Goal: Transaction & Acquisition: Purchase product/service

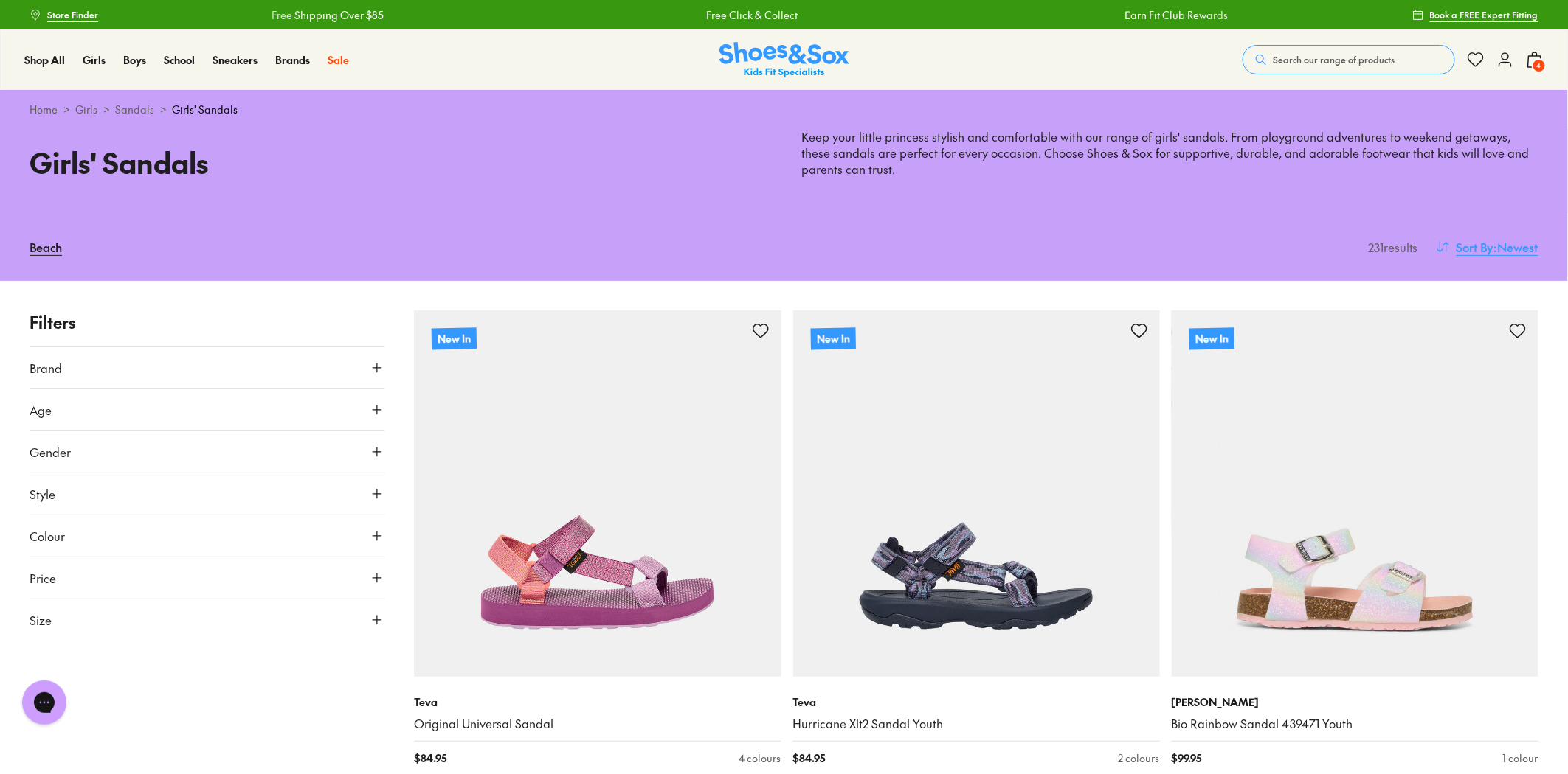
click at [1515, 243] on span ": Newest" at bounding box center [1515, 247] width 44 height 18
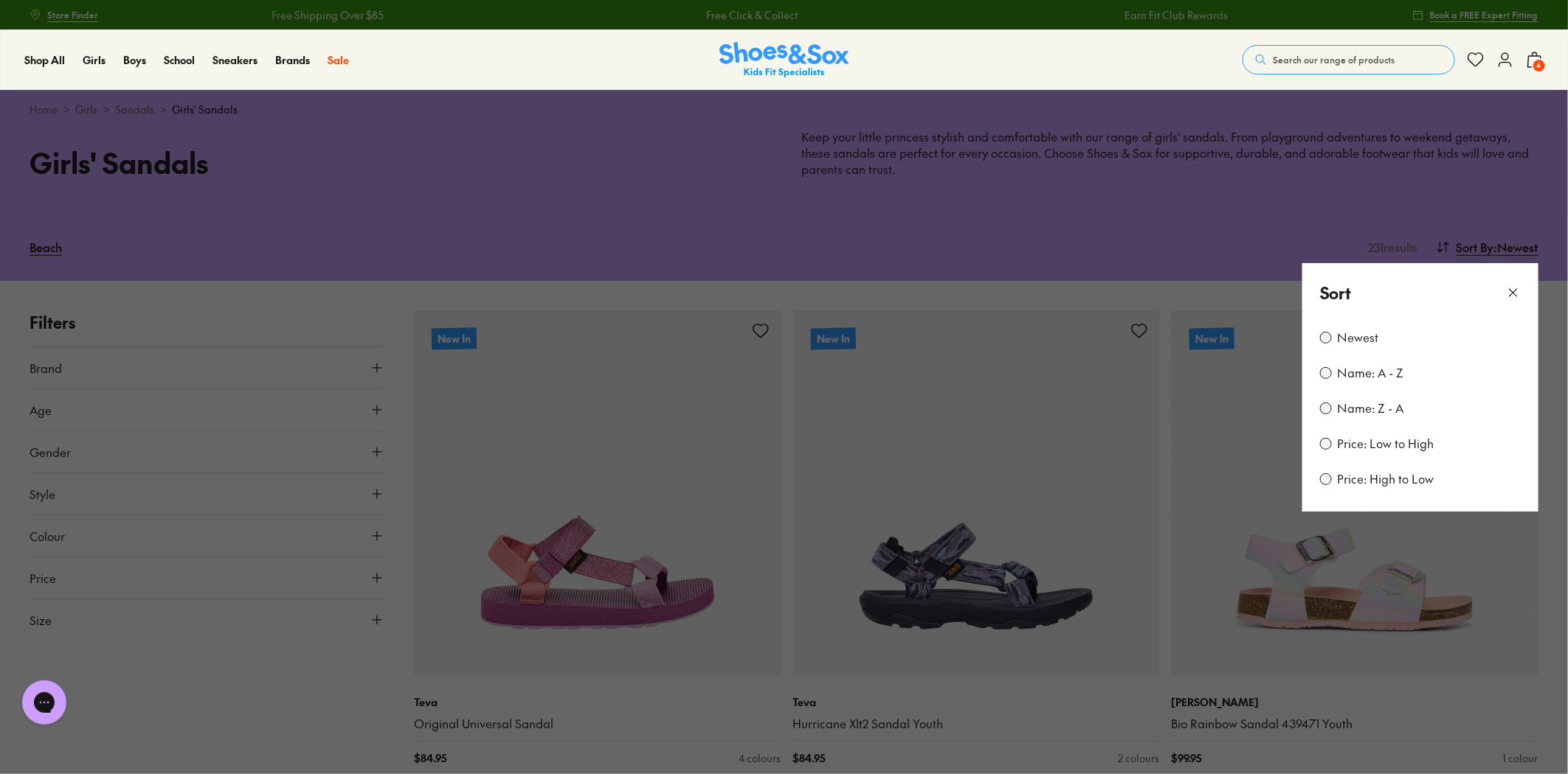
click at [1400, 480] on label "Price: High to Low" at bounding box center [1385, 479] width 97 height 17
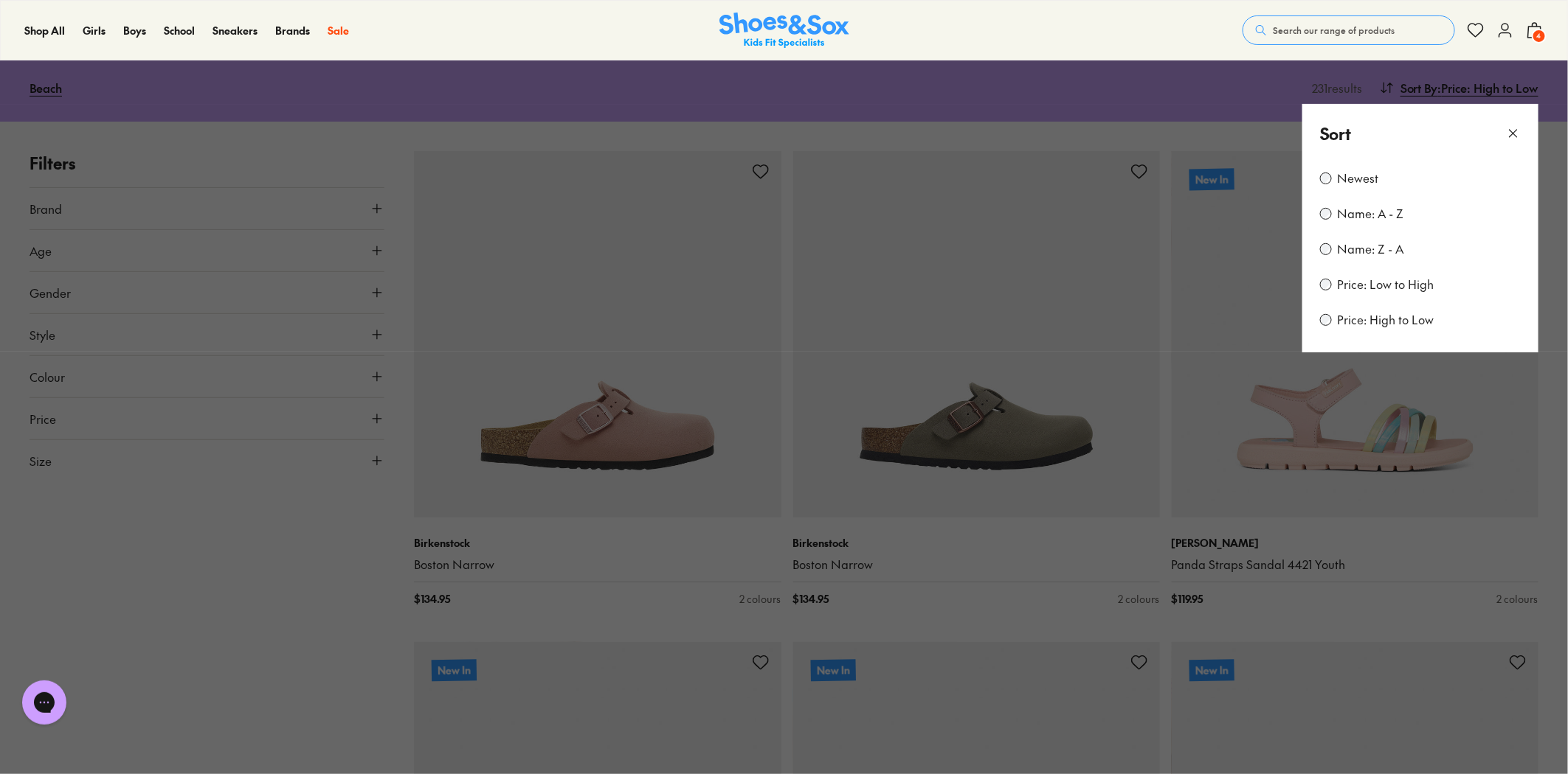
click at [204, 624] on button at bounding box center [784, 387] width 1568 height 774
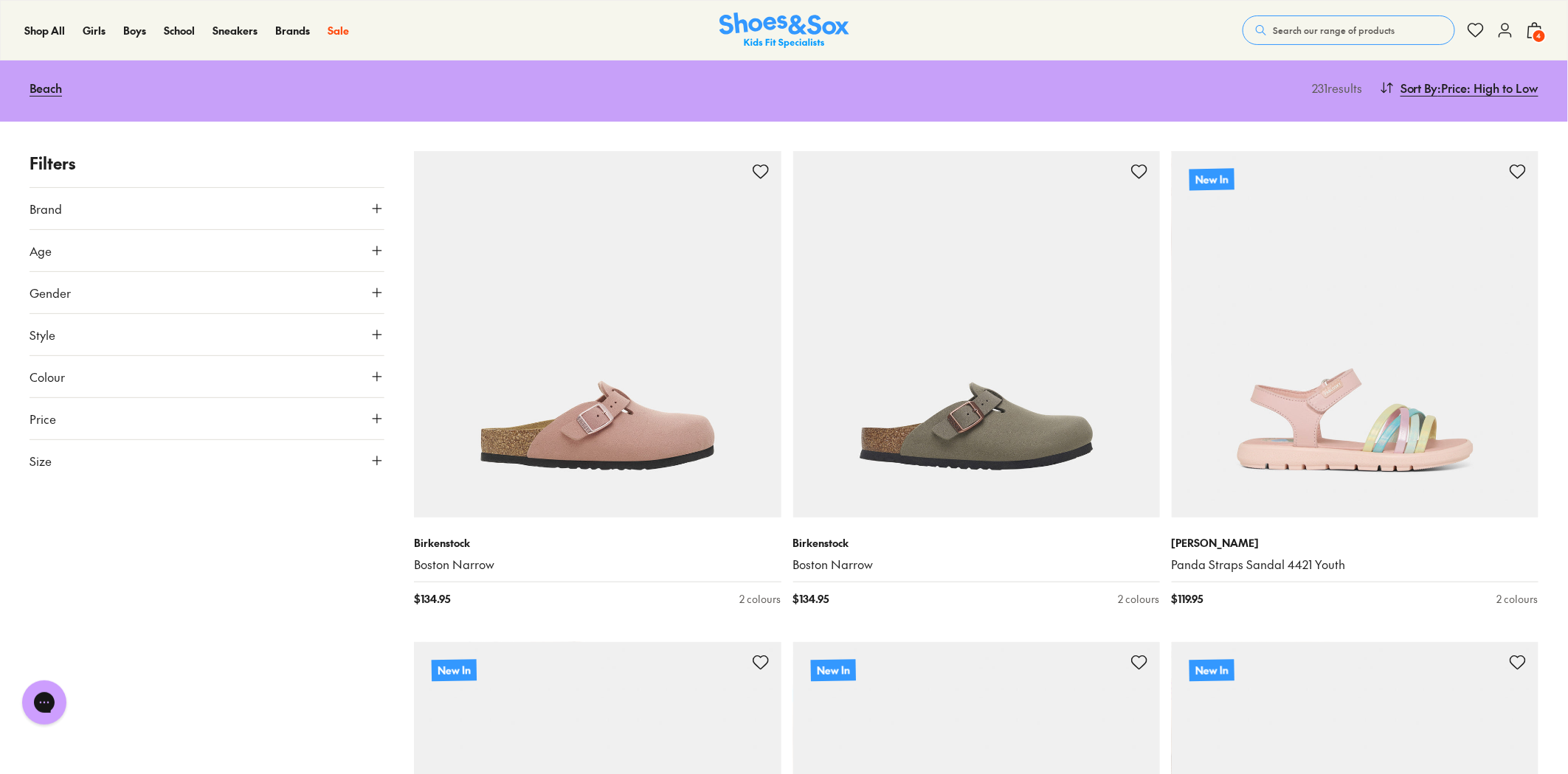
click at [374, 458] on icon at bounding box center [377, 461] width 15 height 15
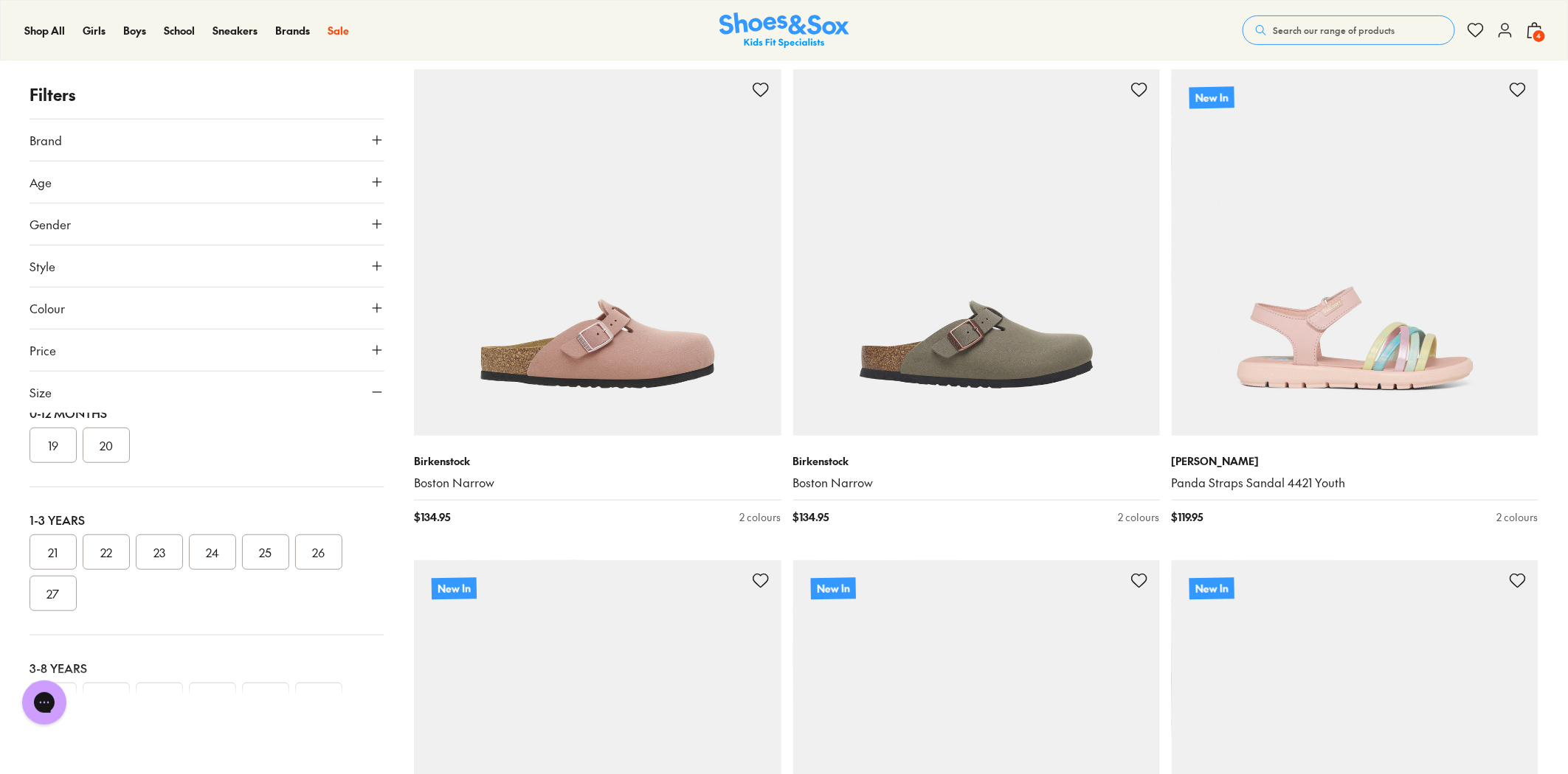
scroll to position [0, 0]
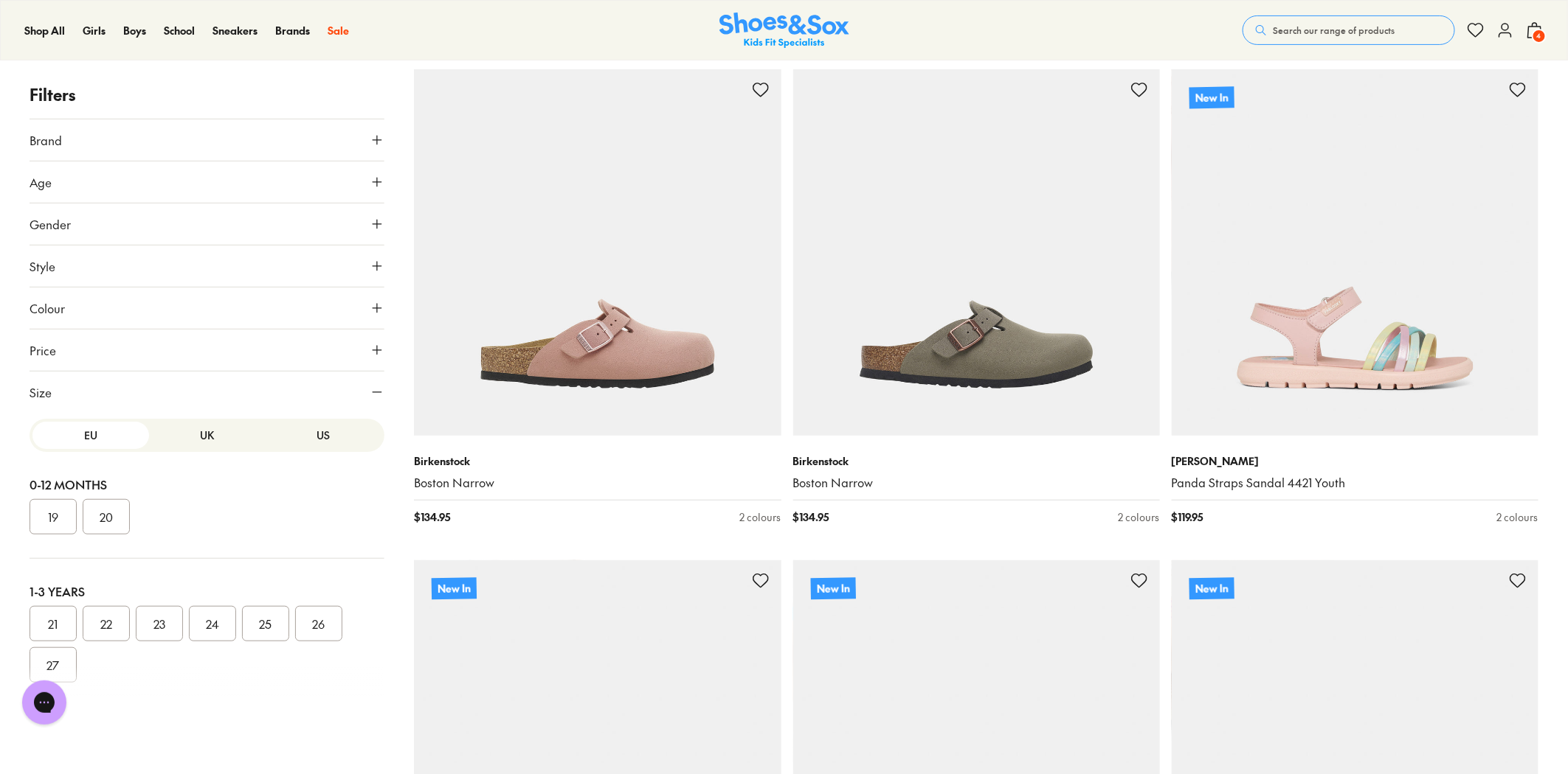
click at [312, 430] on button "US" at bounding box center [323, 435] width 117 height 27
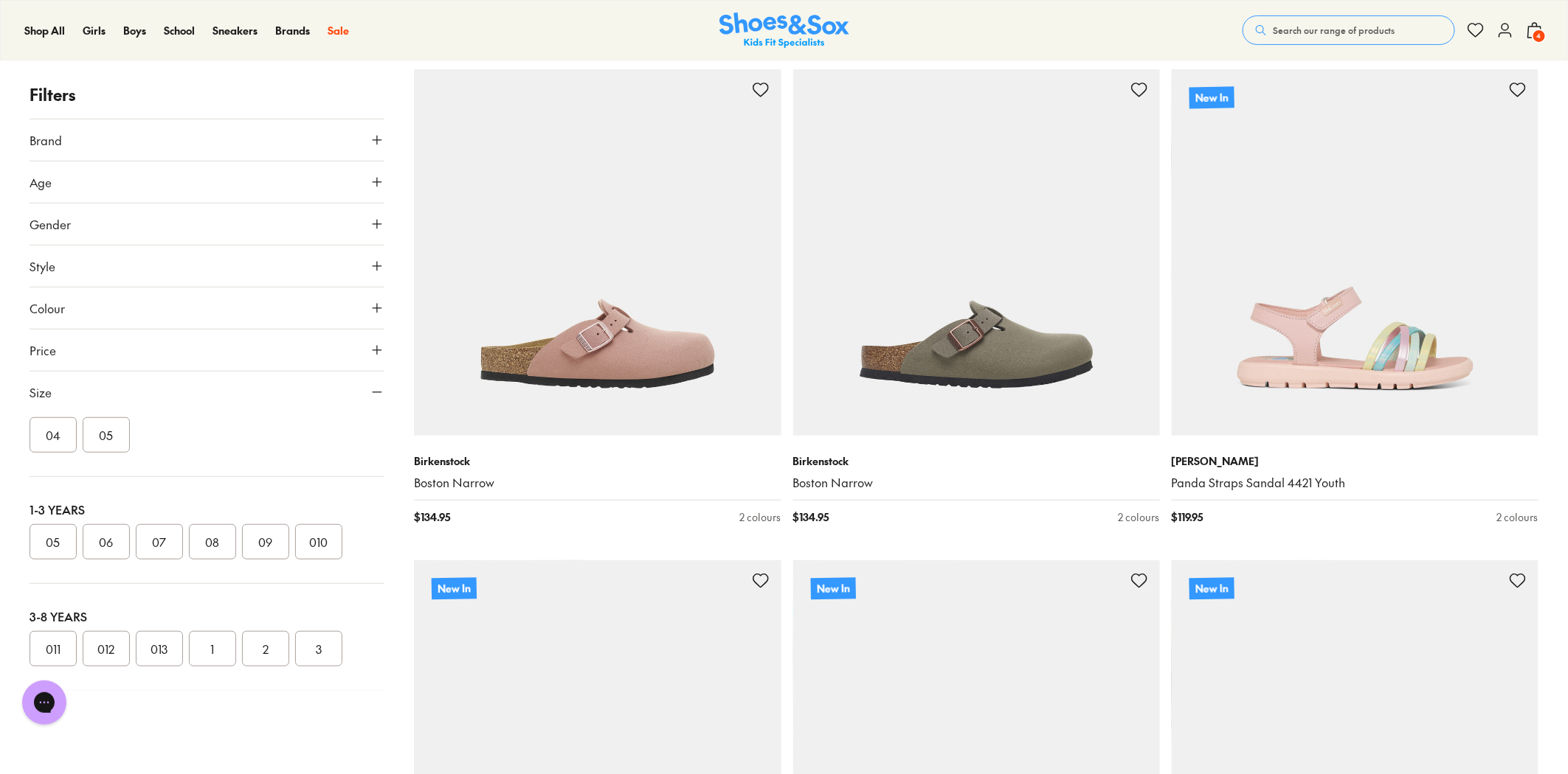
click at [319, 534] on button "010" at bounding box center [319, 542] width 47 height 35
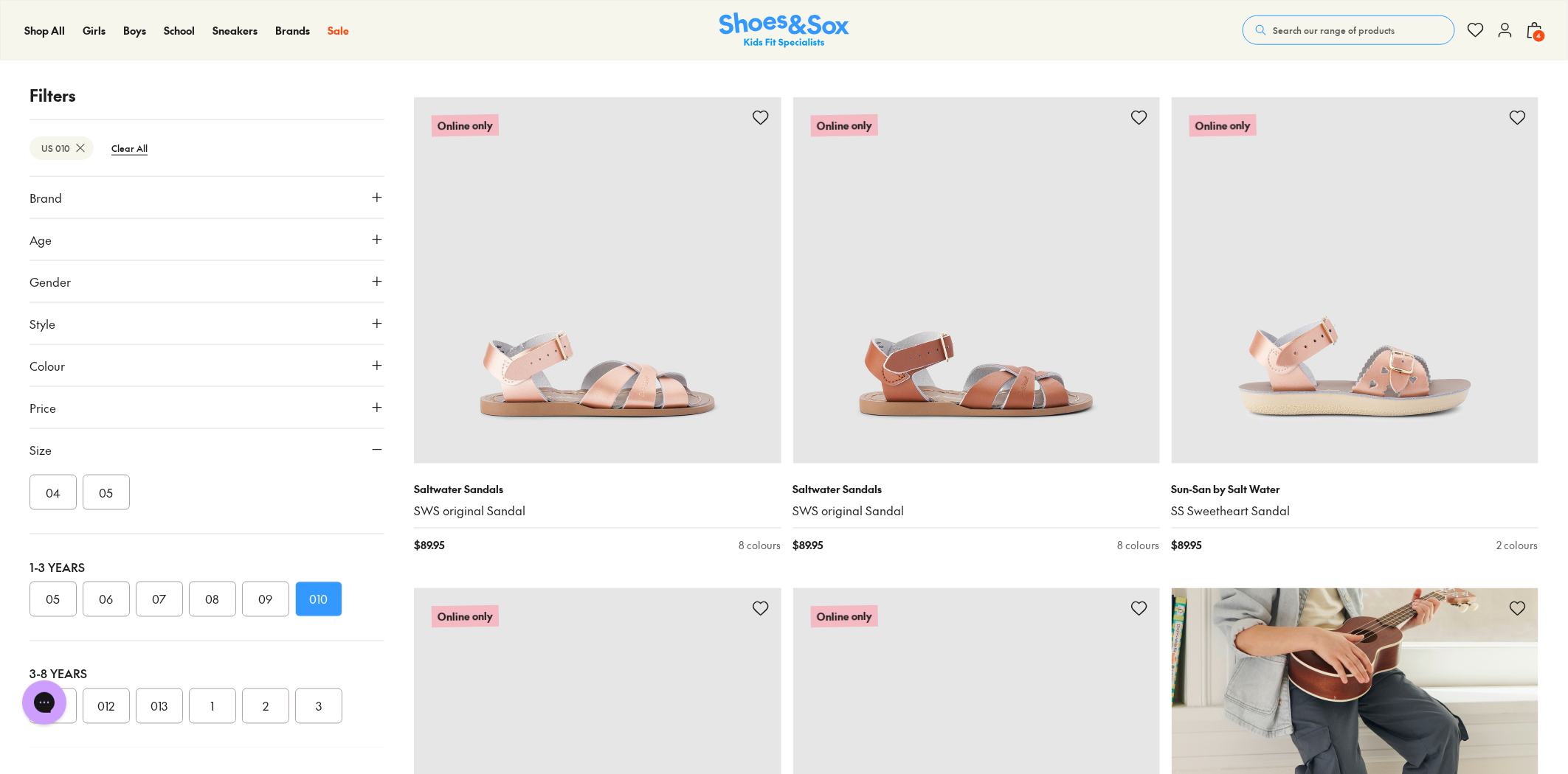
scroll to position [3653, 0]
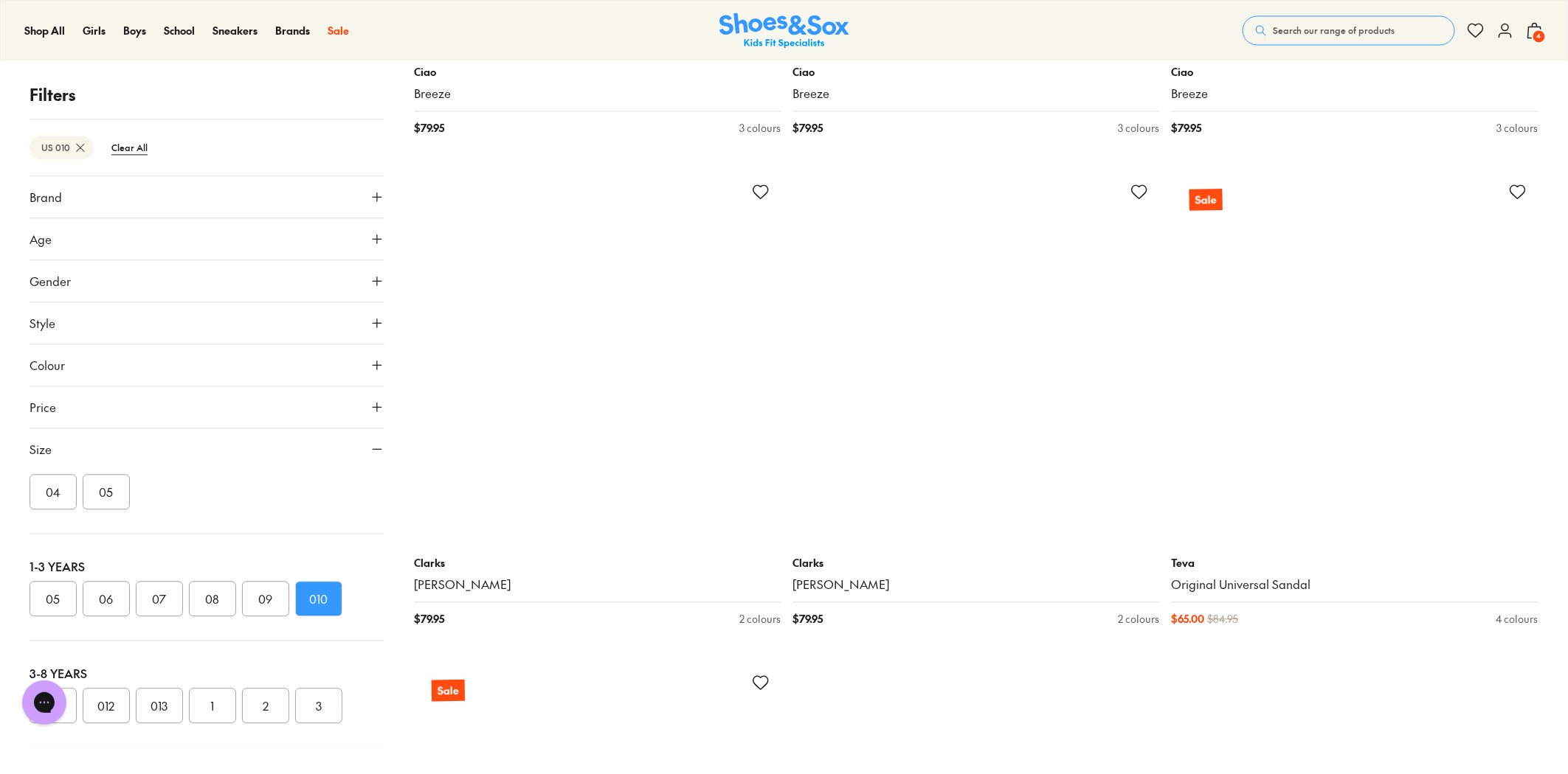
scroll to position [10045, 0]
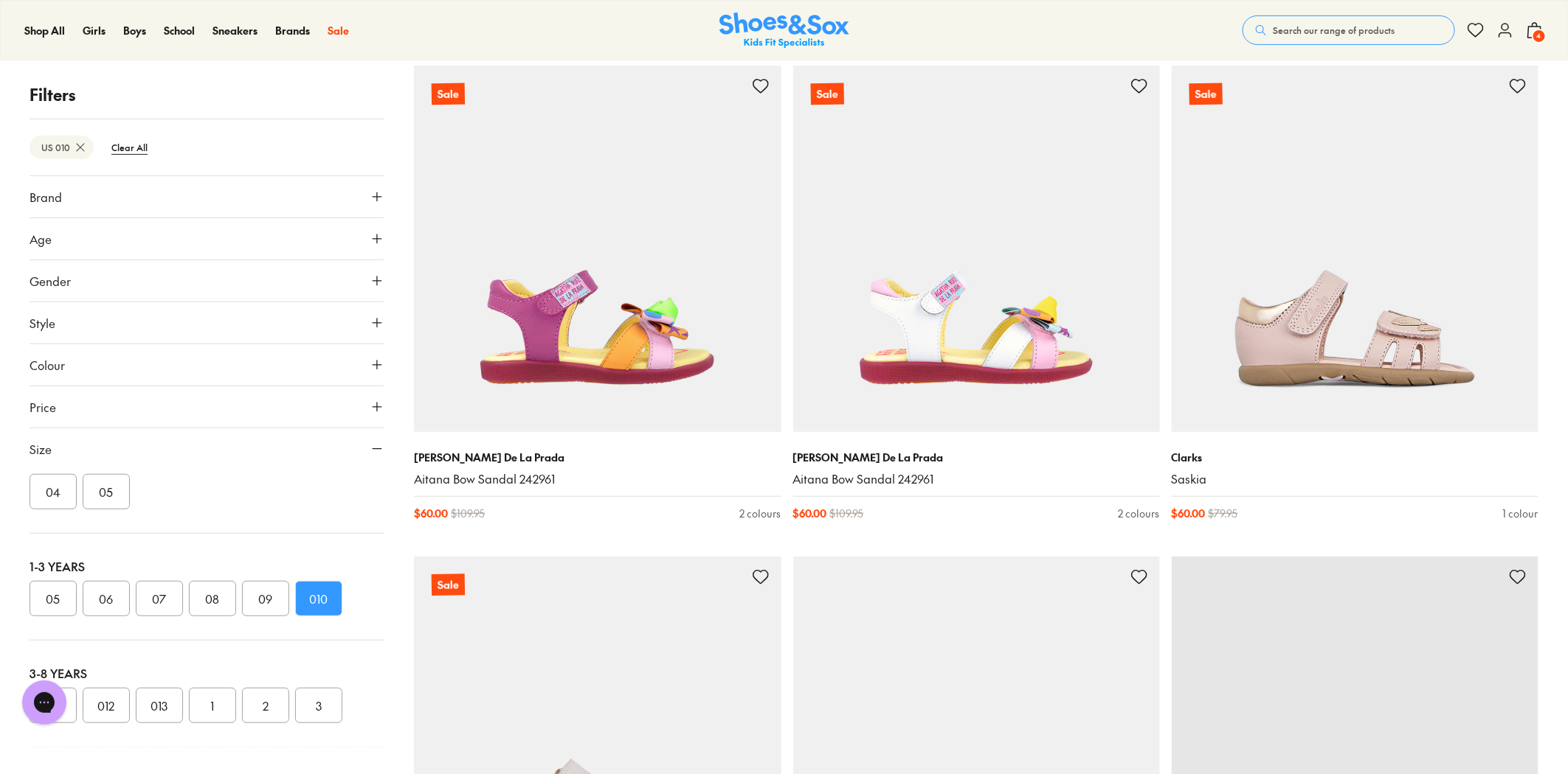
scroll to position [11602, 0]
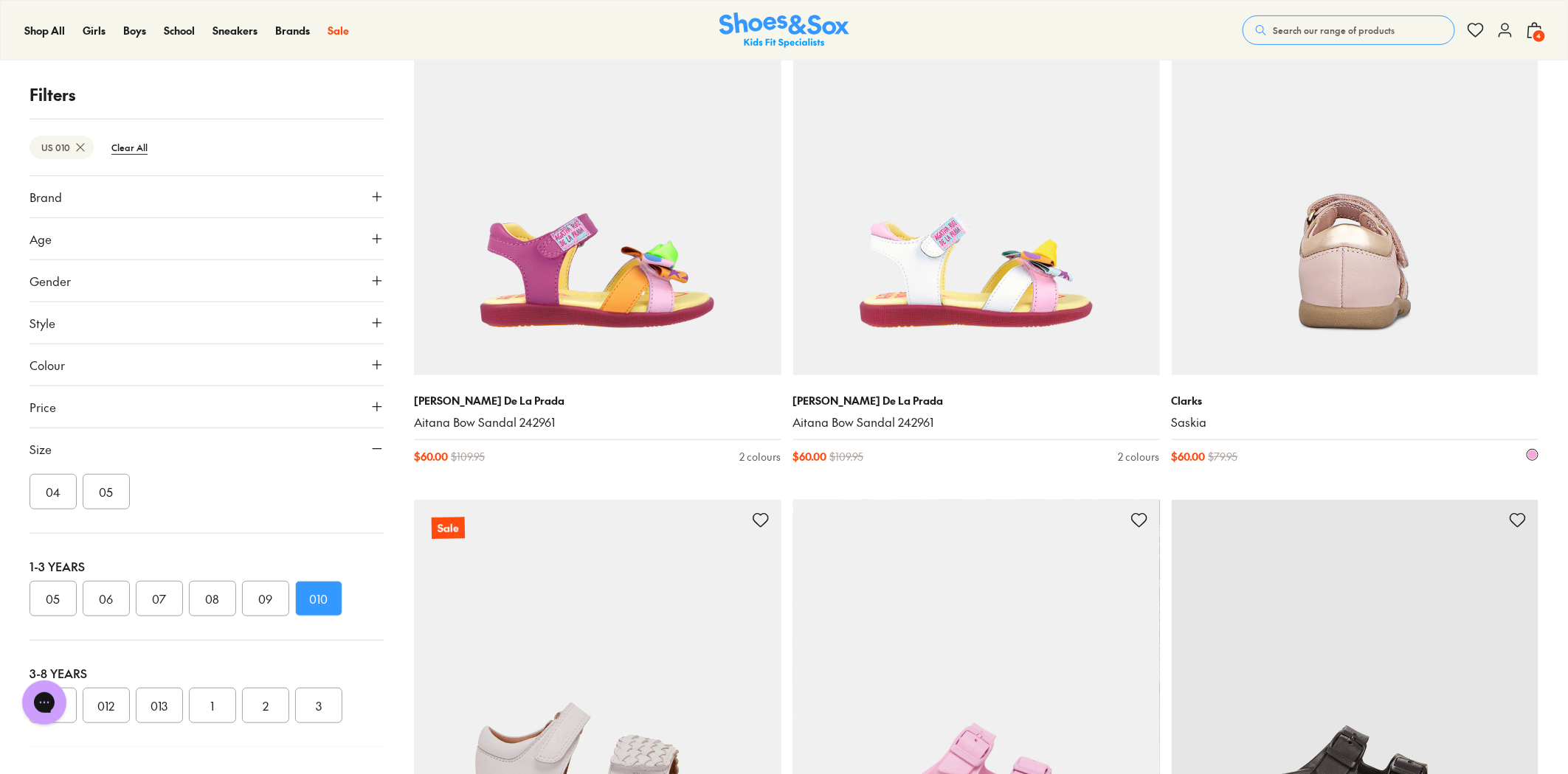
click at [1373, 319] on img at bounding box center [1355, 192] width 367 height 367
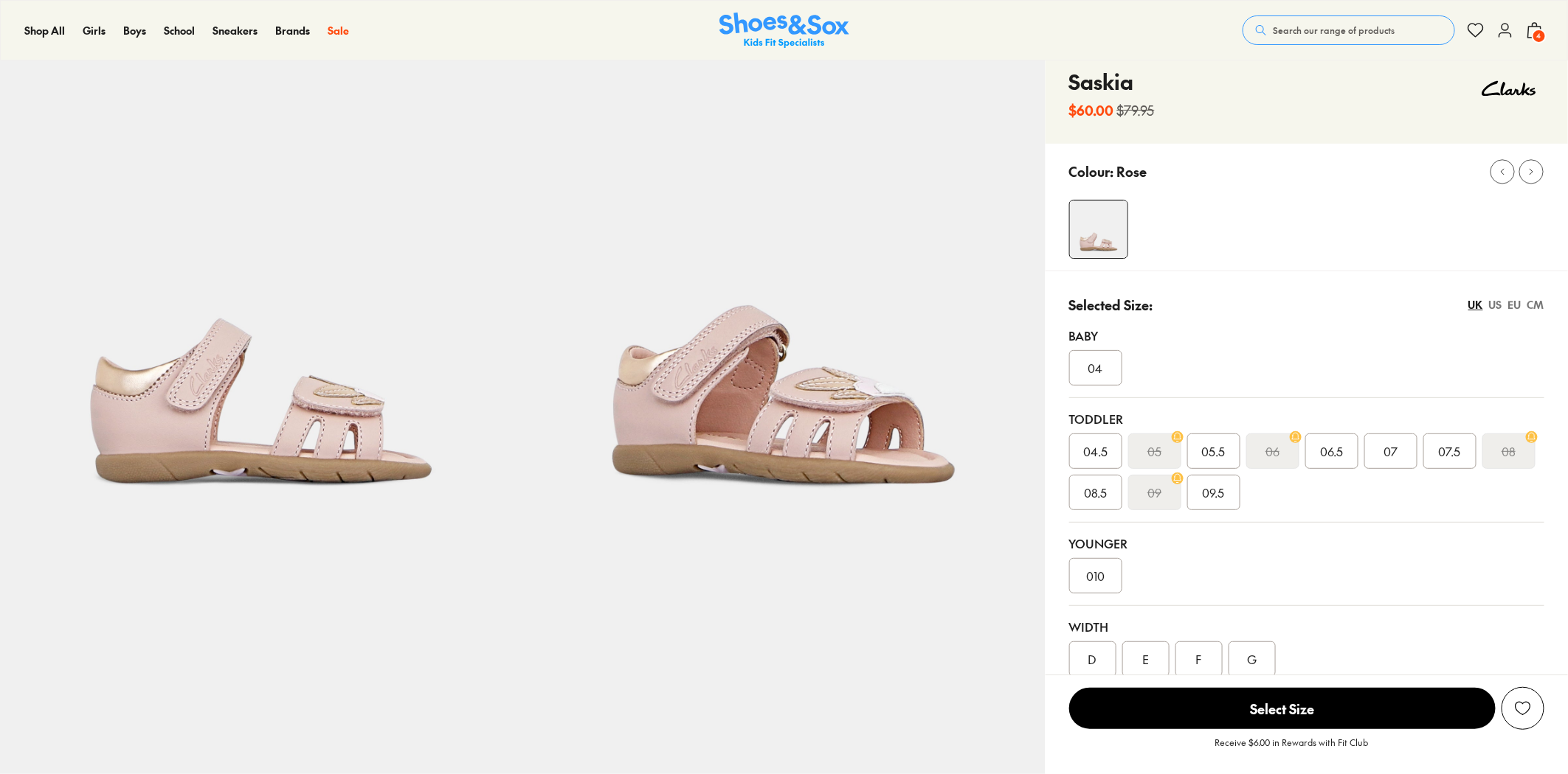
select select "*"
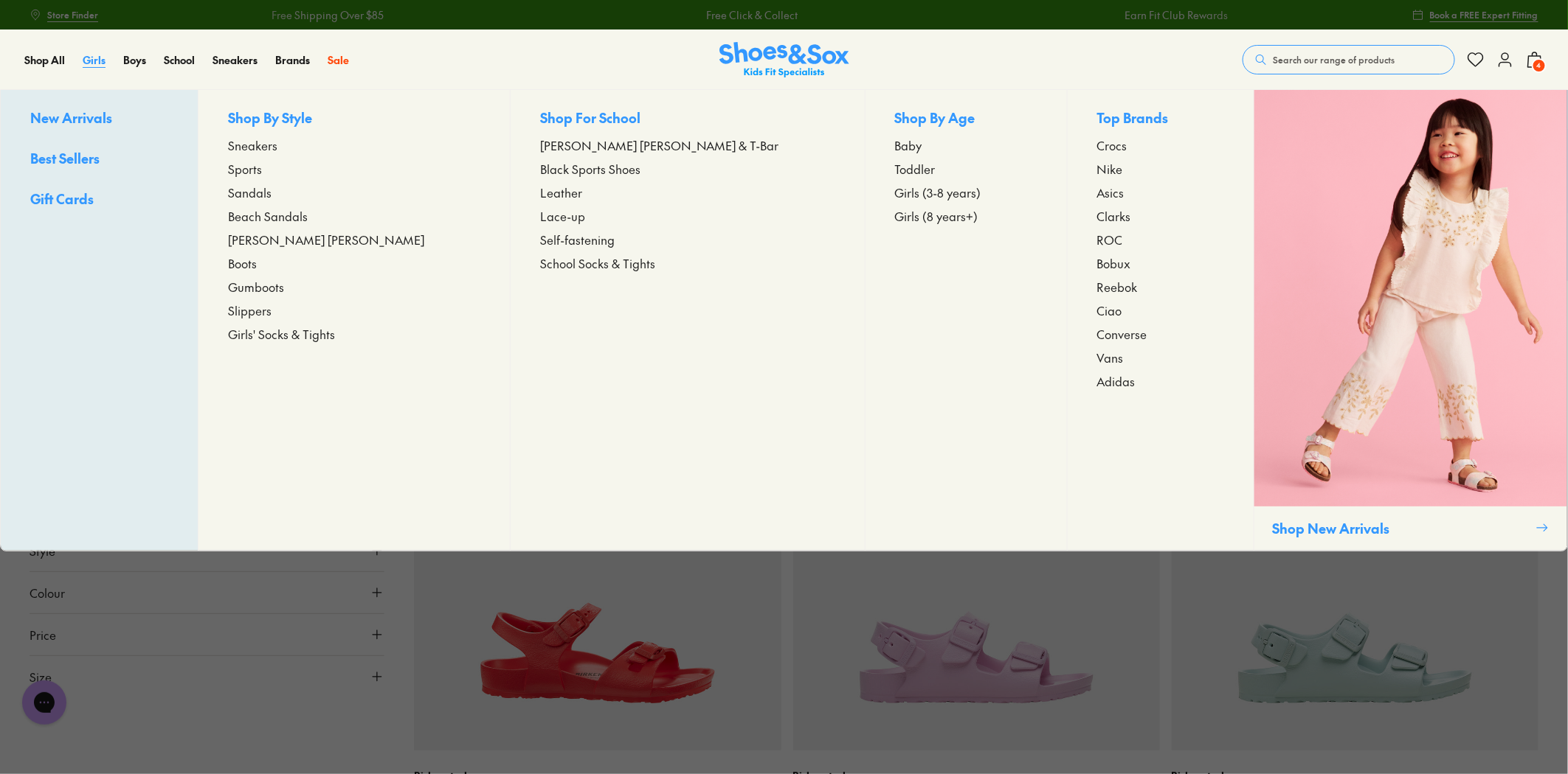
click at [93, 56] on span "Girls" at bounding box center [94, 60] width 23 height 15
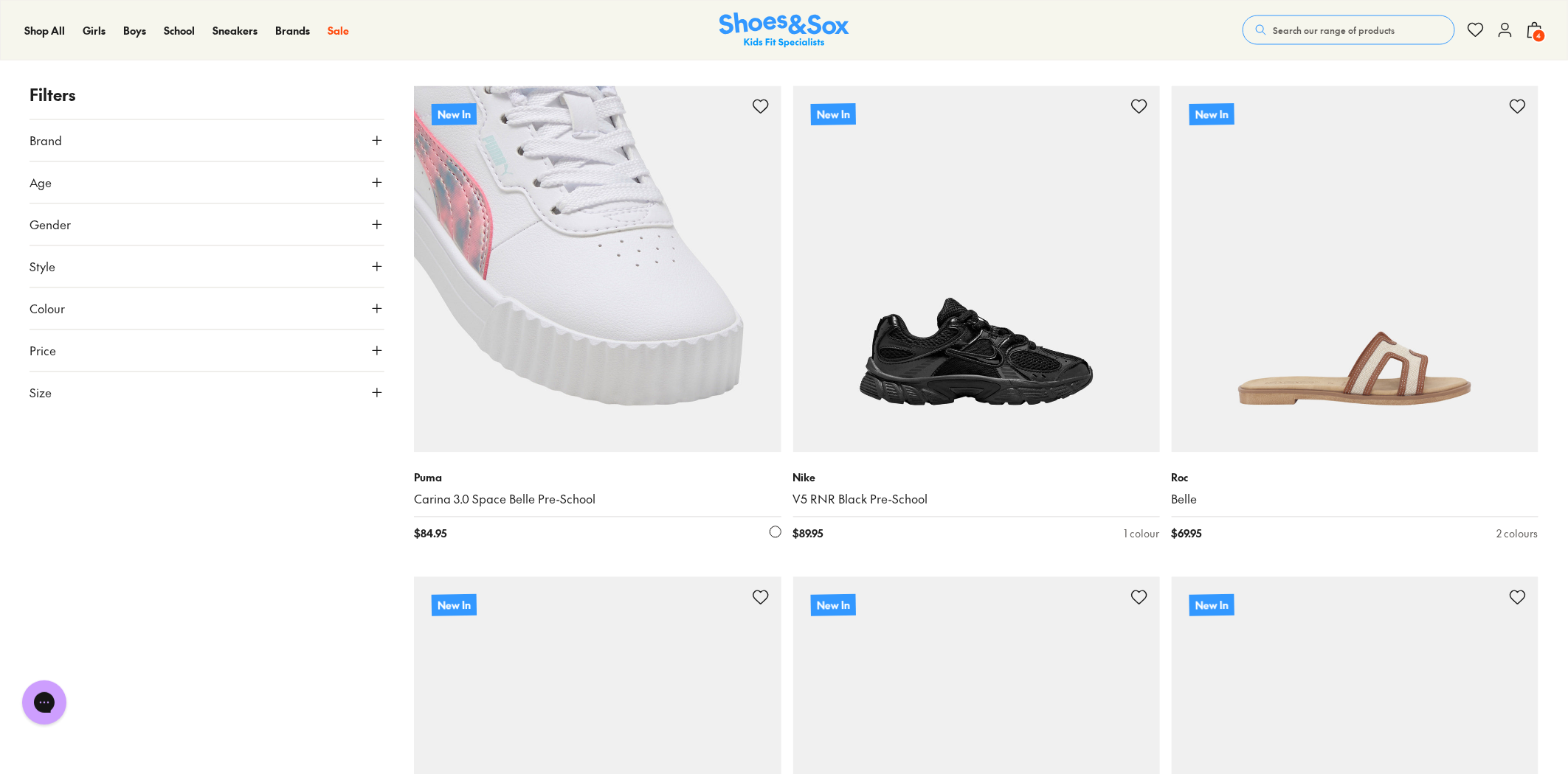
scroll to position [4097, 0]
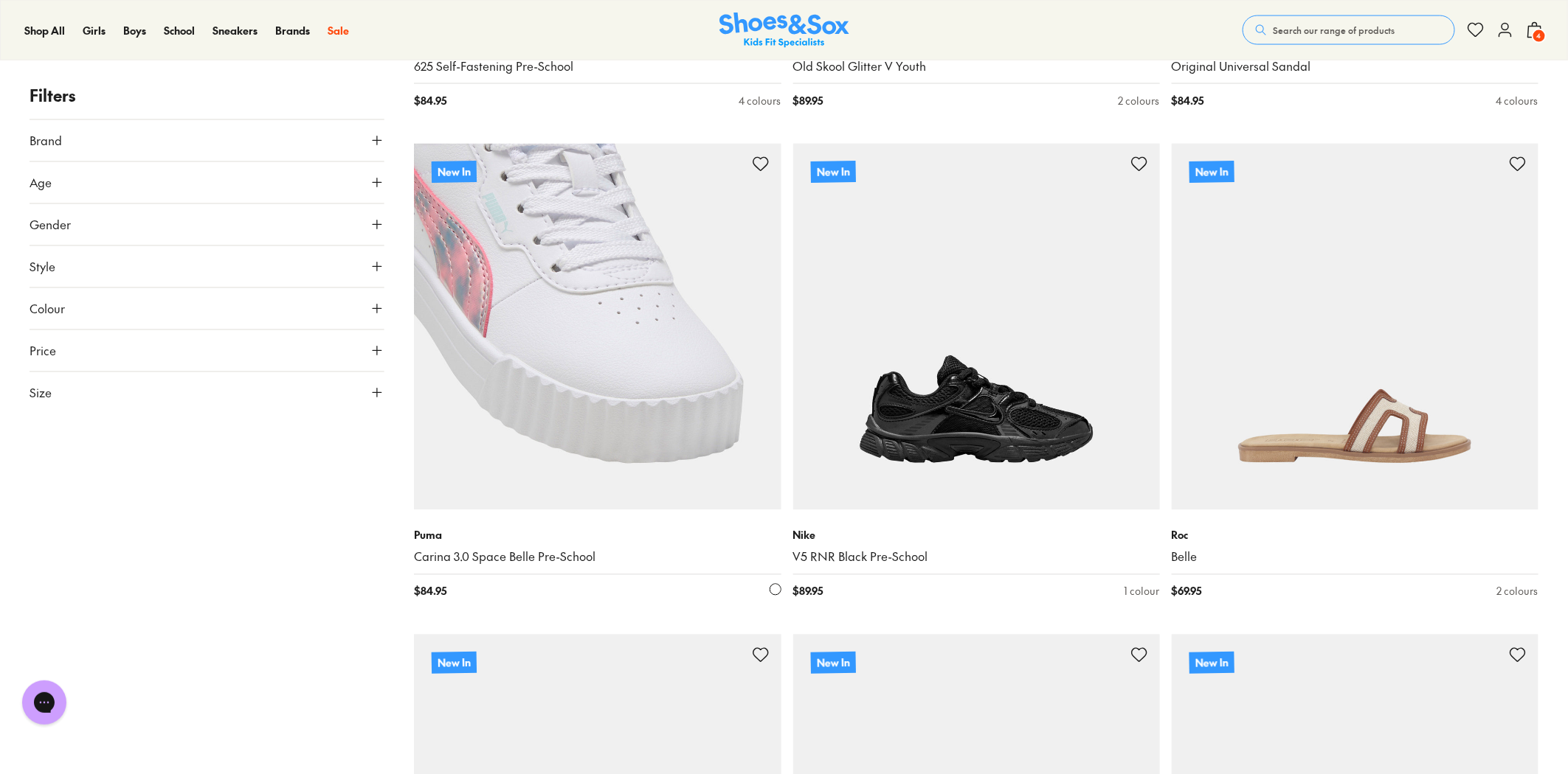
click at [673, 330] on img at bounding box center [598, 327] width 367 height 367
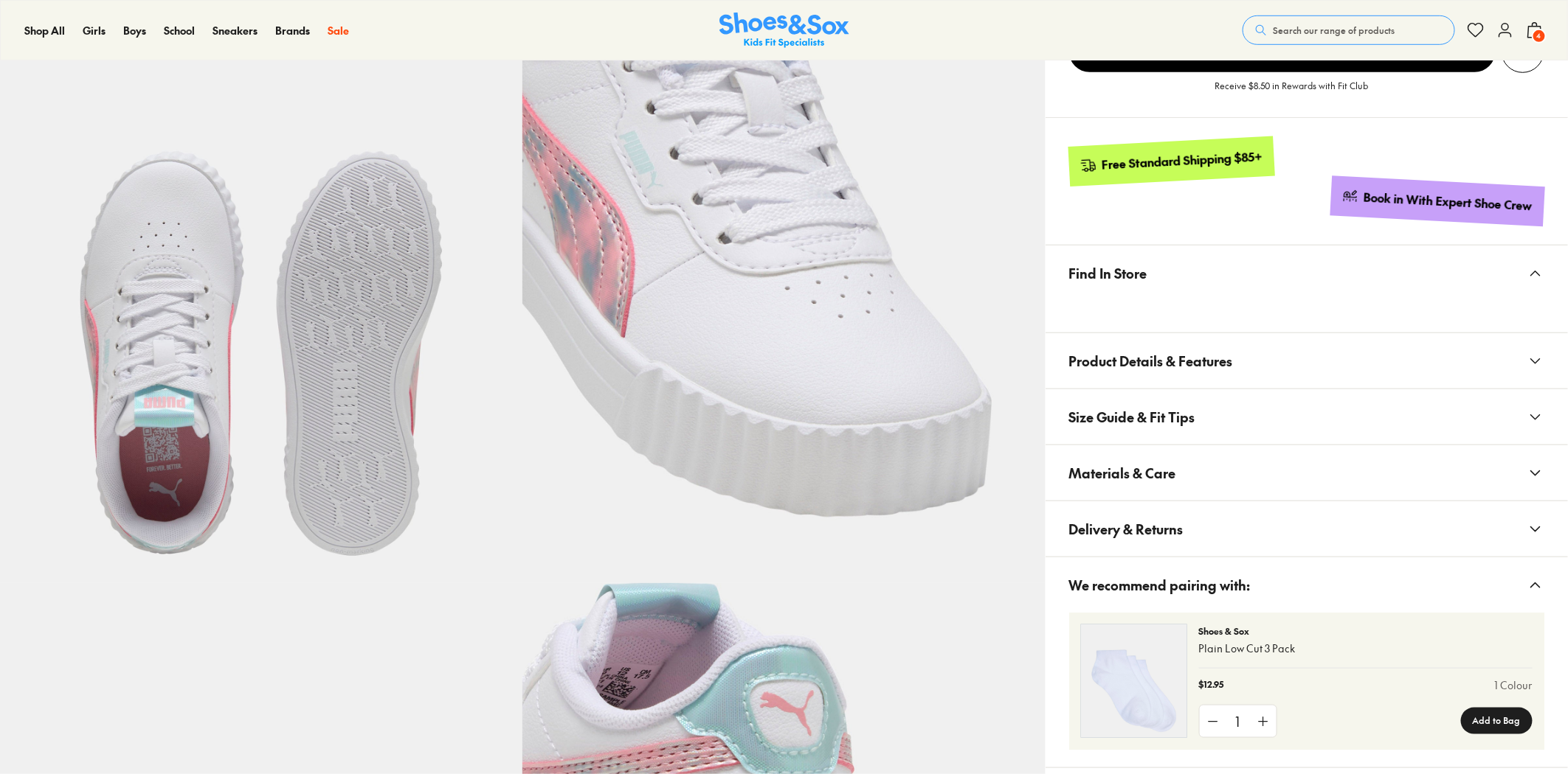
scroll to position [655, 0]
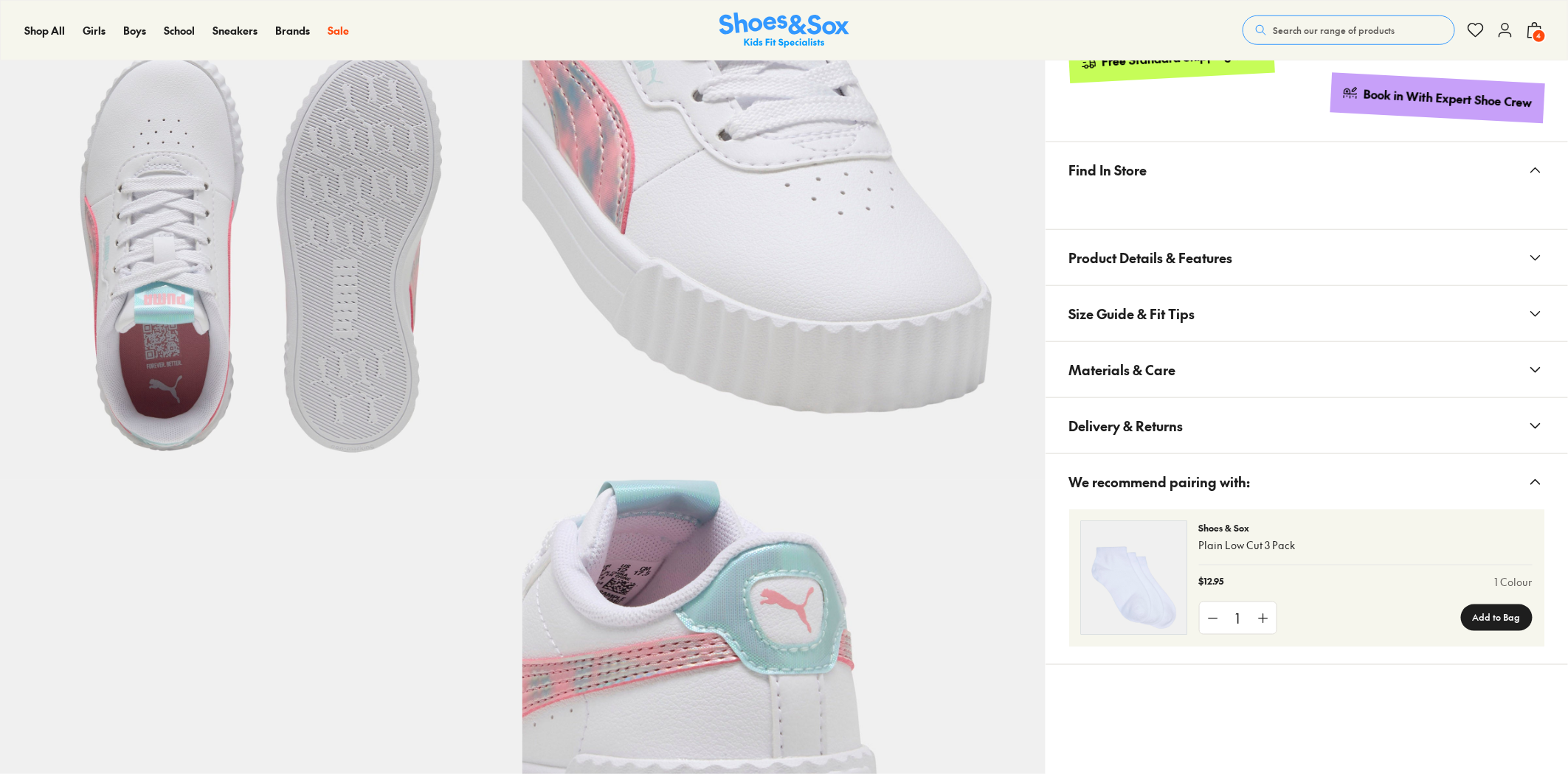
select select "*"
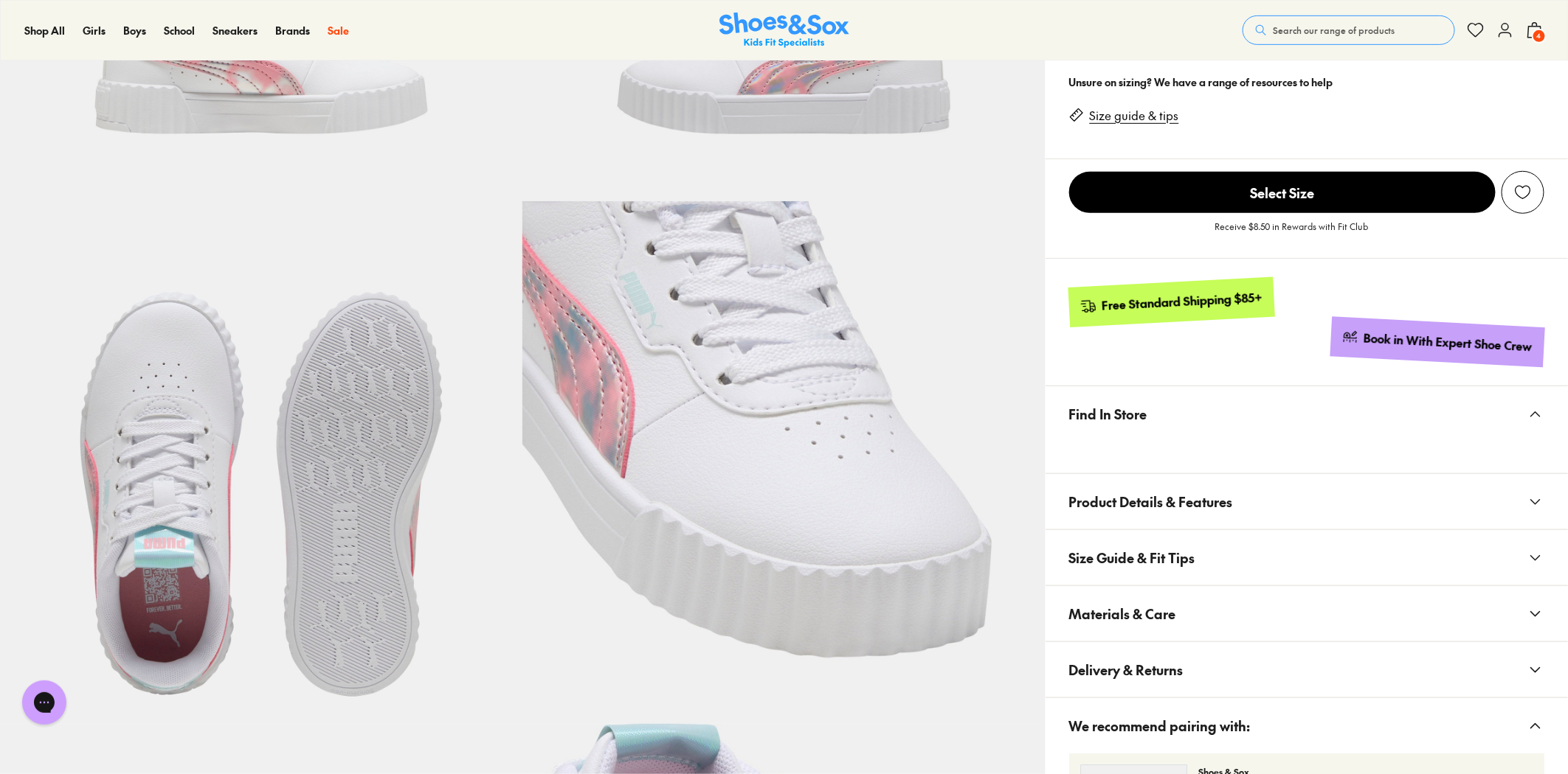
scroll to position [410, 0]
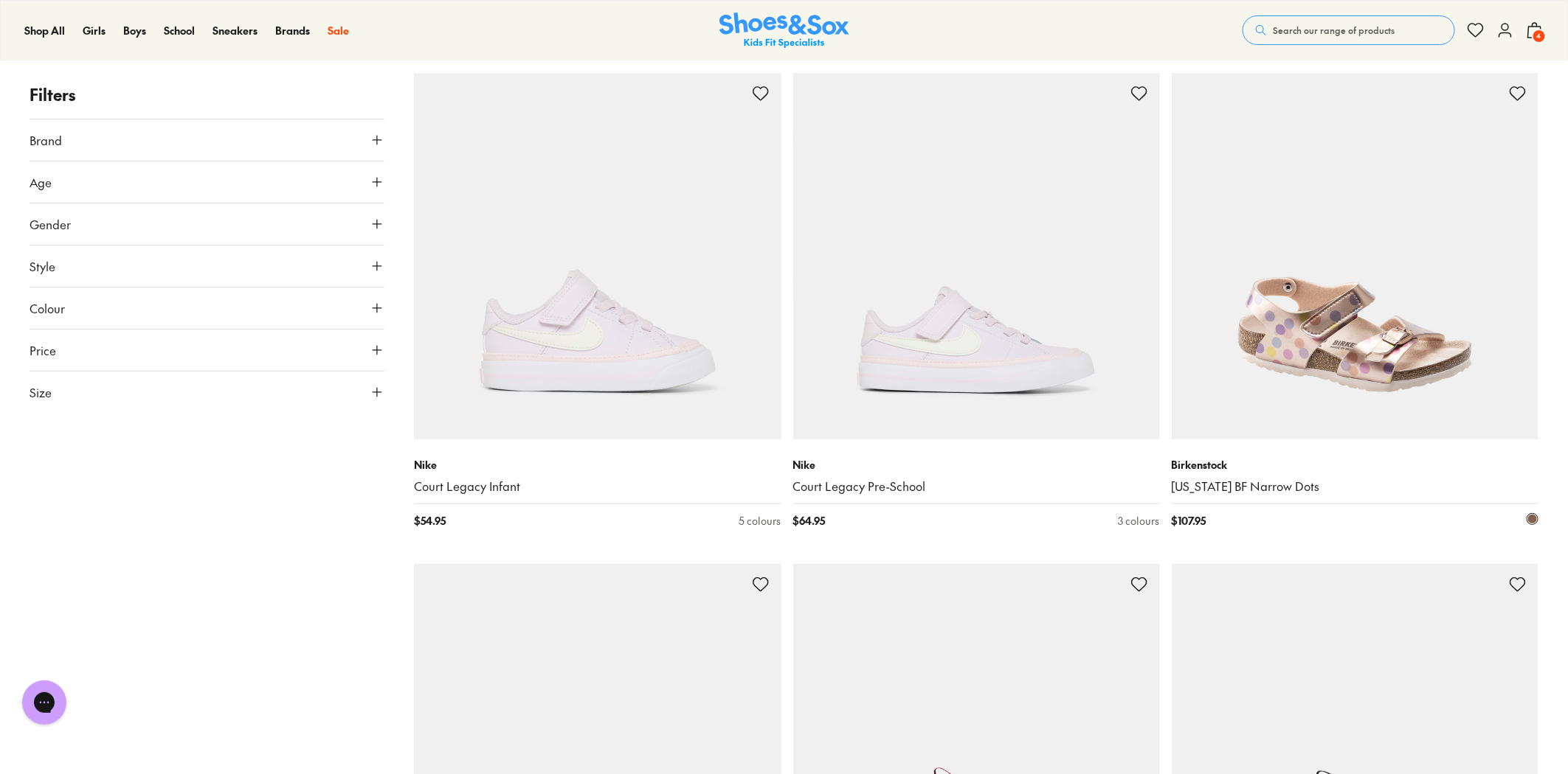
scroll to position [5643, 0]
click at [1373, 349] on img at bounding box center [1355, 255] width 367 height 367
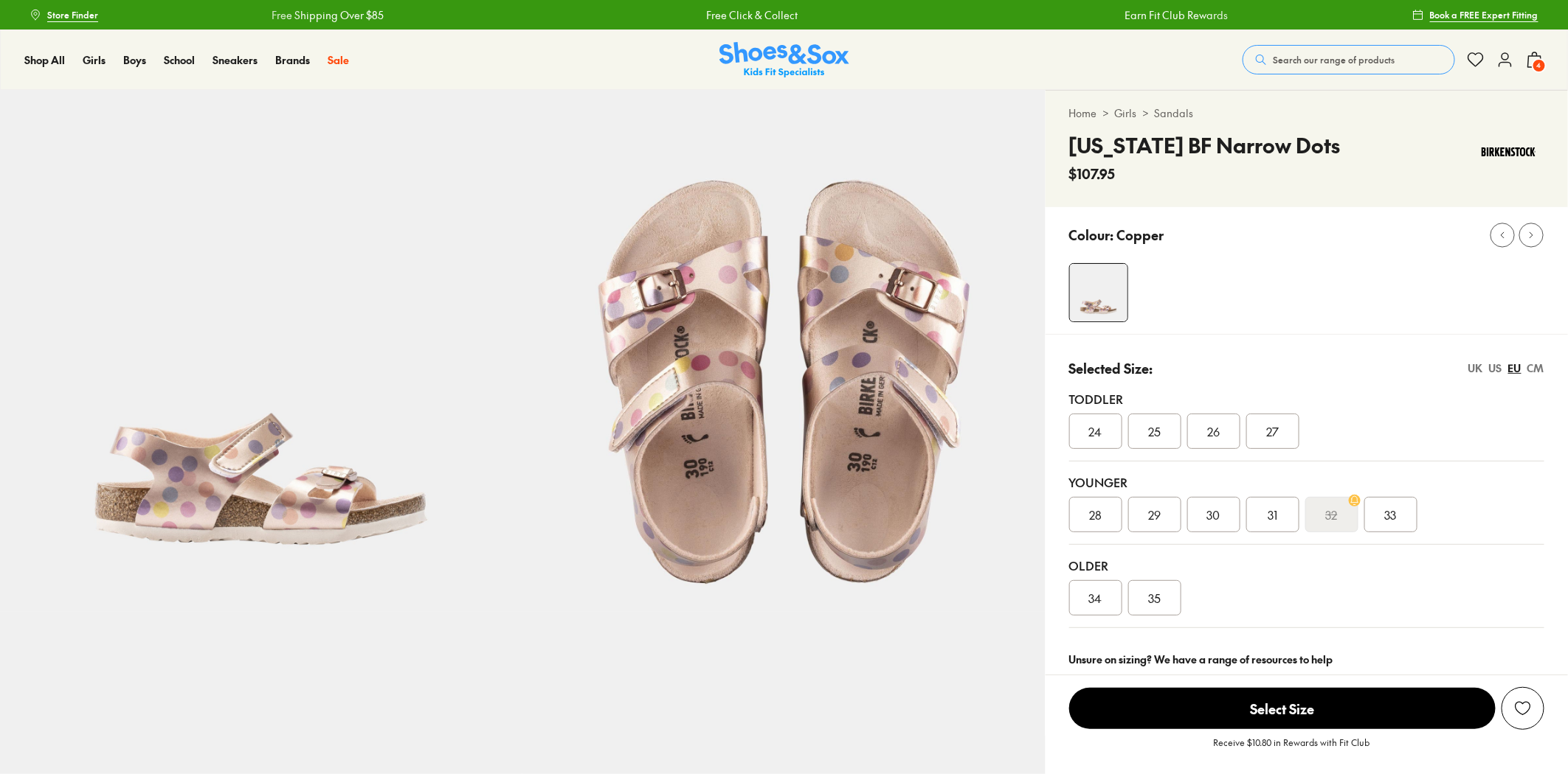
select select "*"
click at [1494, 367] on div "US" at bounding box center [1496, 368] width 14 height 16
click at [1515, 364] on div "EU" at bounding box center [1515, 368] width 14 height 16
click at [1537, 366] on div "CM" at bounding box center [1536, 368] width 17 height 16
click at [1515, 365] on div "EU" at bounding box center [1515, 368] width 14 height 16
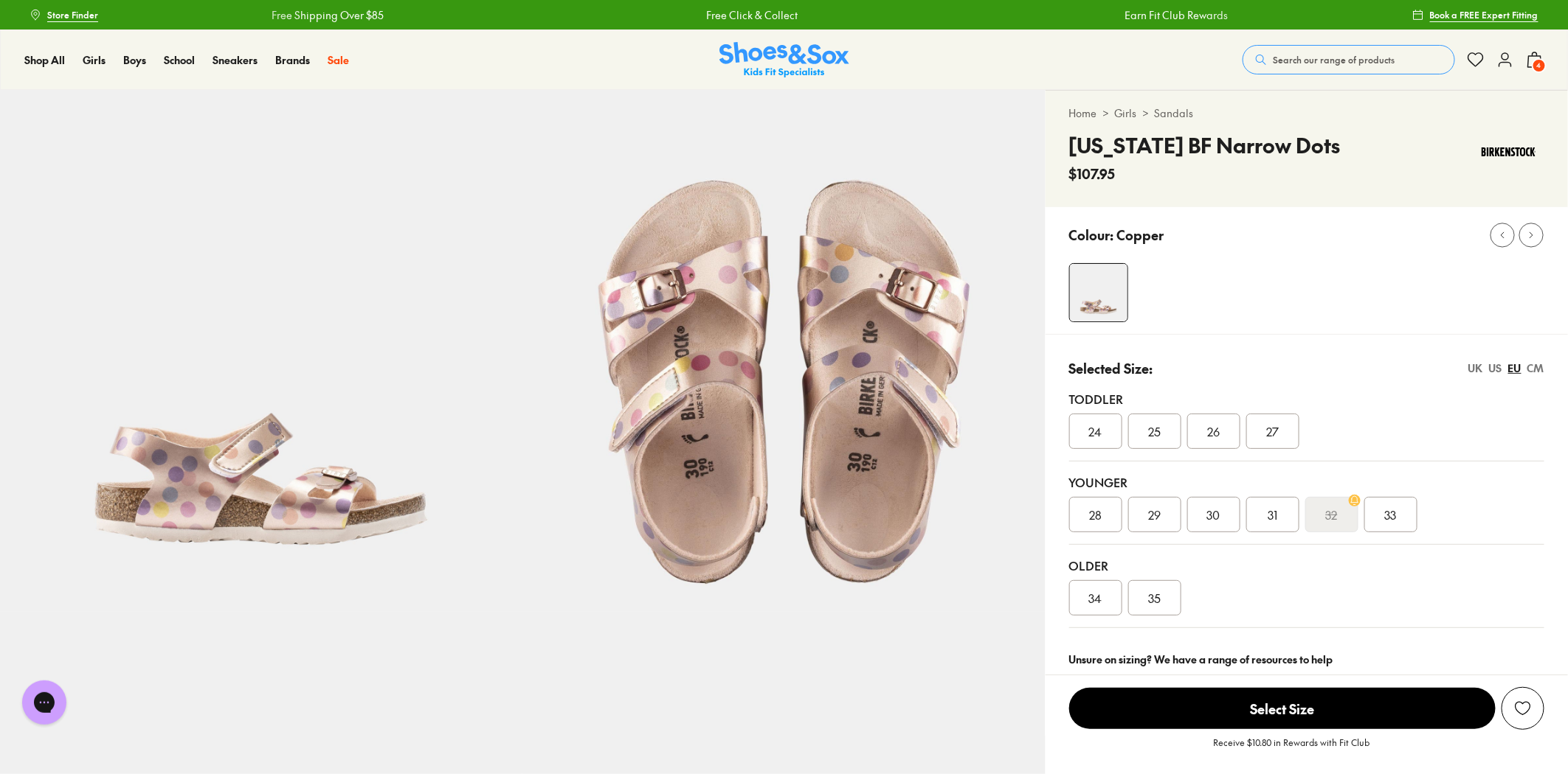
click at [1496, 364] on div "US" at bounding box center [1496, 368] width 14 height 16
click at [1095, 506] on span "010" at bounding box center [1095, 515] width 19 height 18
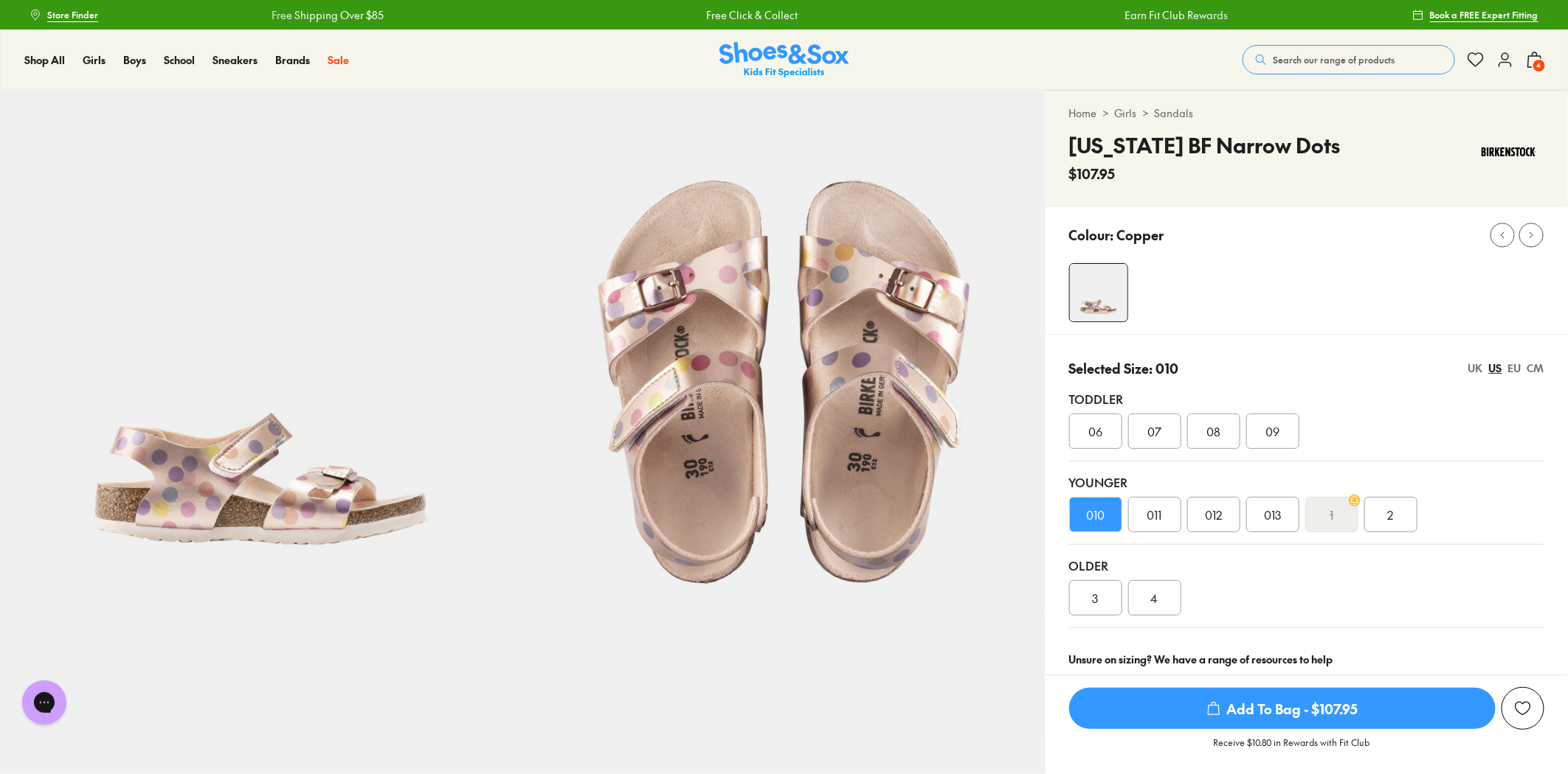
click at [1534, 367] on div "CM" at bounding box center [1536, 368] width 17 height 16
click at [1273, 705] on span "Add To Bag - $107.95" at bounding box center [1282, 709] width 426 height 41
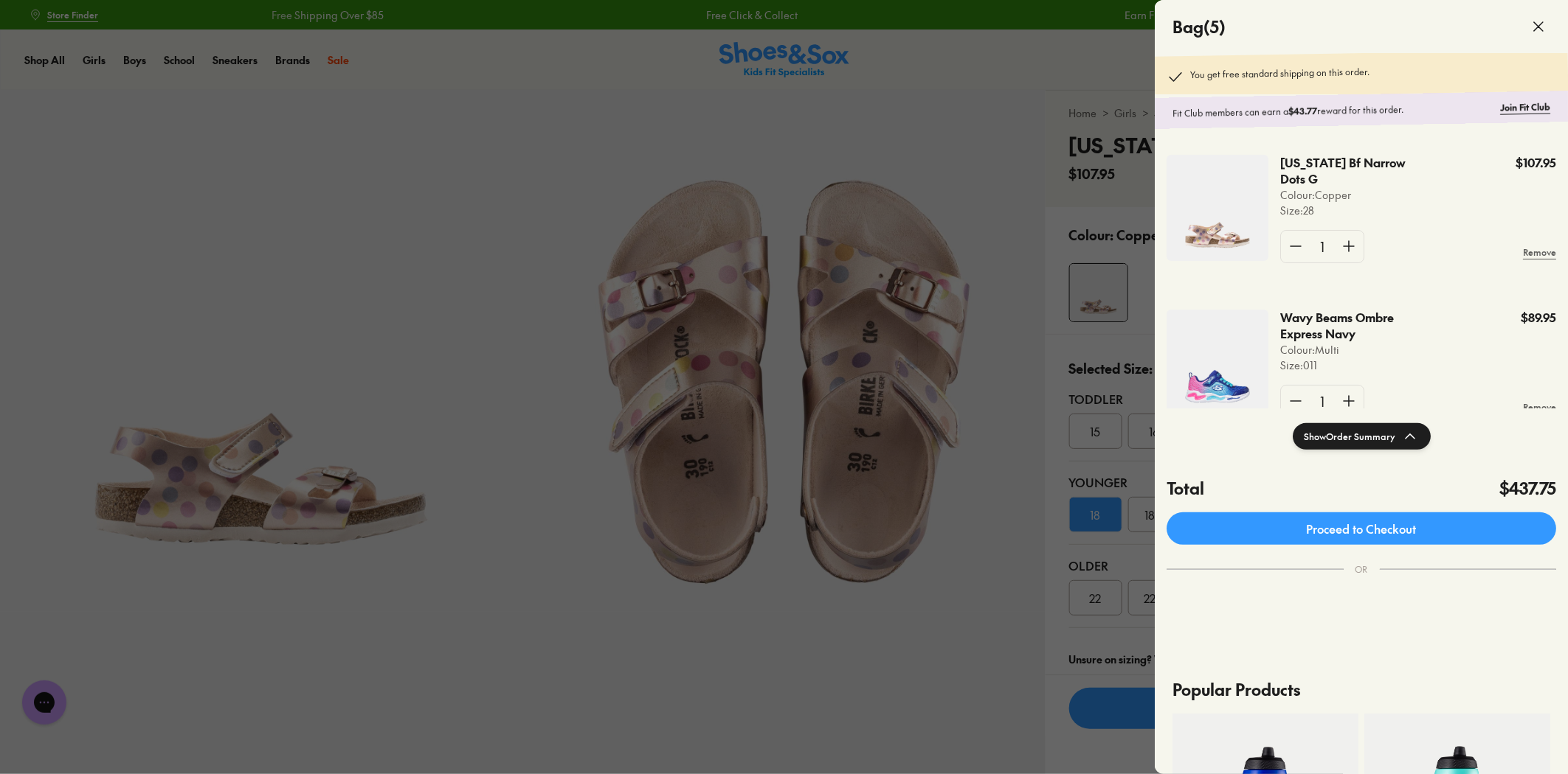
click at [1536, 23] on icon at bounding box center [1539, 27] width 18 height 18
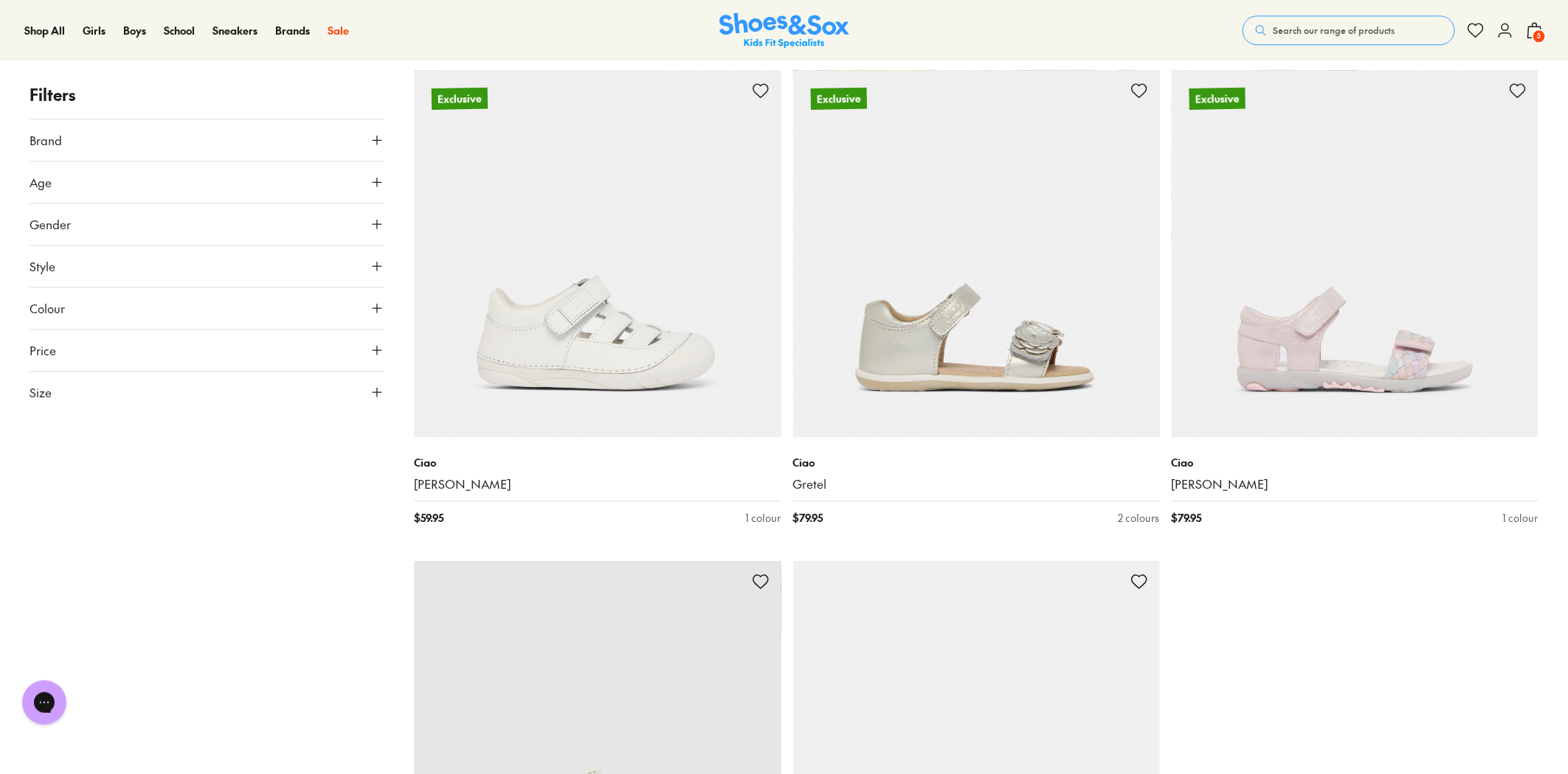
scroll to position [4654, 0]
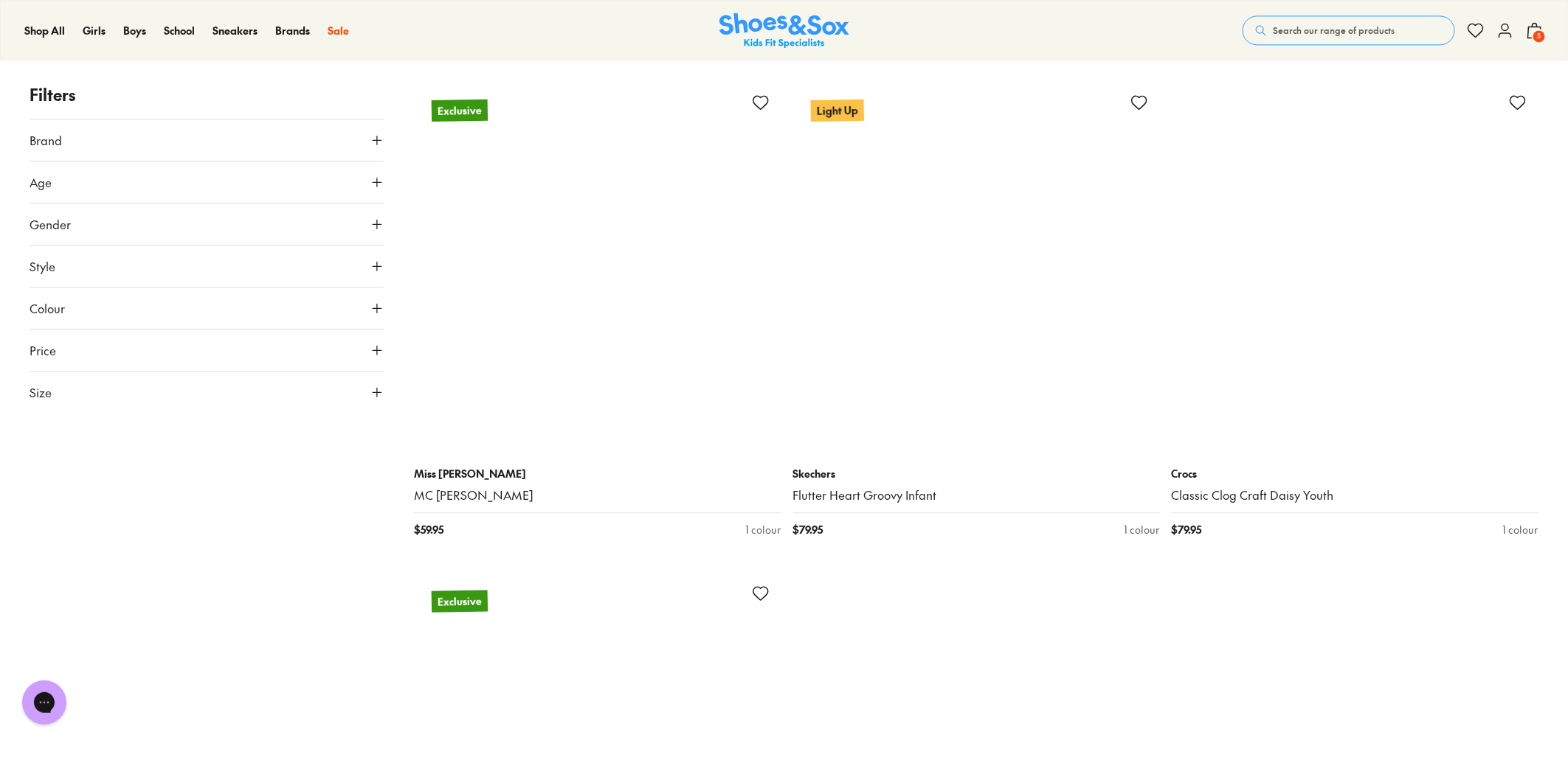
scroll to position [10144, 0]
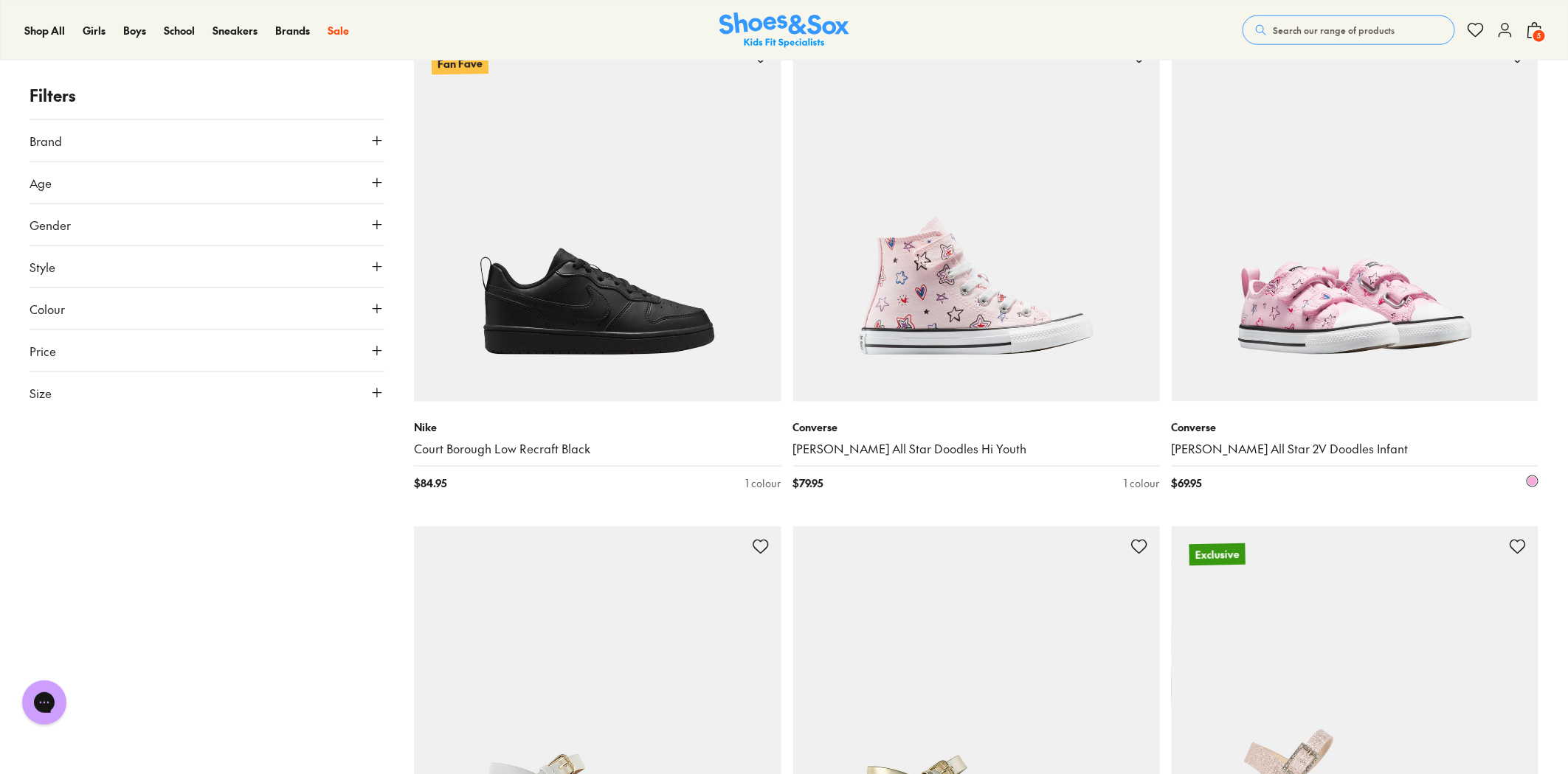
scroll to position [12192, 0]
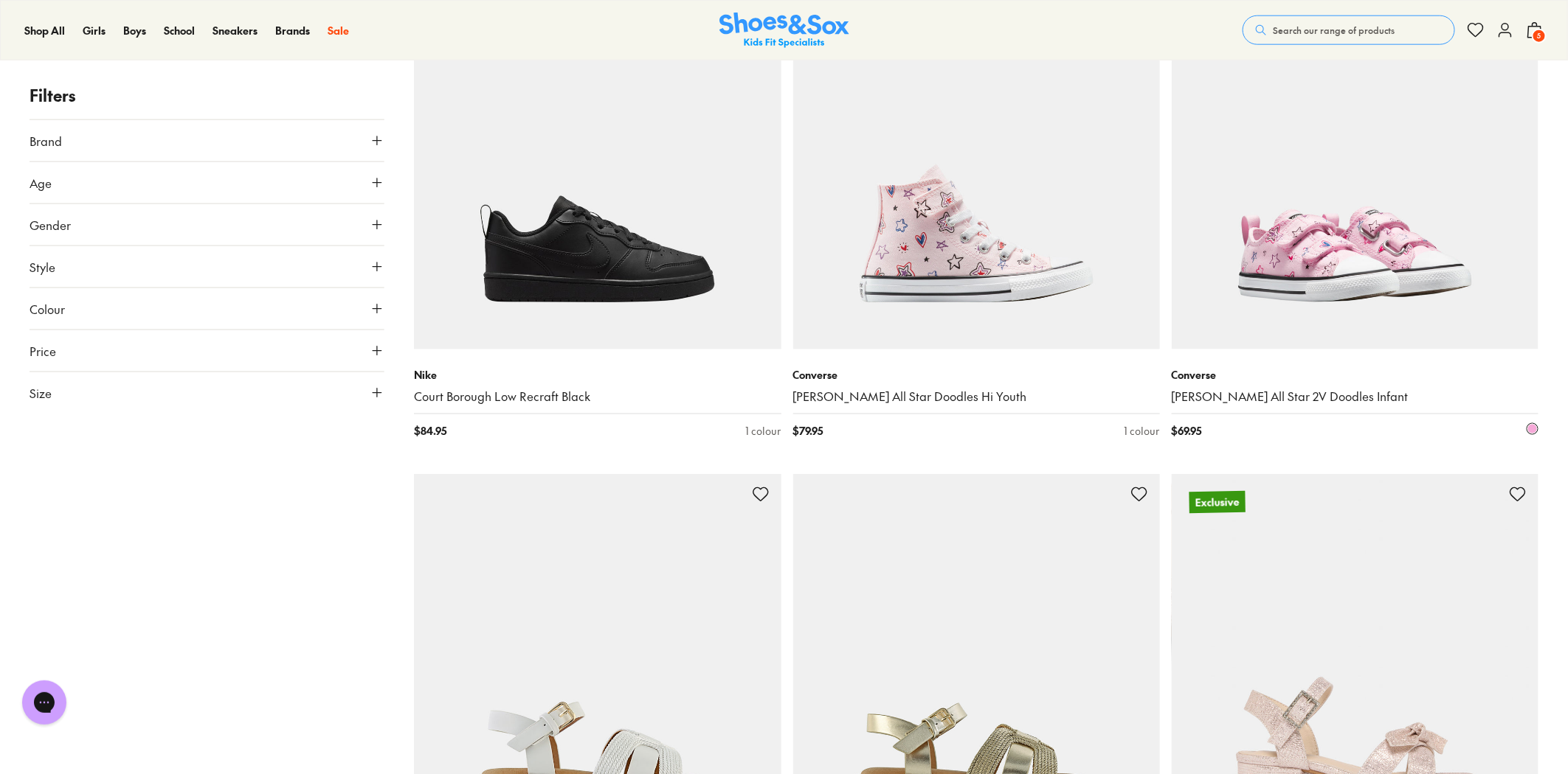
click at [1301, 276] on img at bounding box center [1355, 166] width 367 height 367
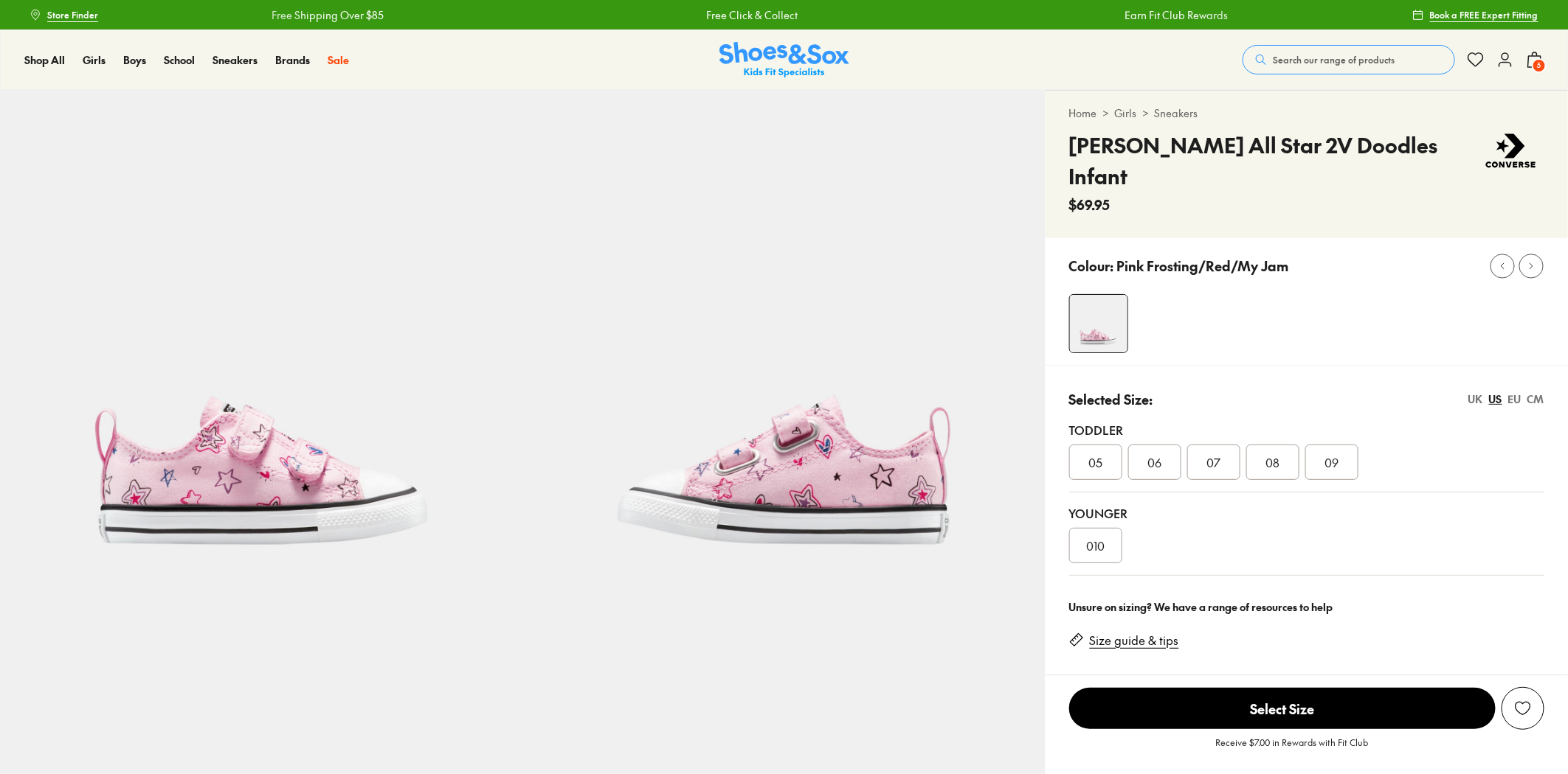
scroll to position [82, 0]
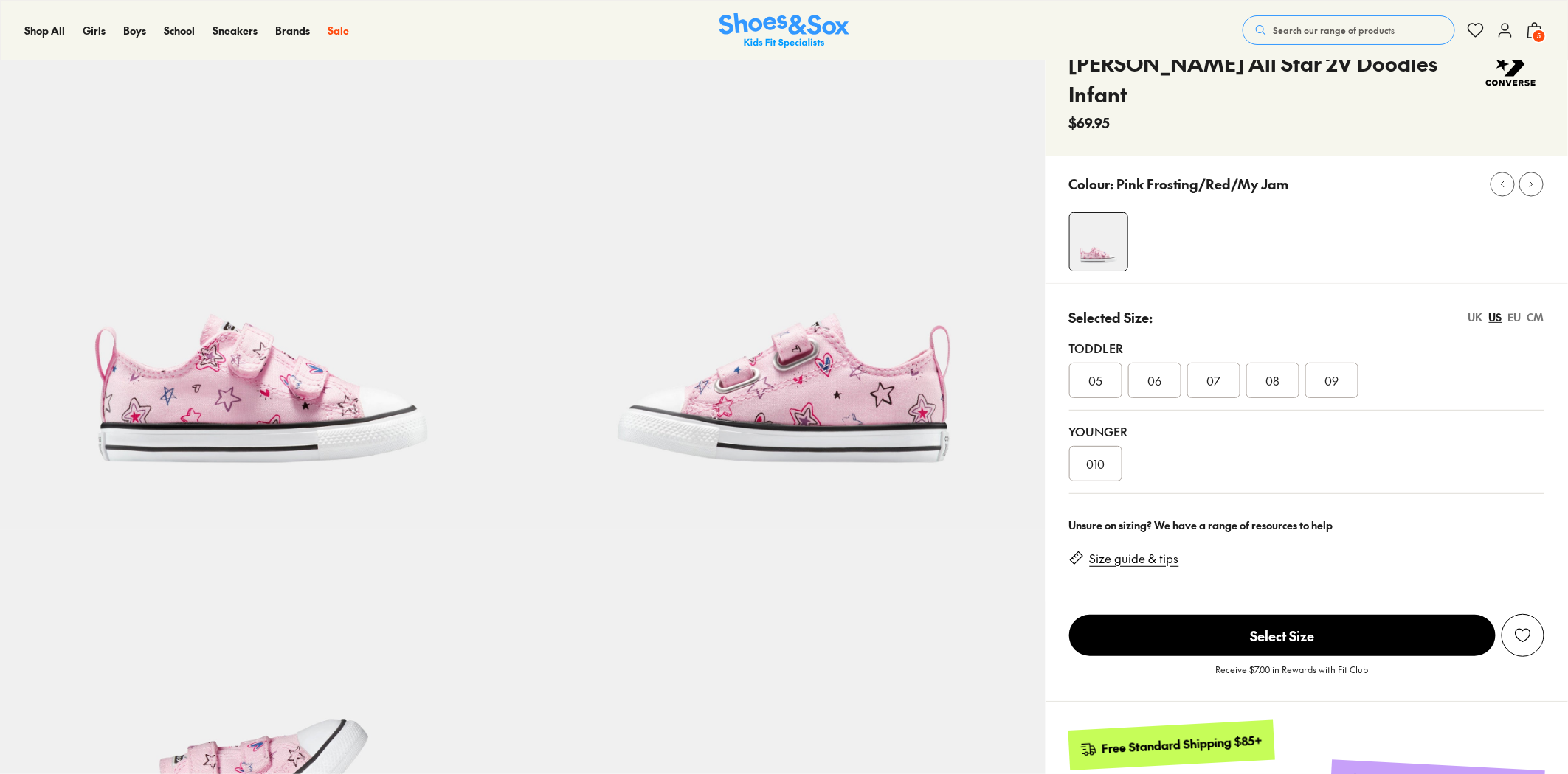
select select "*"
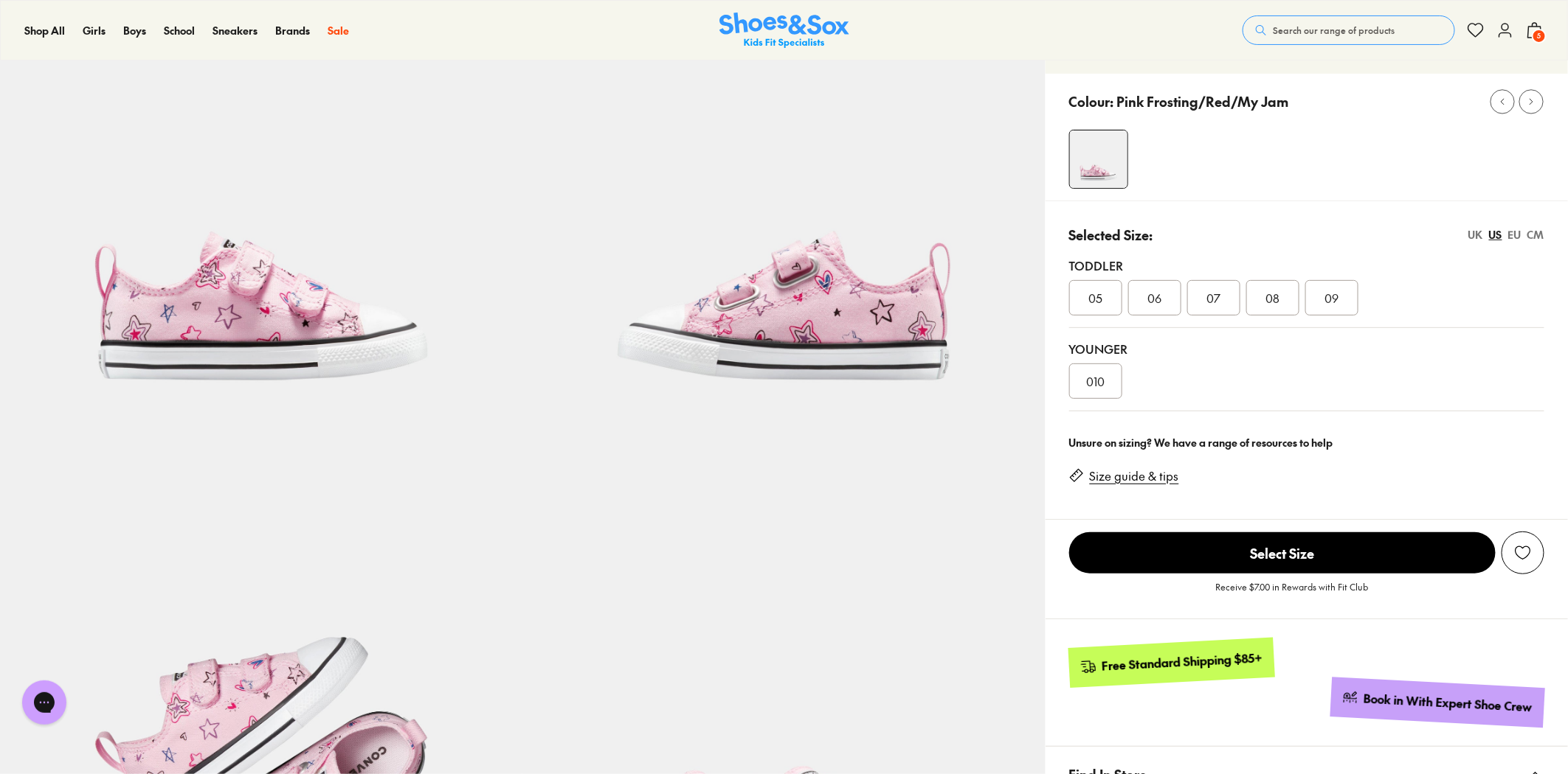
scroll to position [164, 0]
click at [1101, 373] on span "010" at bounding box center [1095, 382] width 19 height 18
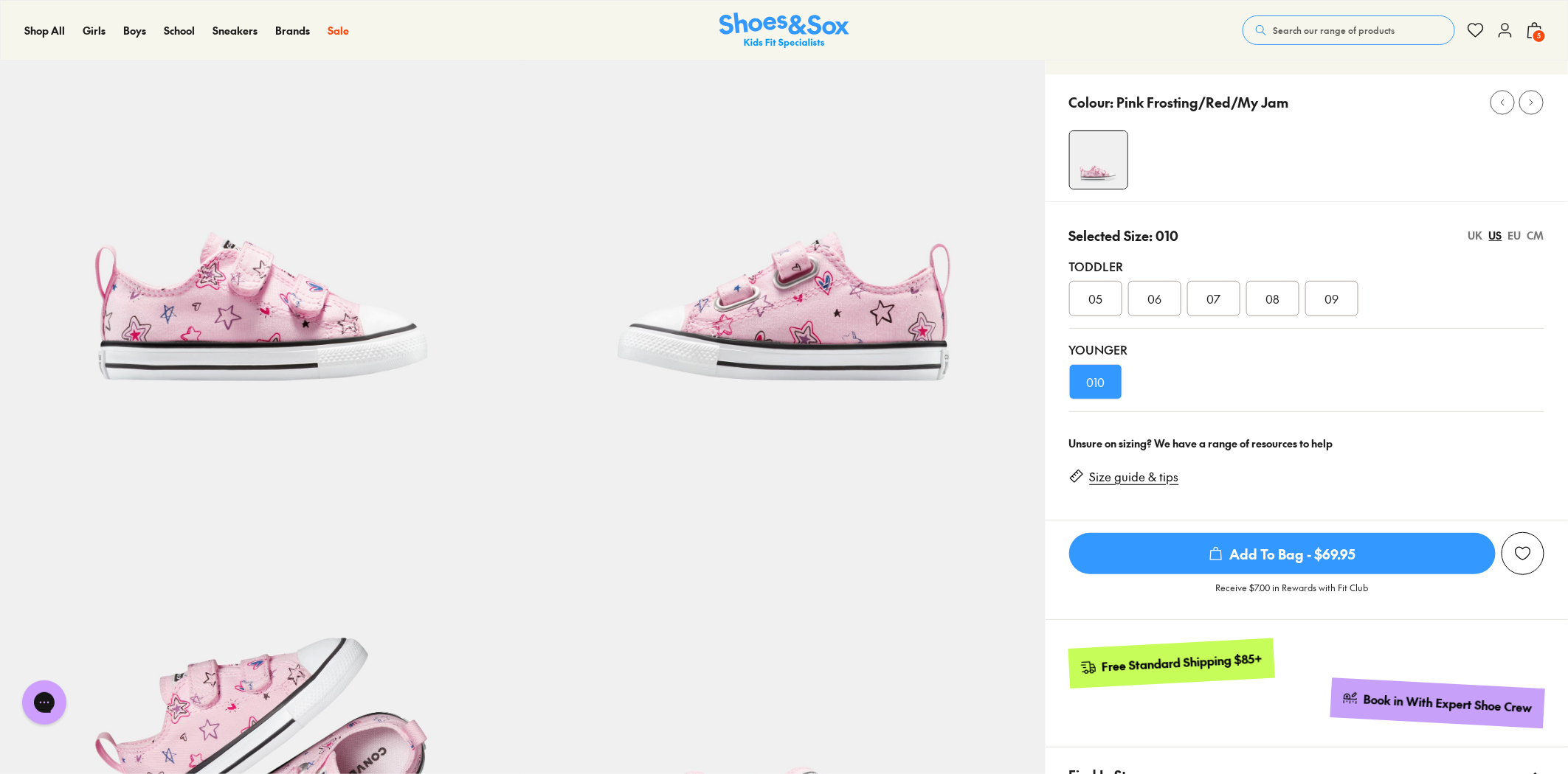
drag, startPoint x: 1375, startPoint y: 525, endPoint x: 1361, endPoint y: 521, distance: 14.6
click at [1370, 534] on span "Add To Bag - $69.95" at bounding box center [1282, 554] width 426 height 41
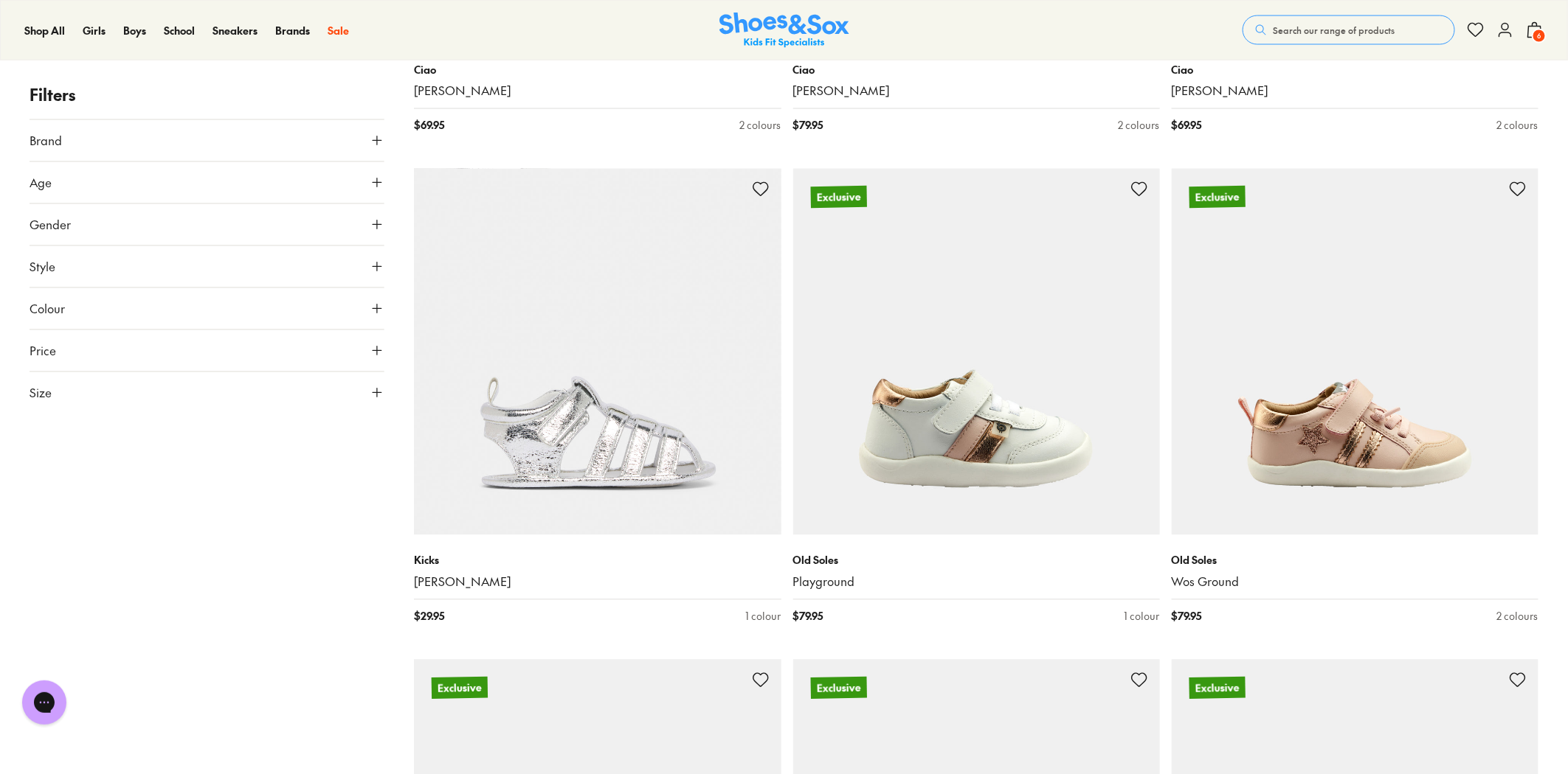
scroll to position [4162, 0]
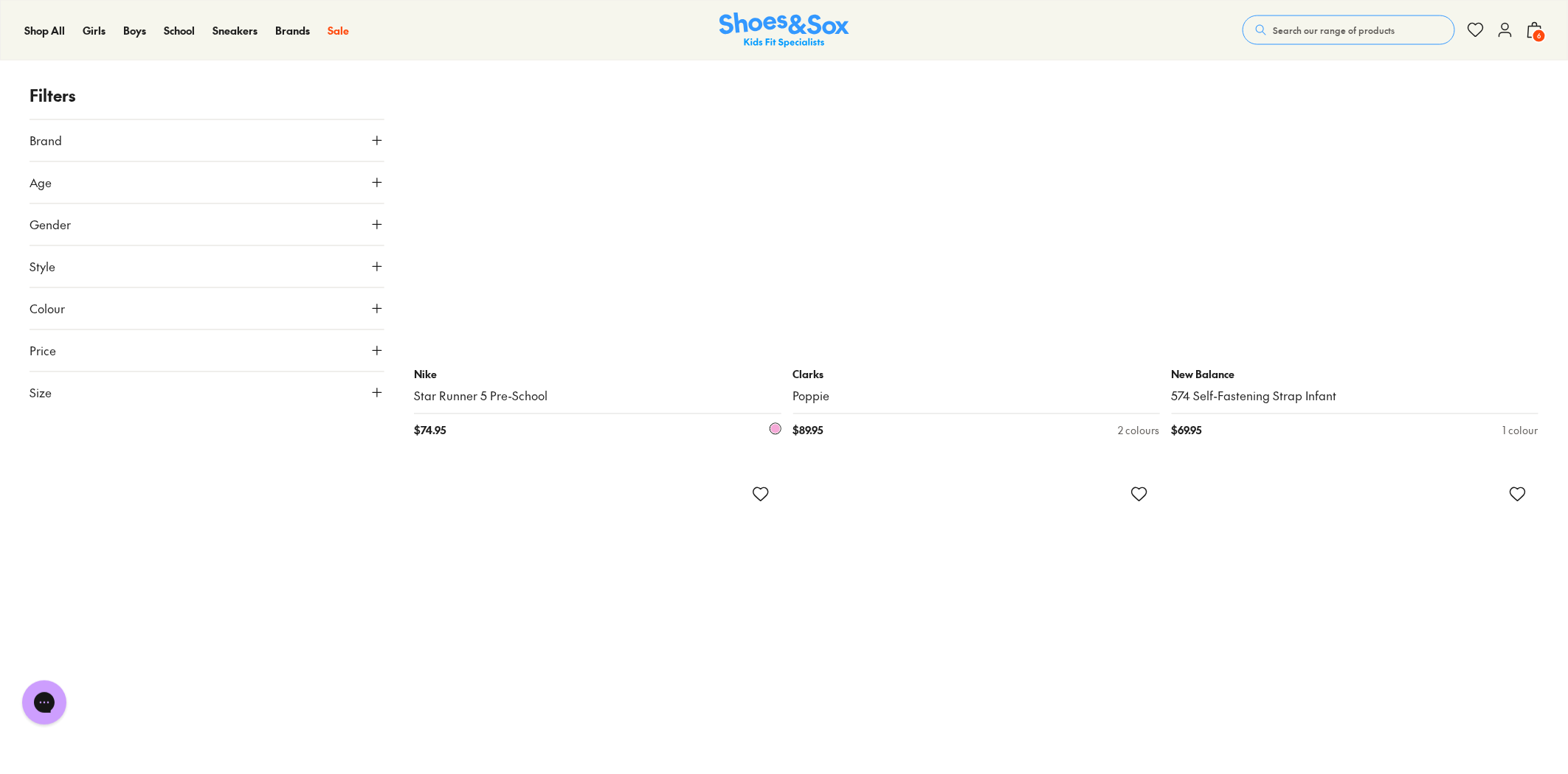
scroll to position [9734, 0]
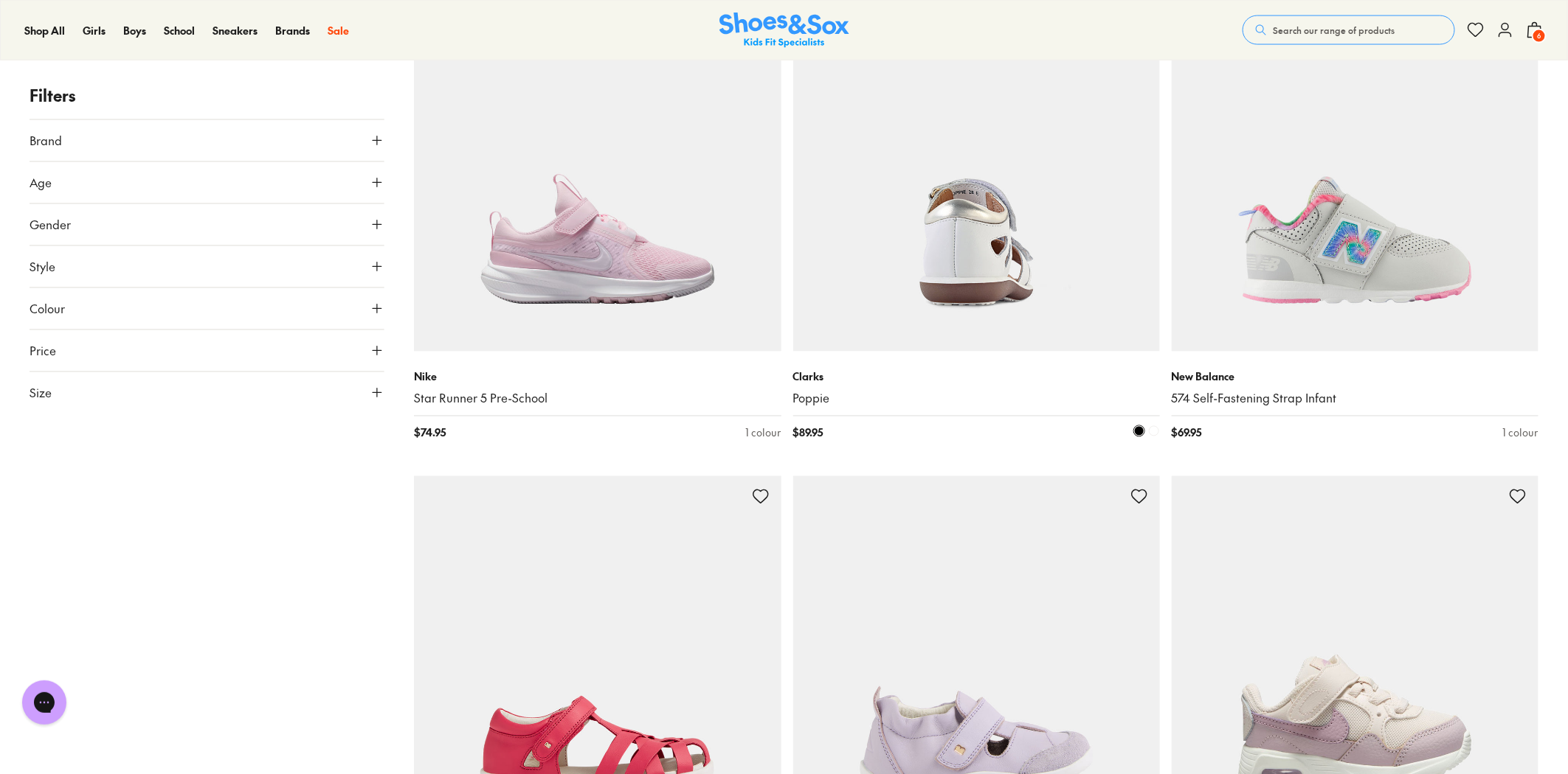
click at [975, 269] on img at bounding box center [976, 168] width 367 height 367
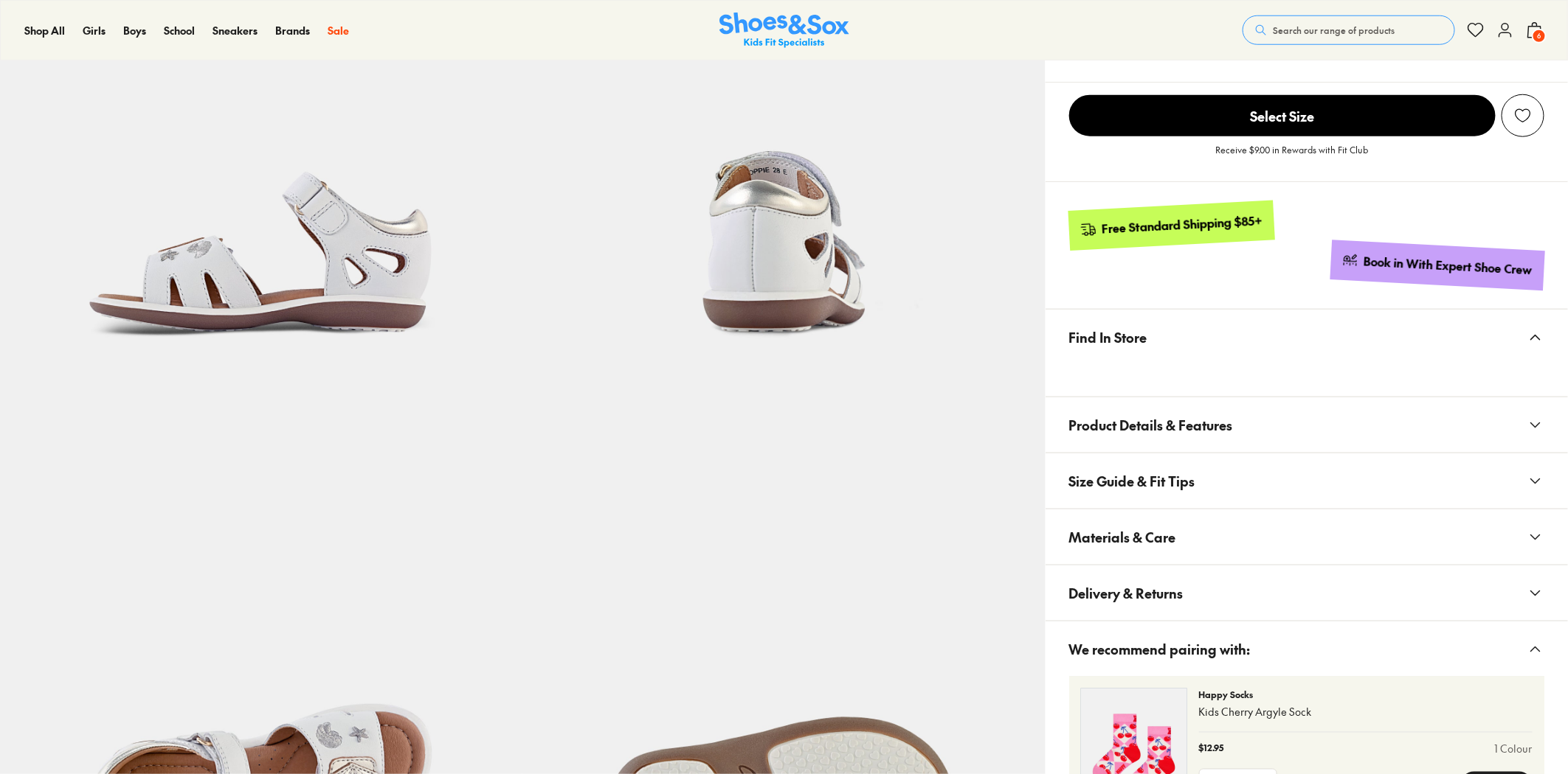
select select "*"
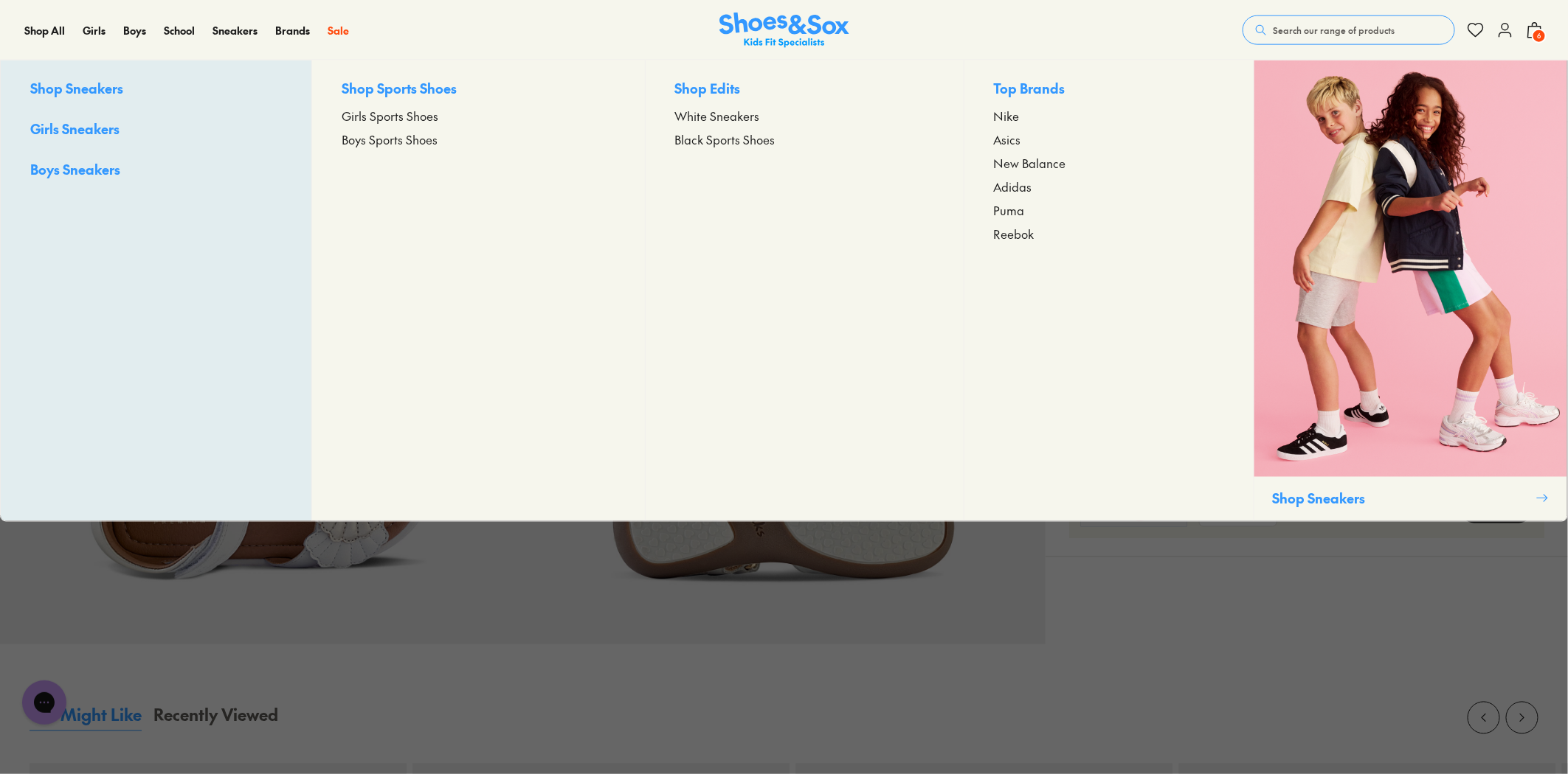
scroll to position [983, 0]
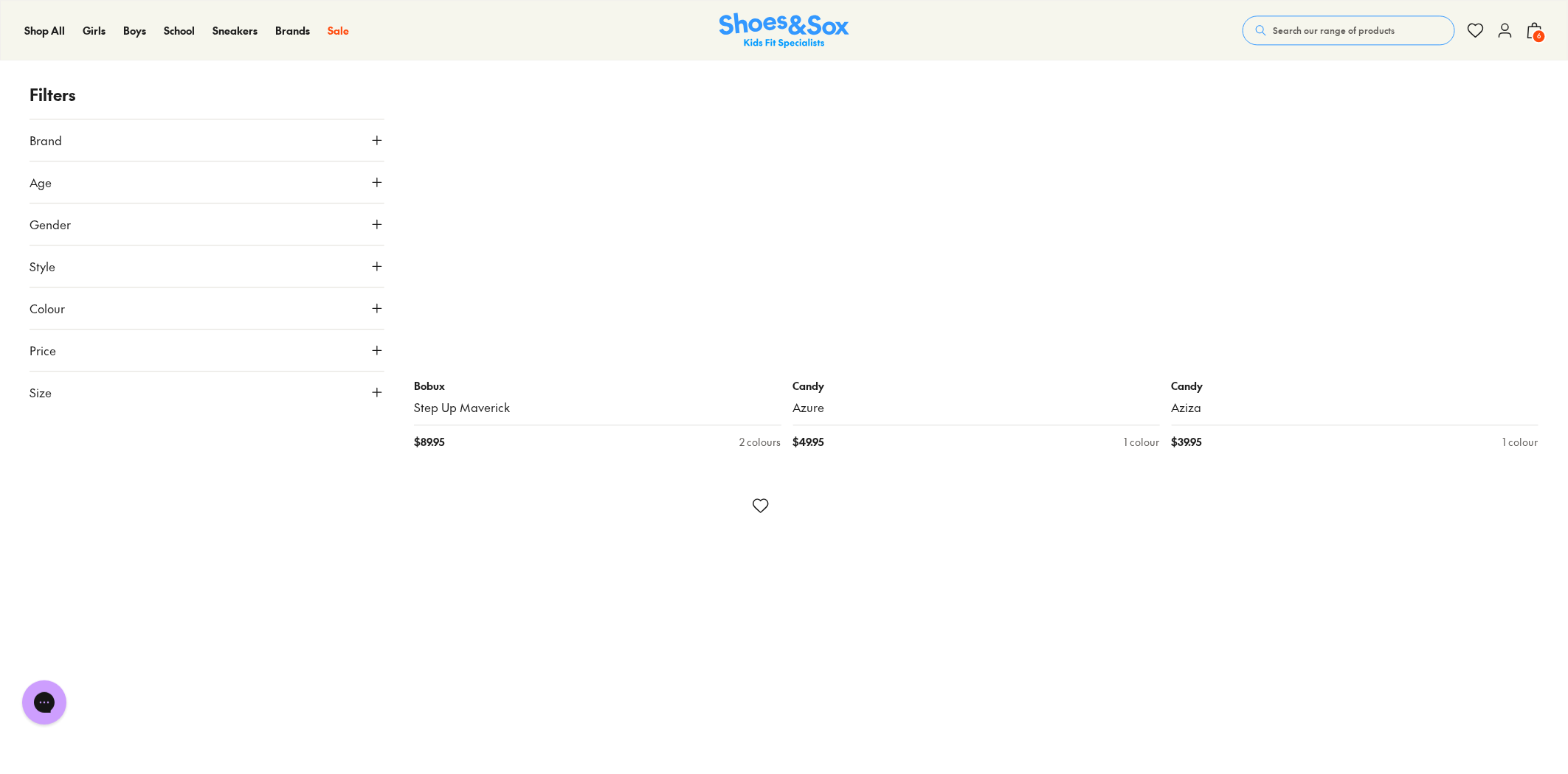
scroll to position [10224, 0]
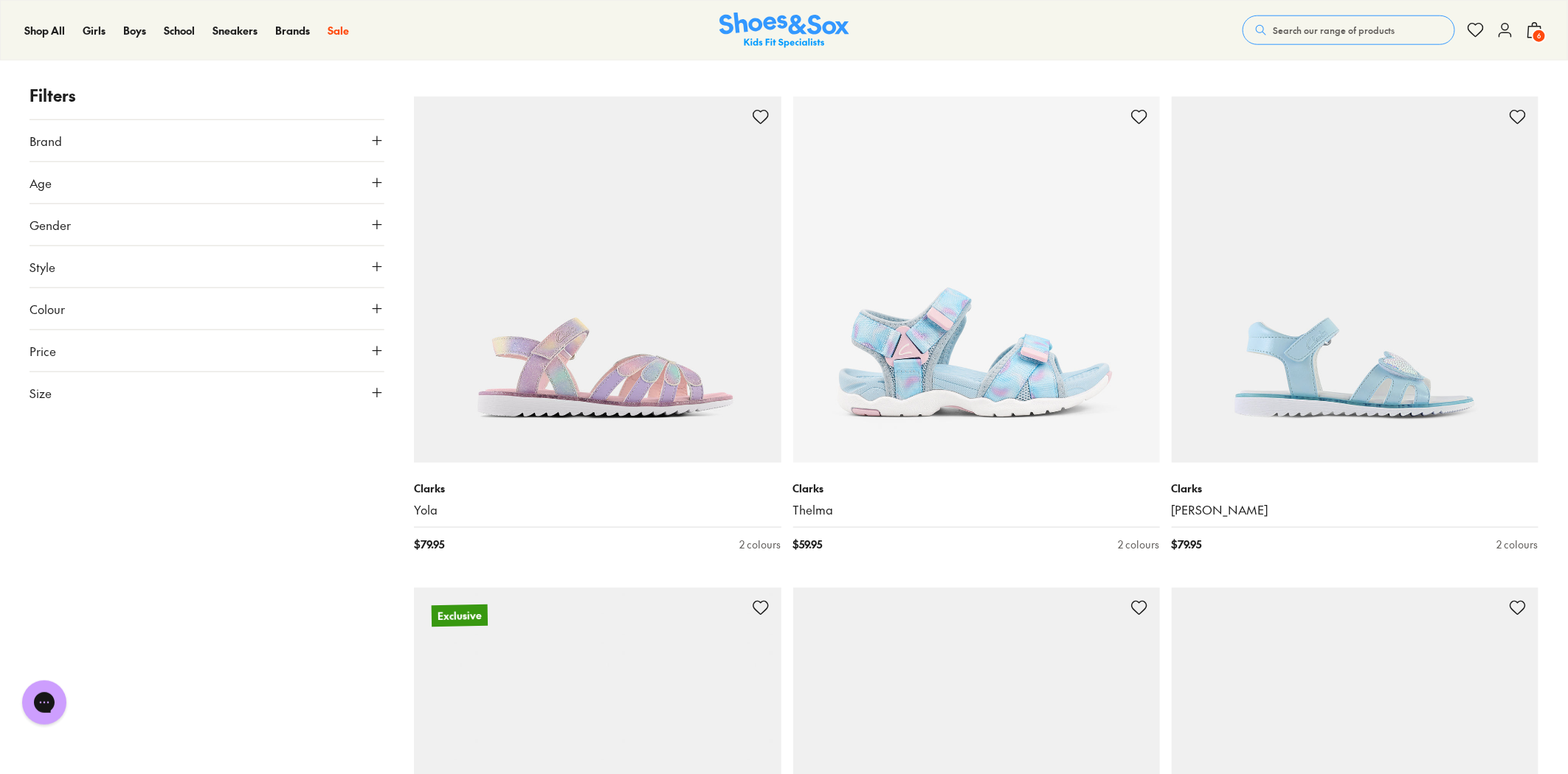
scroll to position [12108, 0]
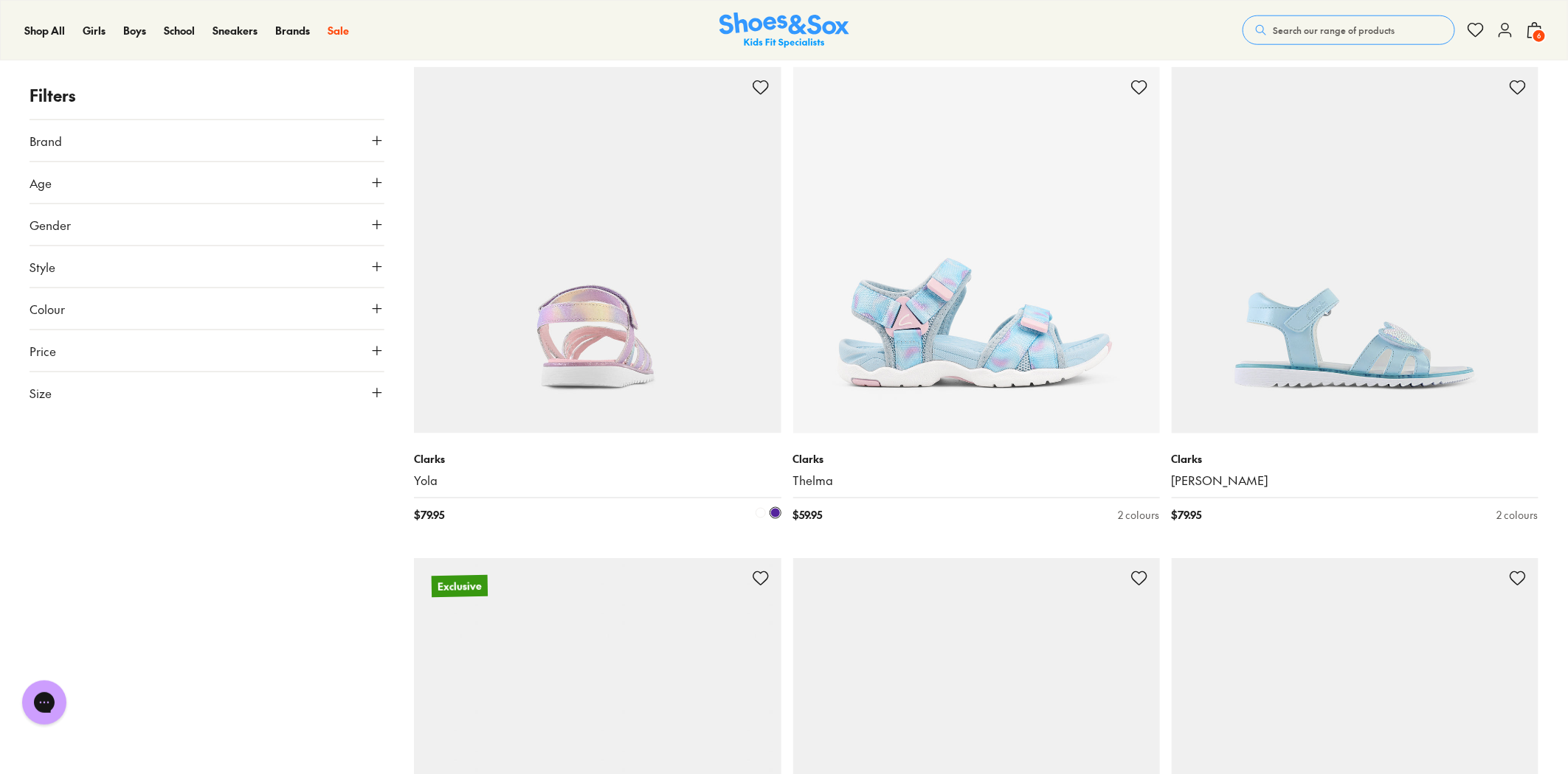
click at [669, 358] on img at bounding box center [598, 250] width 367 height 367
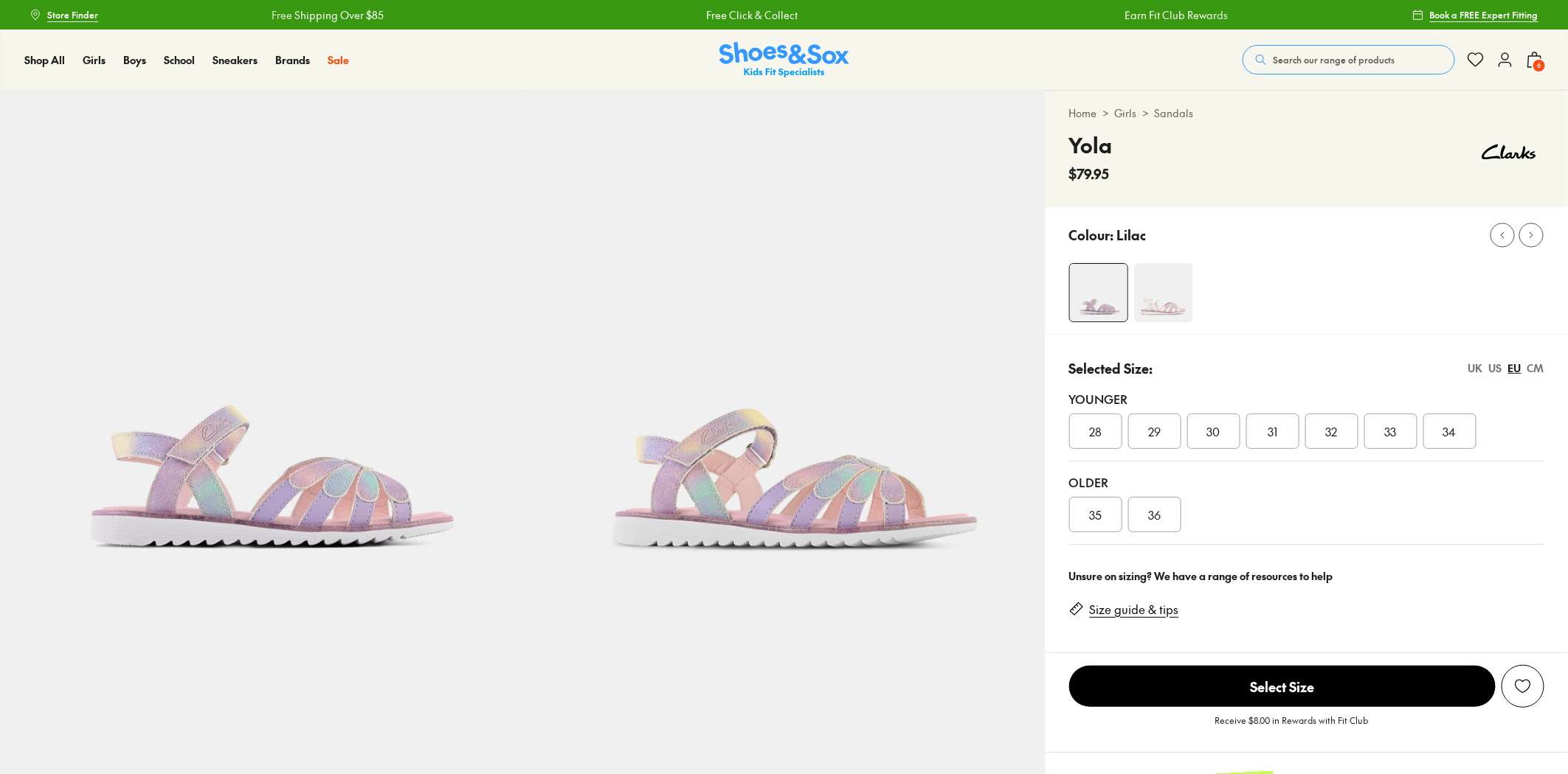
select select "*"
click at [1161, 295] on img at bounding box center [1163, 292] width 59 height 59
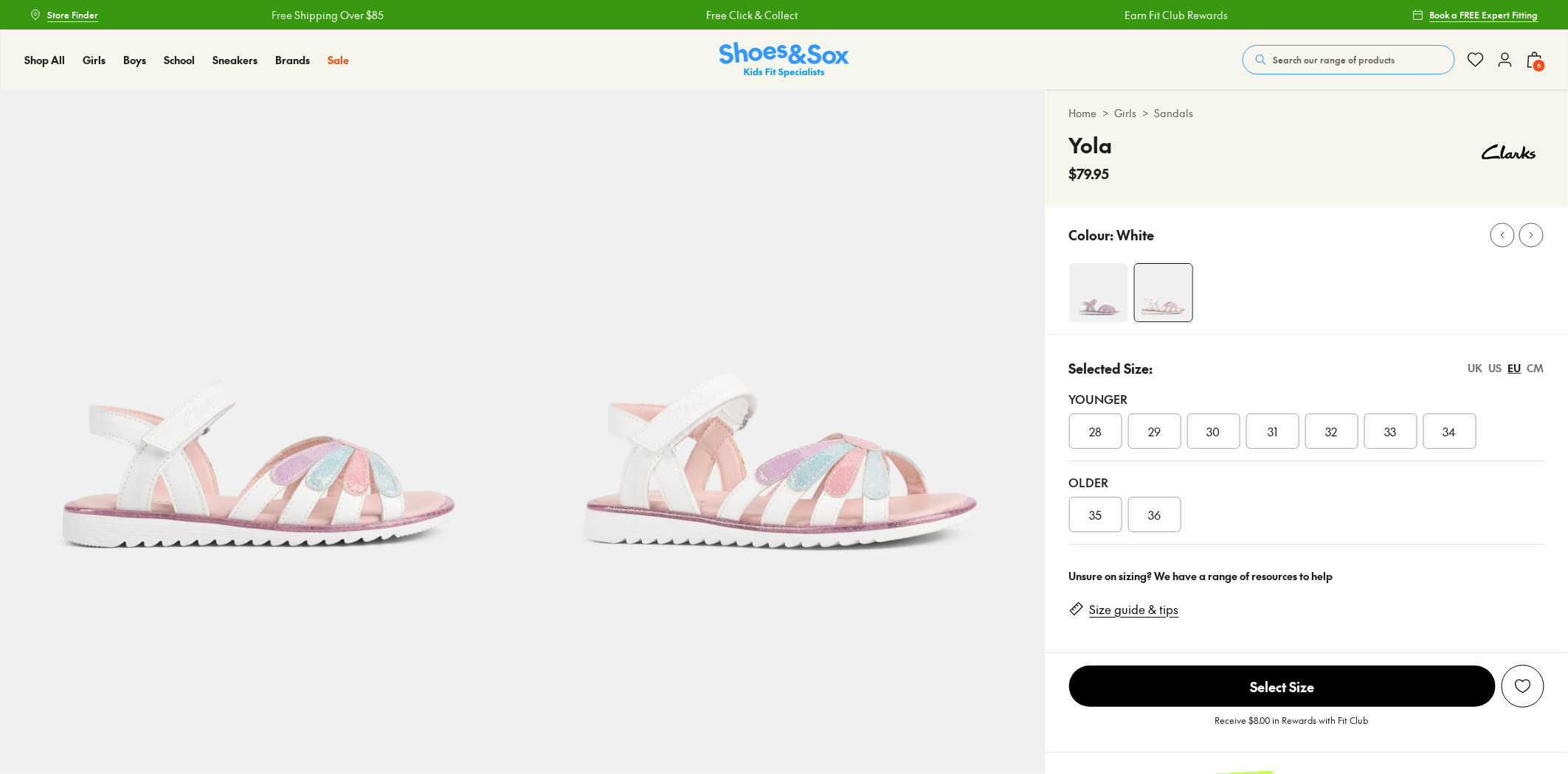
select select "*"
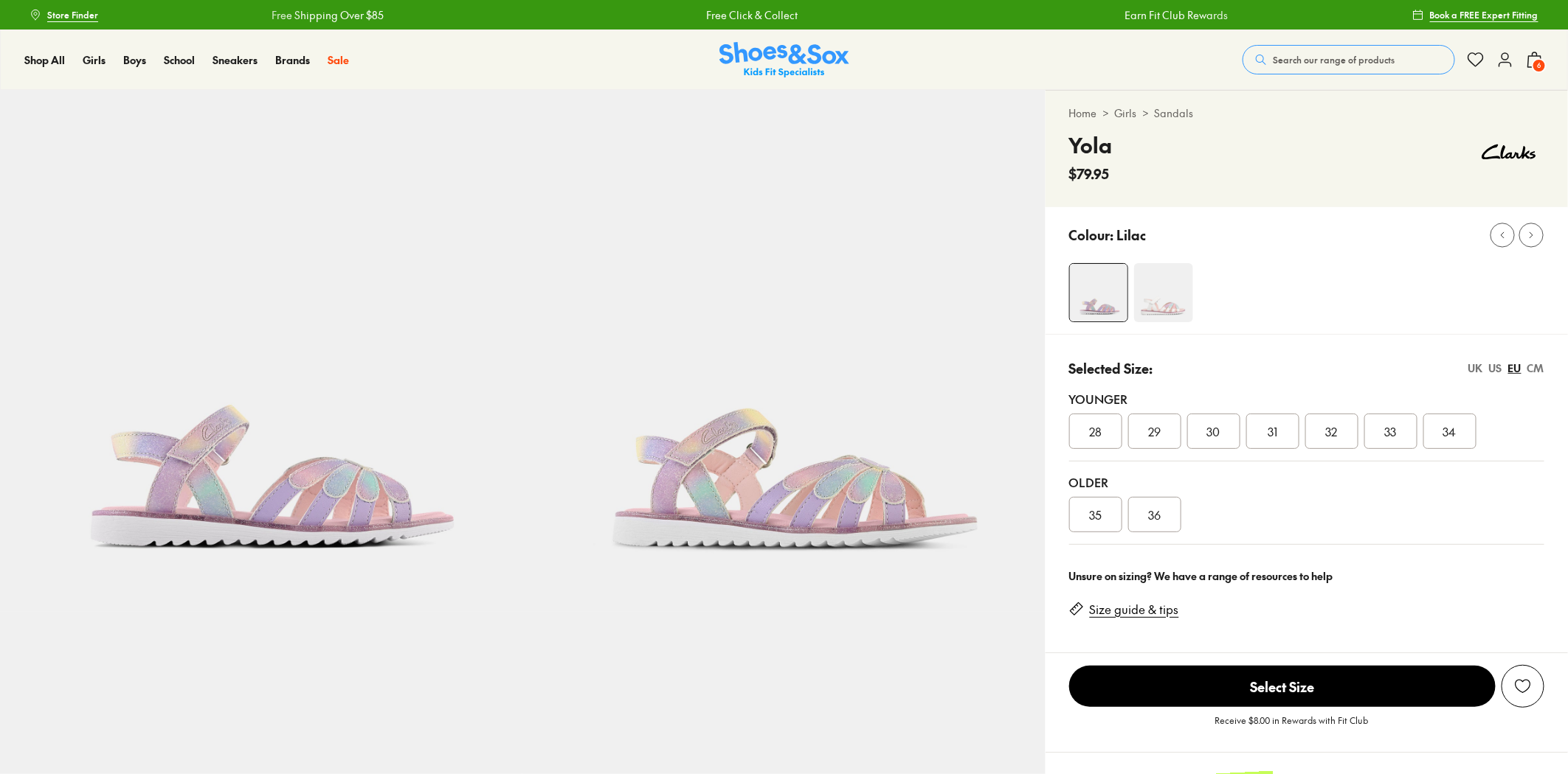
select select "*"
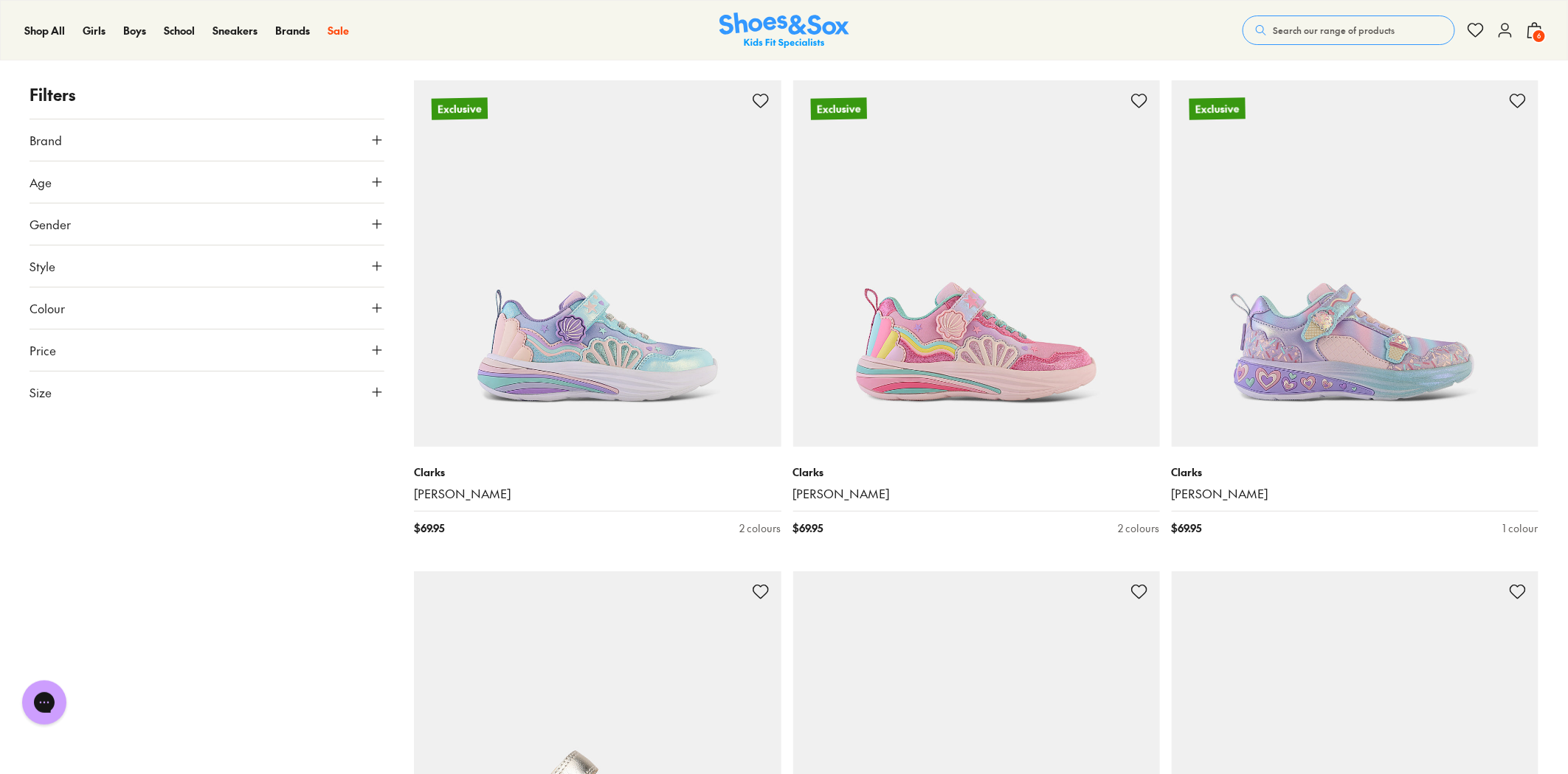
scroll to position [2359, 0]
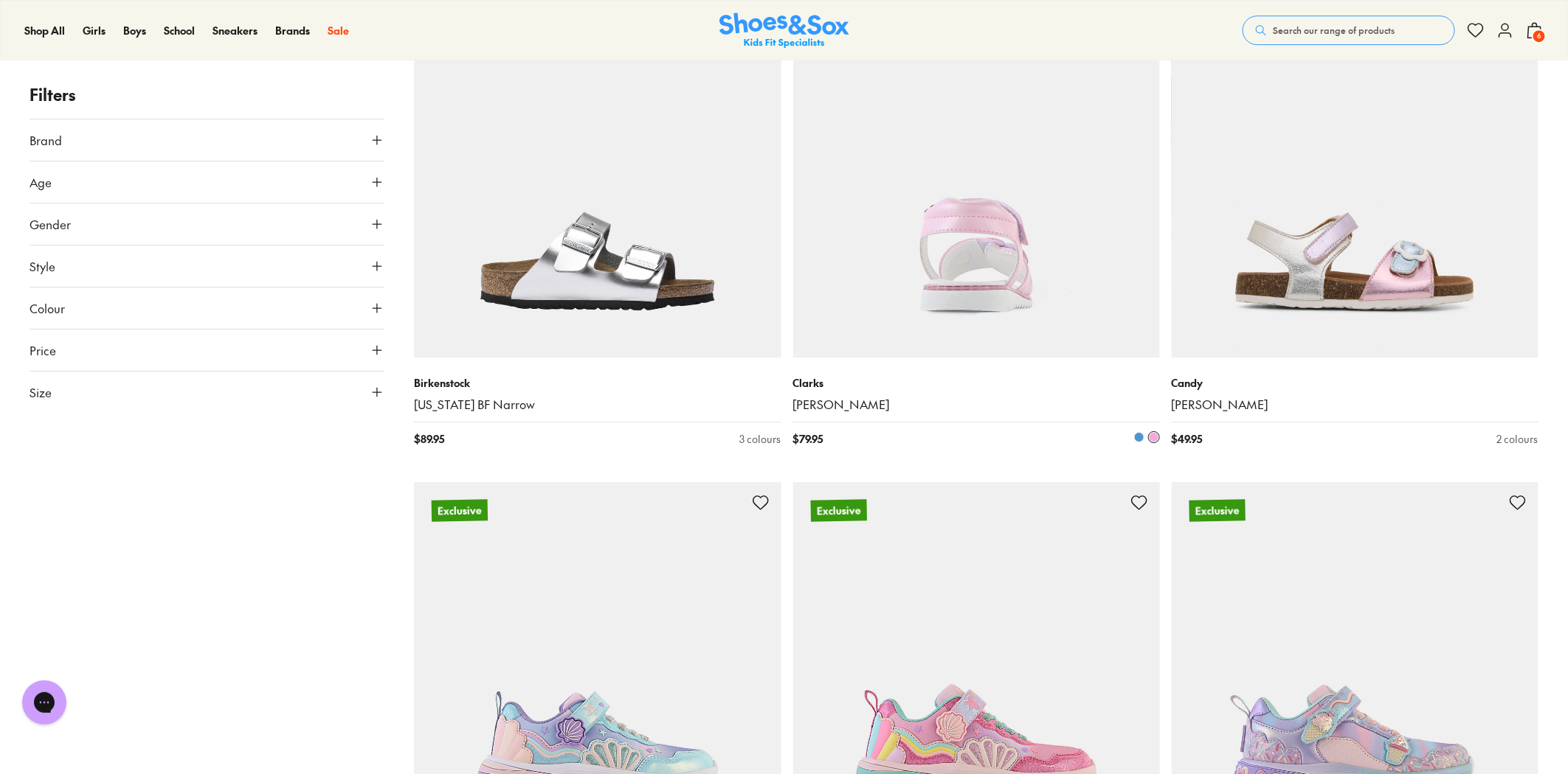
click at [961, 280] on img at bounding box center [976, 174] width 367 height 367
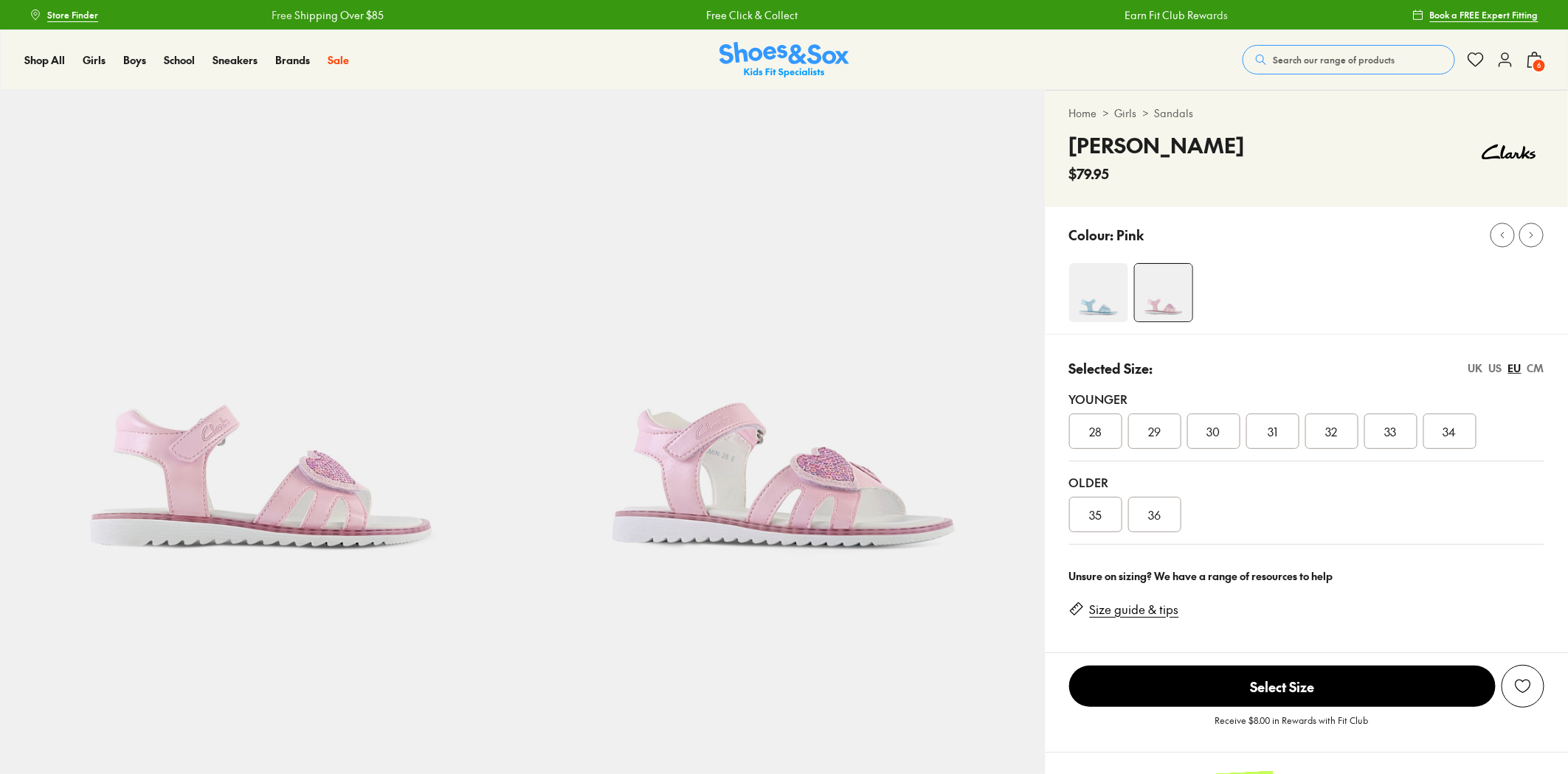
select select "*"
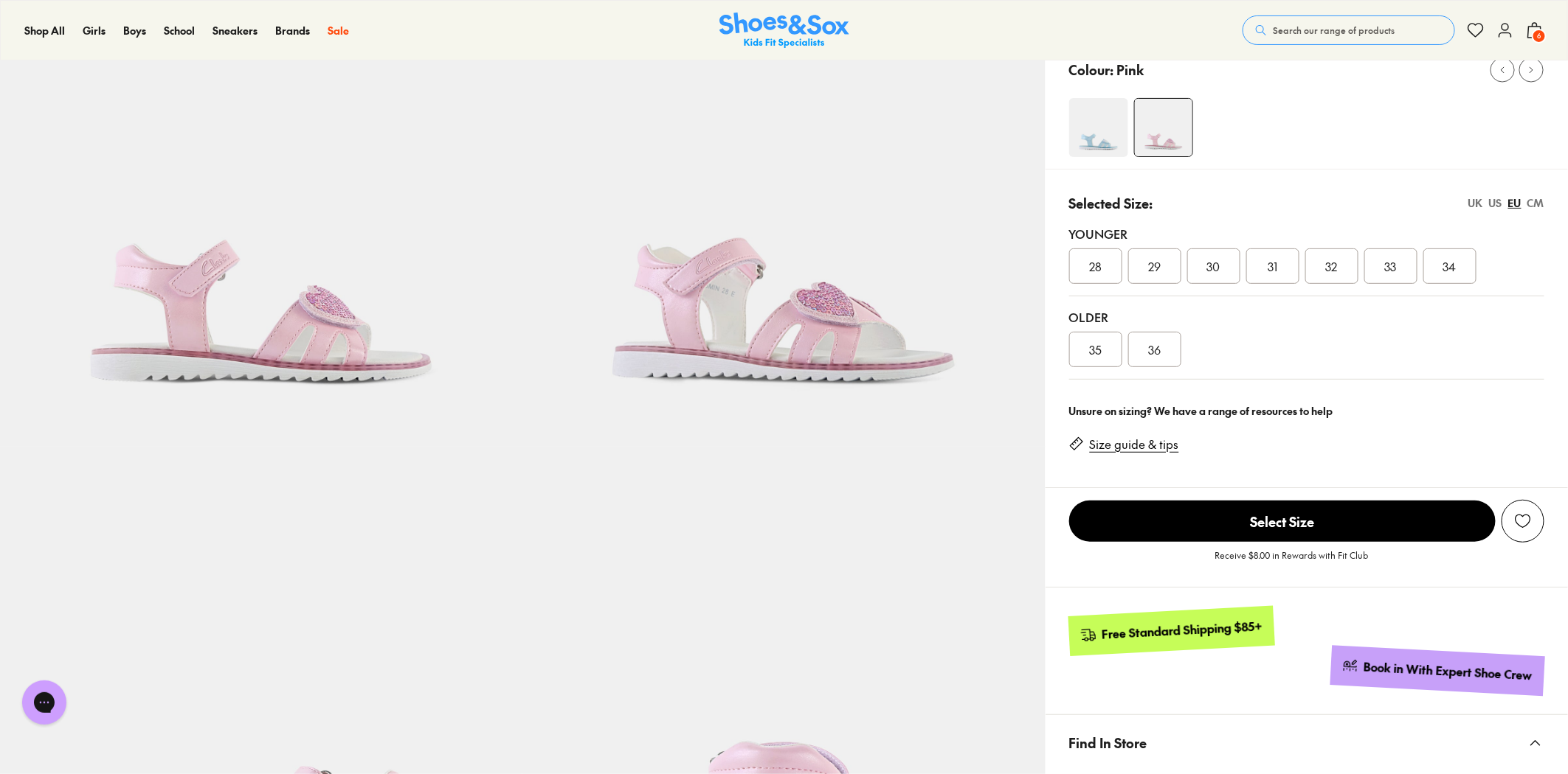
scroll to position [164, 0]
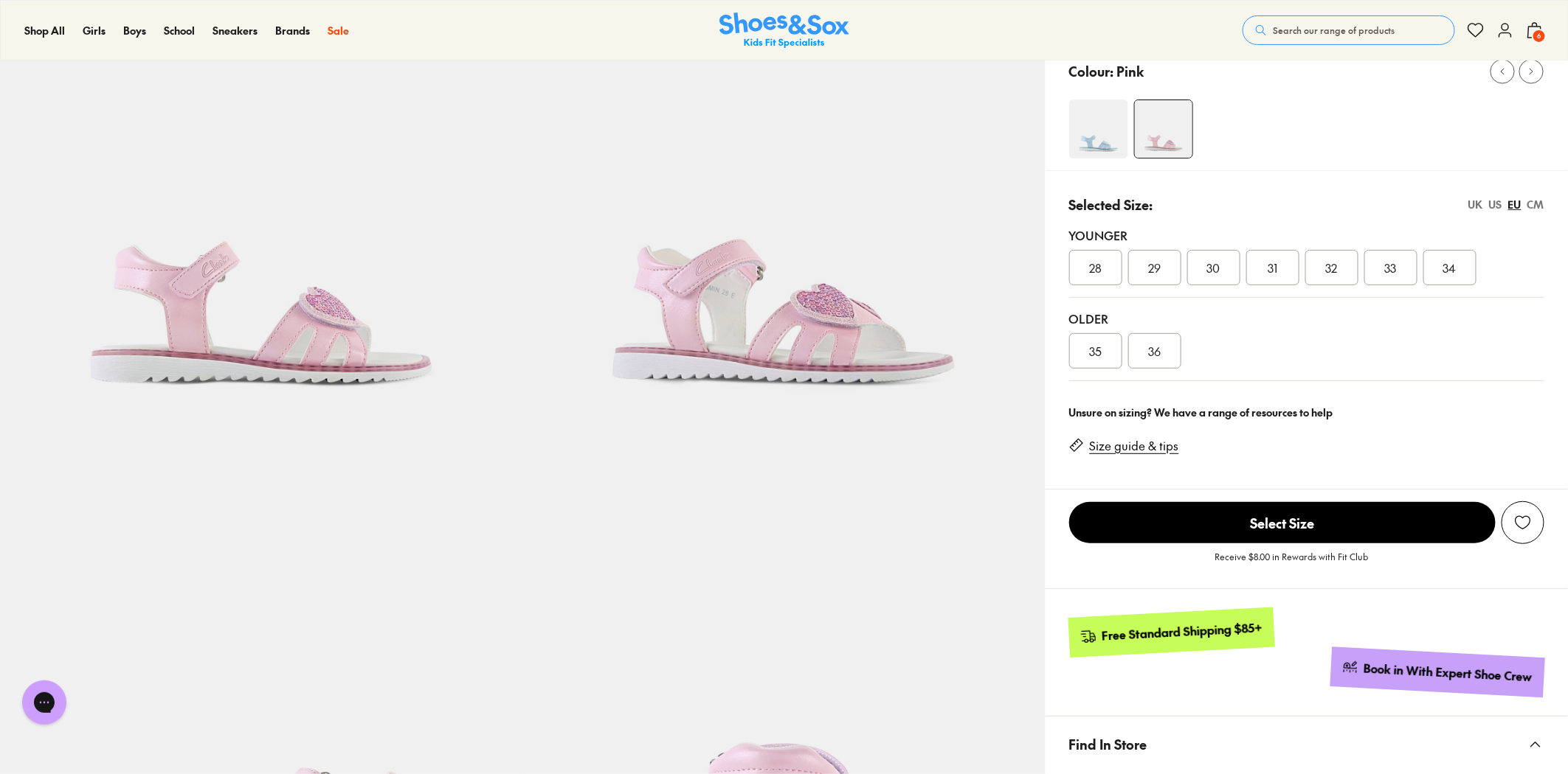
click at [1494, 201] on div "US" at bounding box center [1496, 204] width 14 height 16
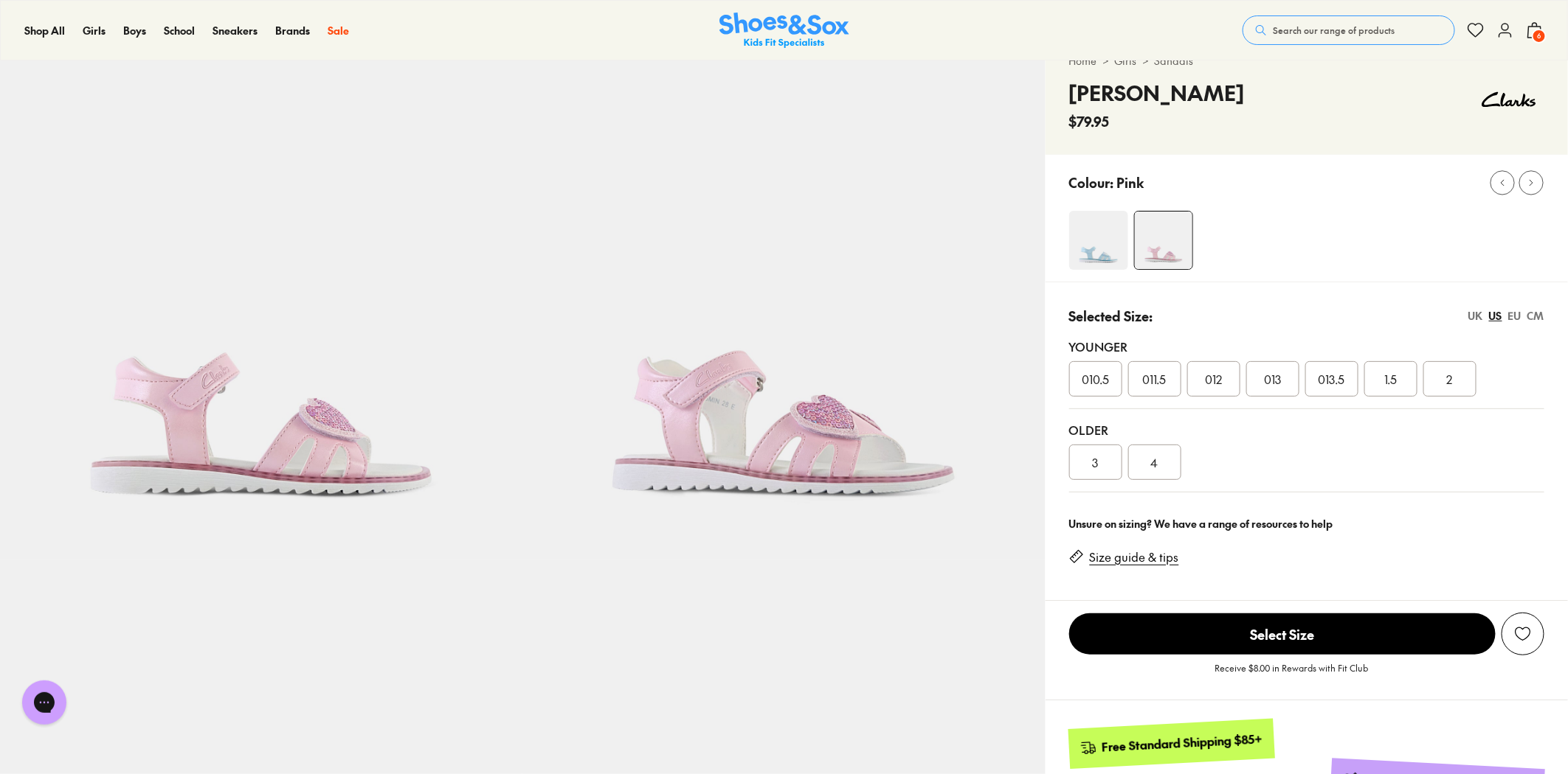
scroll to position [0, 0]
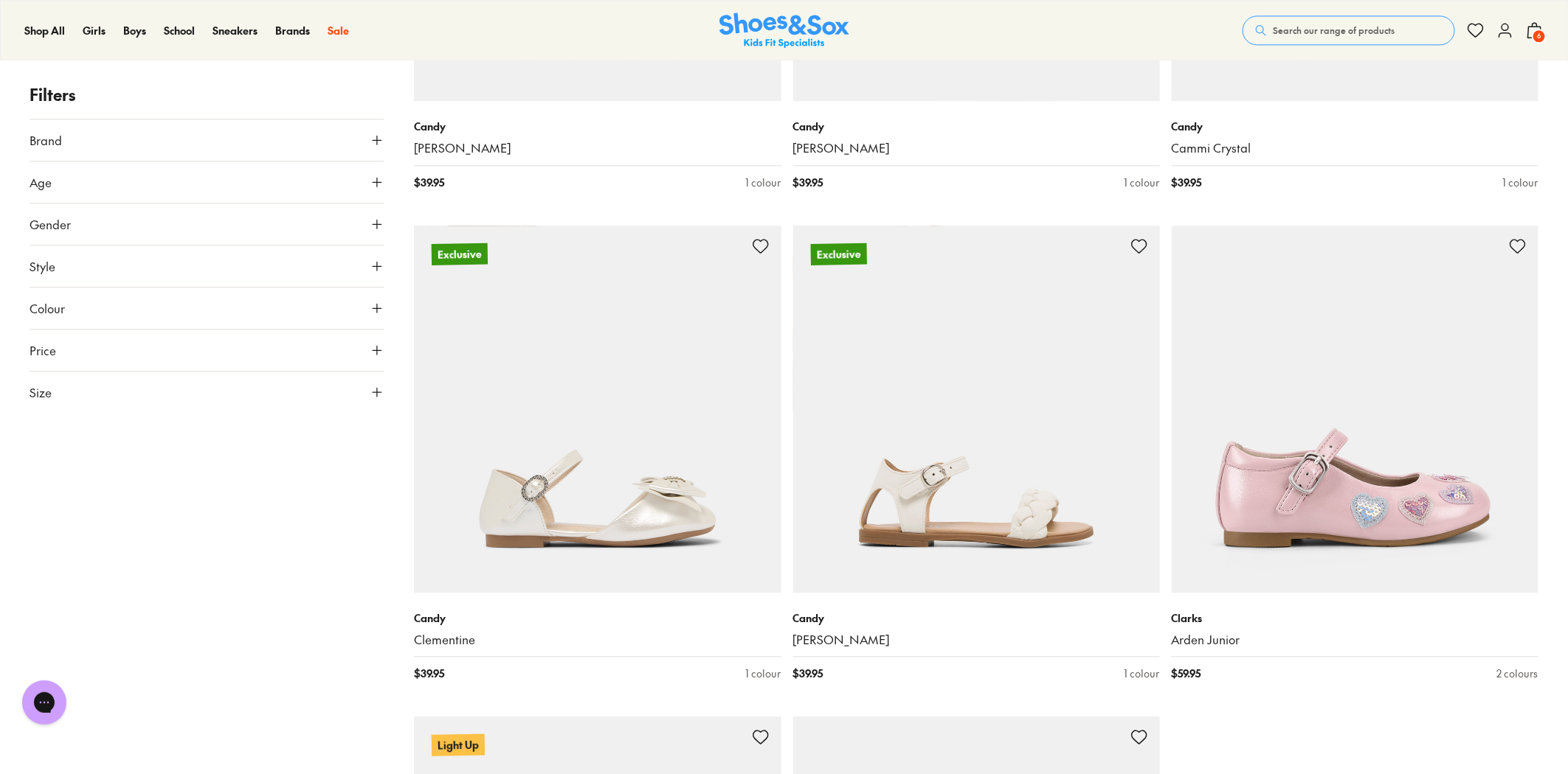
scroll to position [4652, 0]
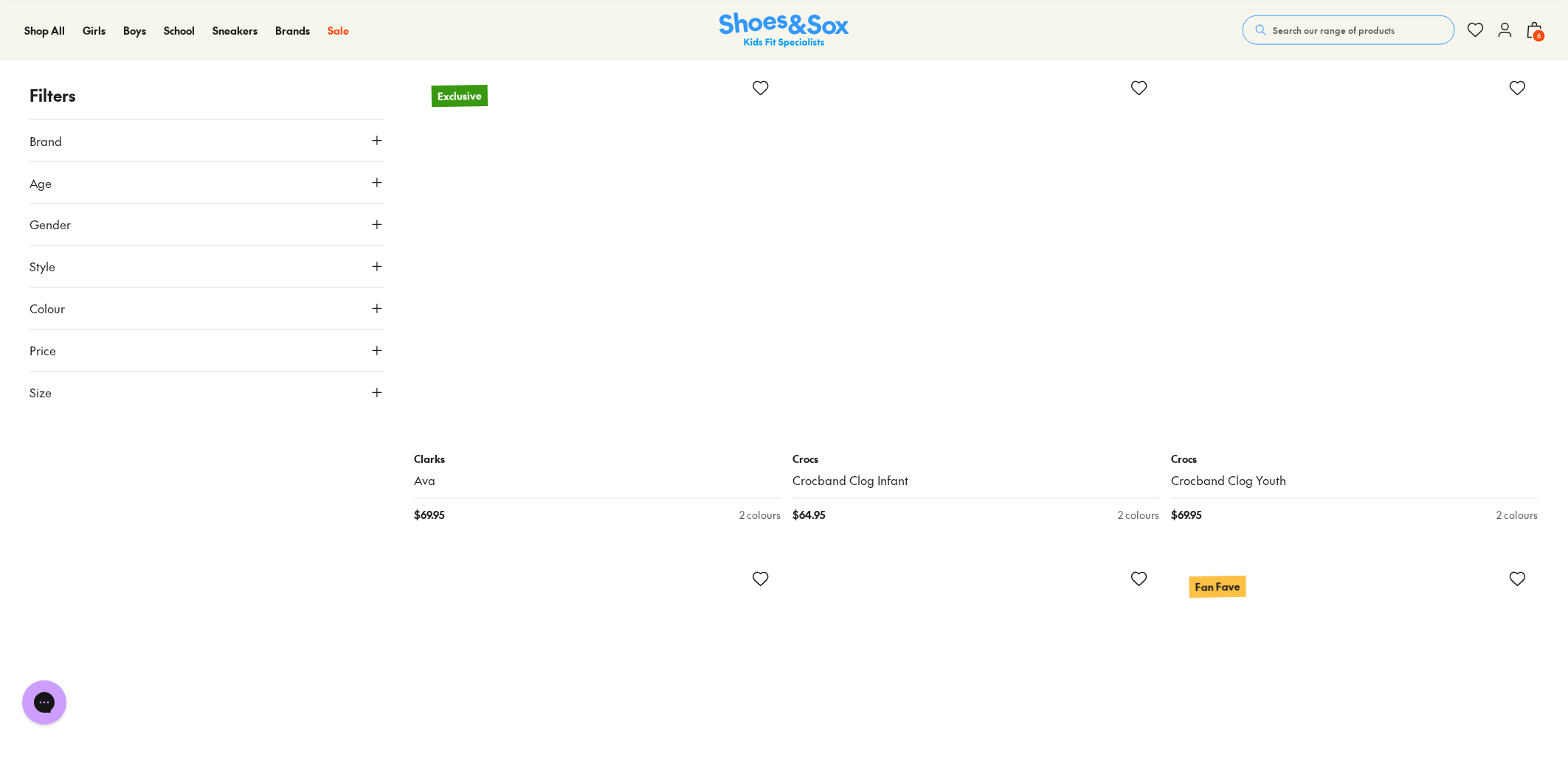
scroll to position [9733, 0]
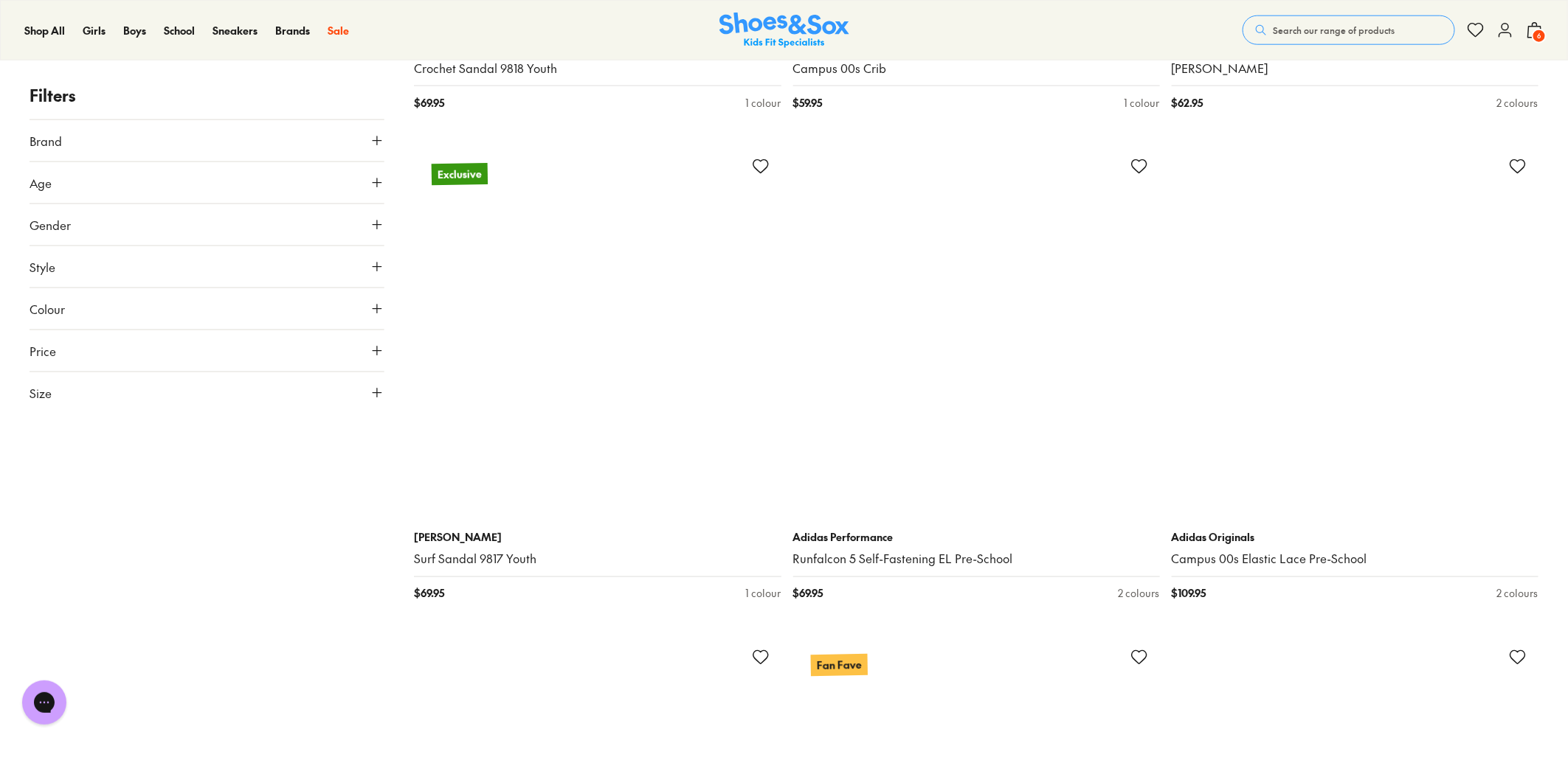
scroll to position [15060, 0]
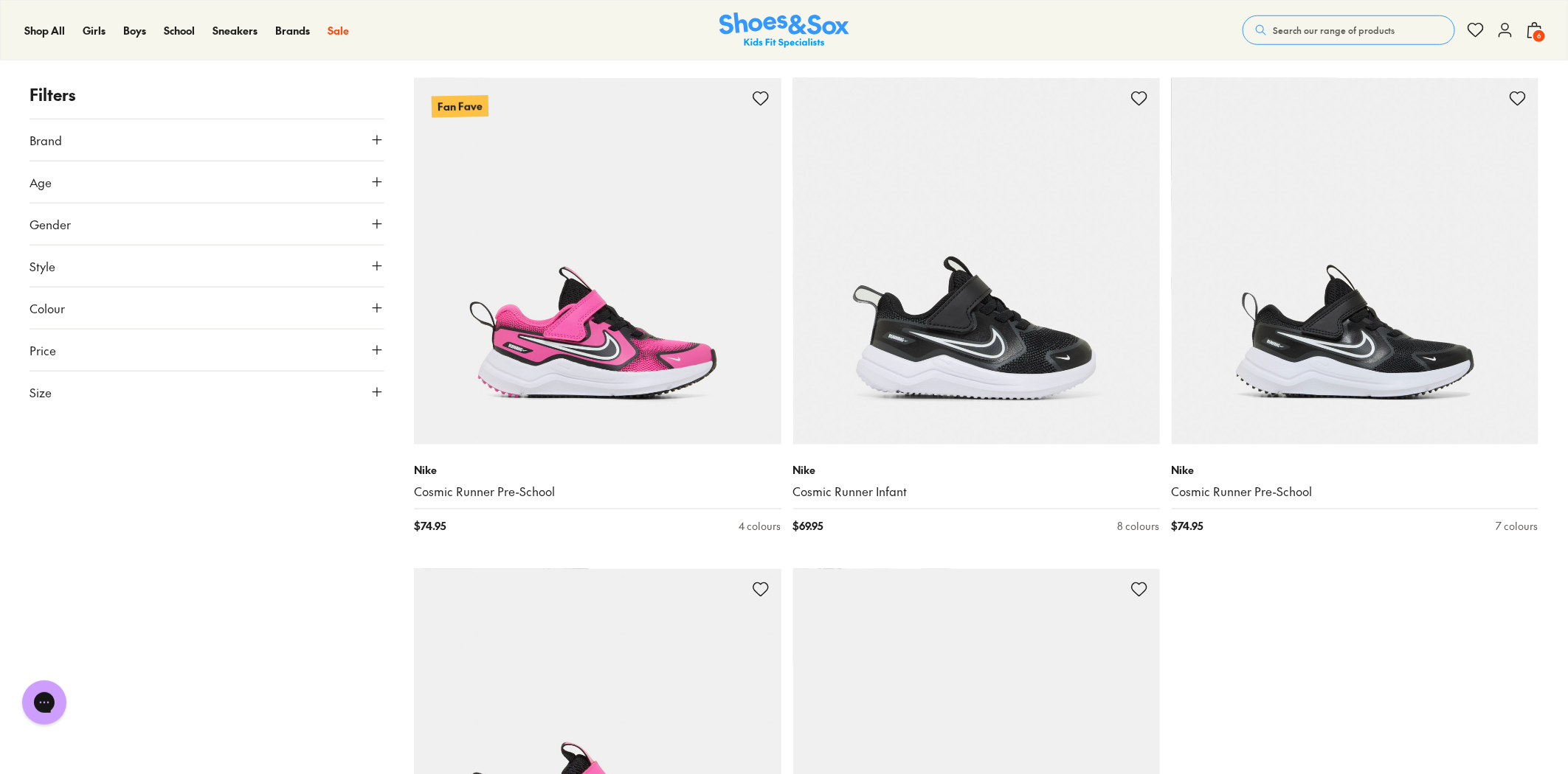
scroll to position [20550, 0]
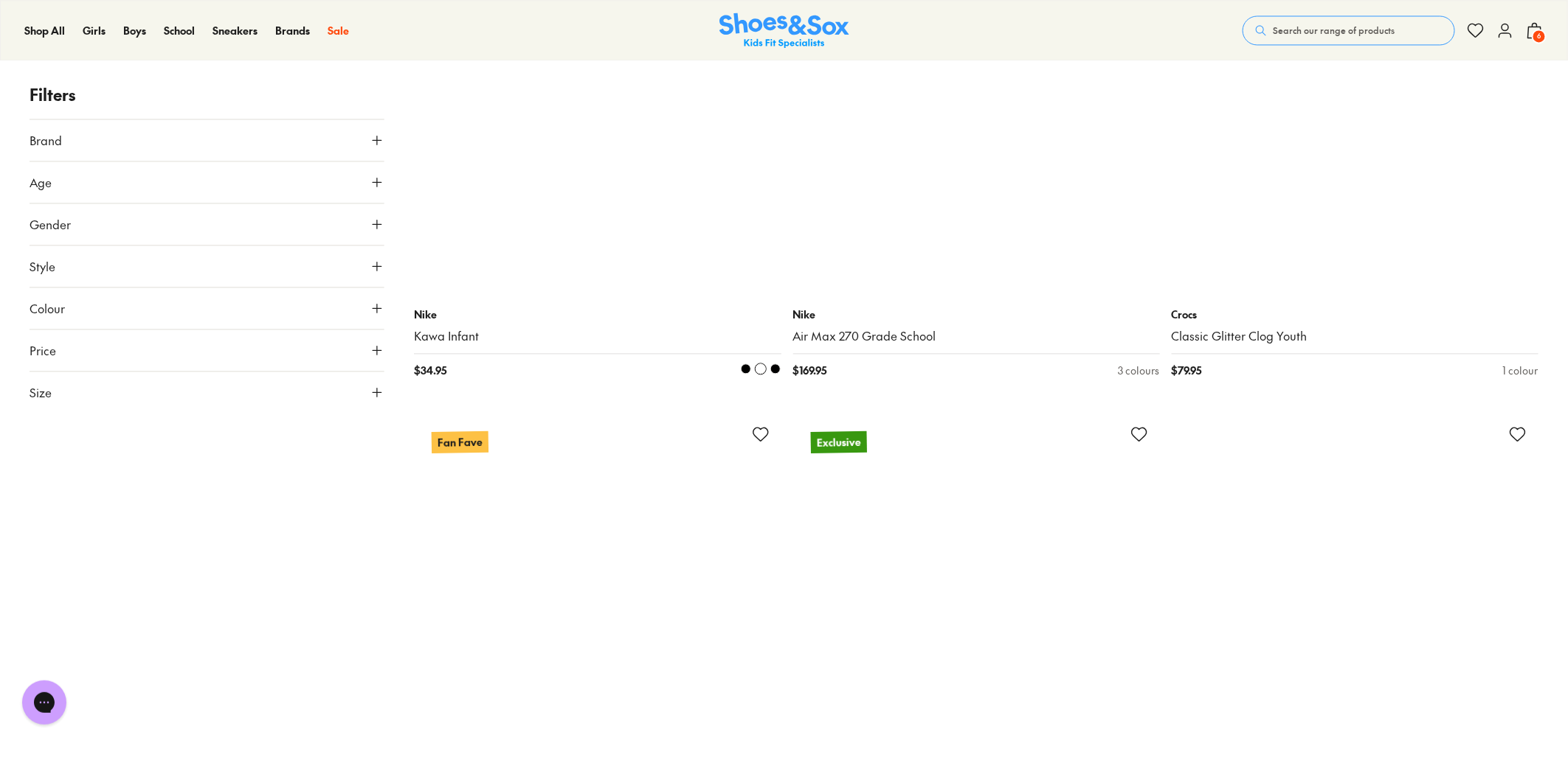
scroll to position [24074, 0]
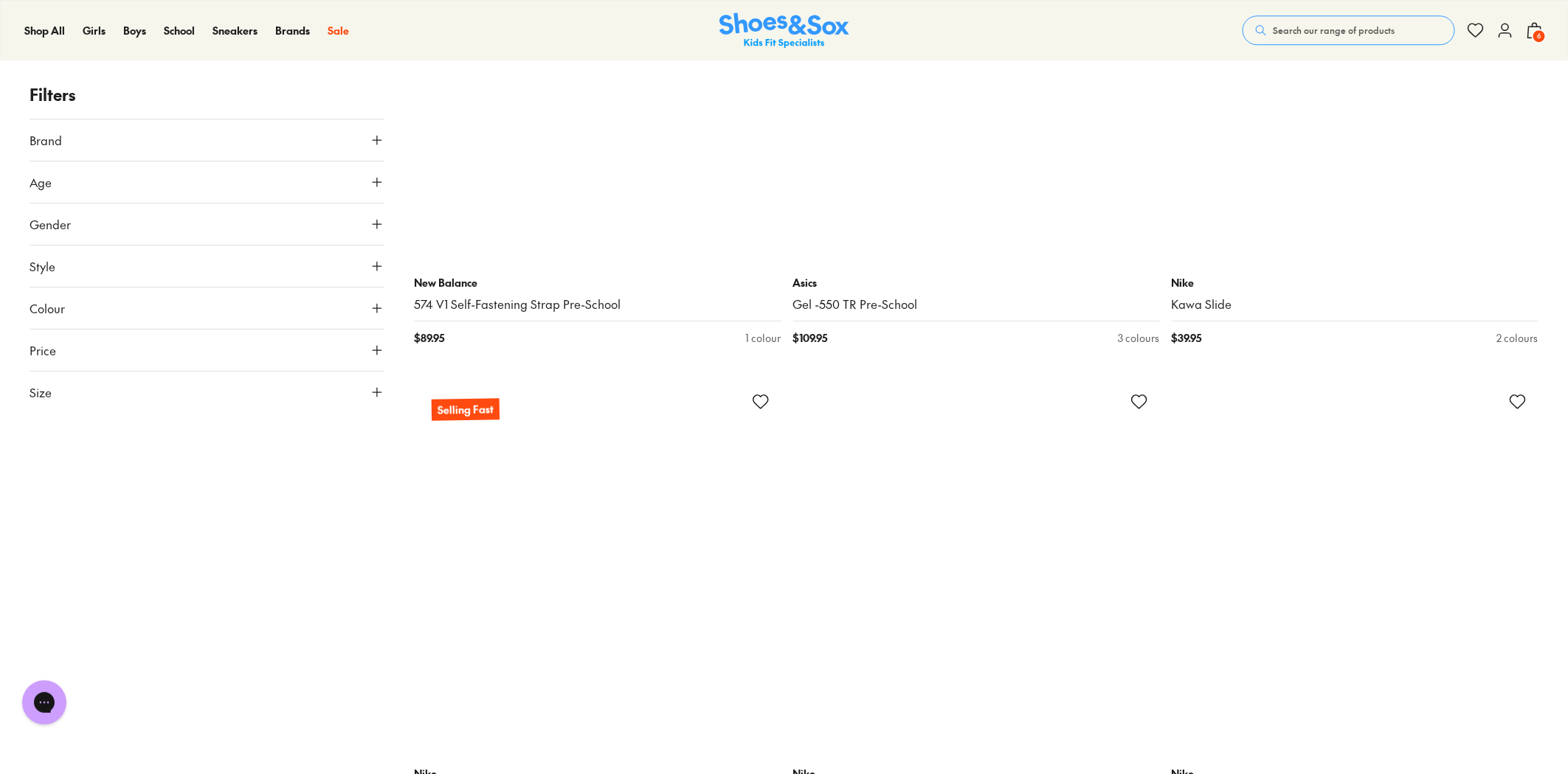
scroll to position [30465, 0]
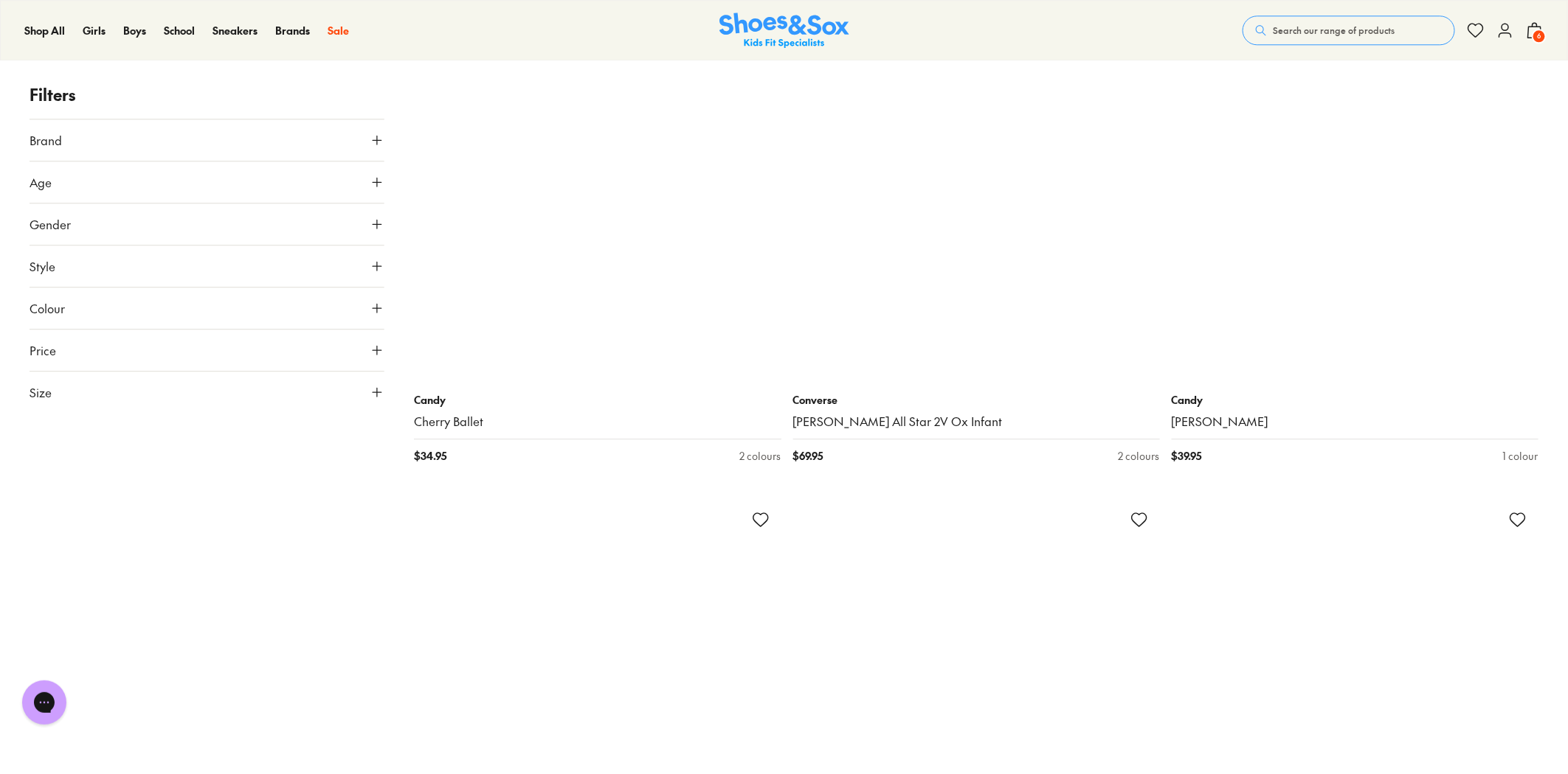
scroll to position [35792, 0]
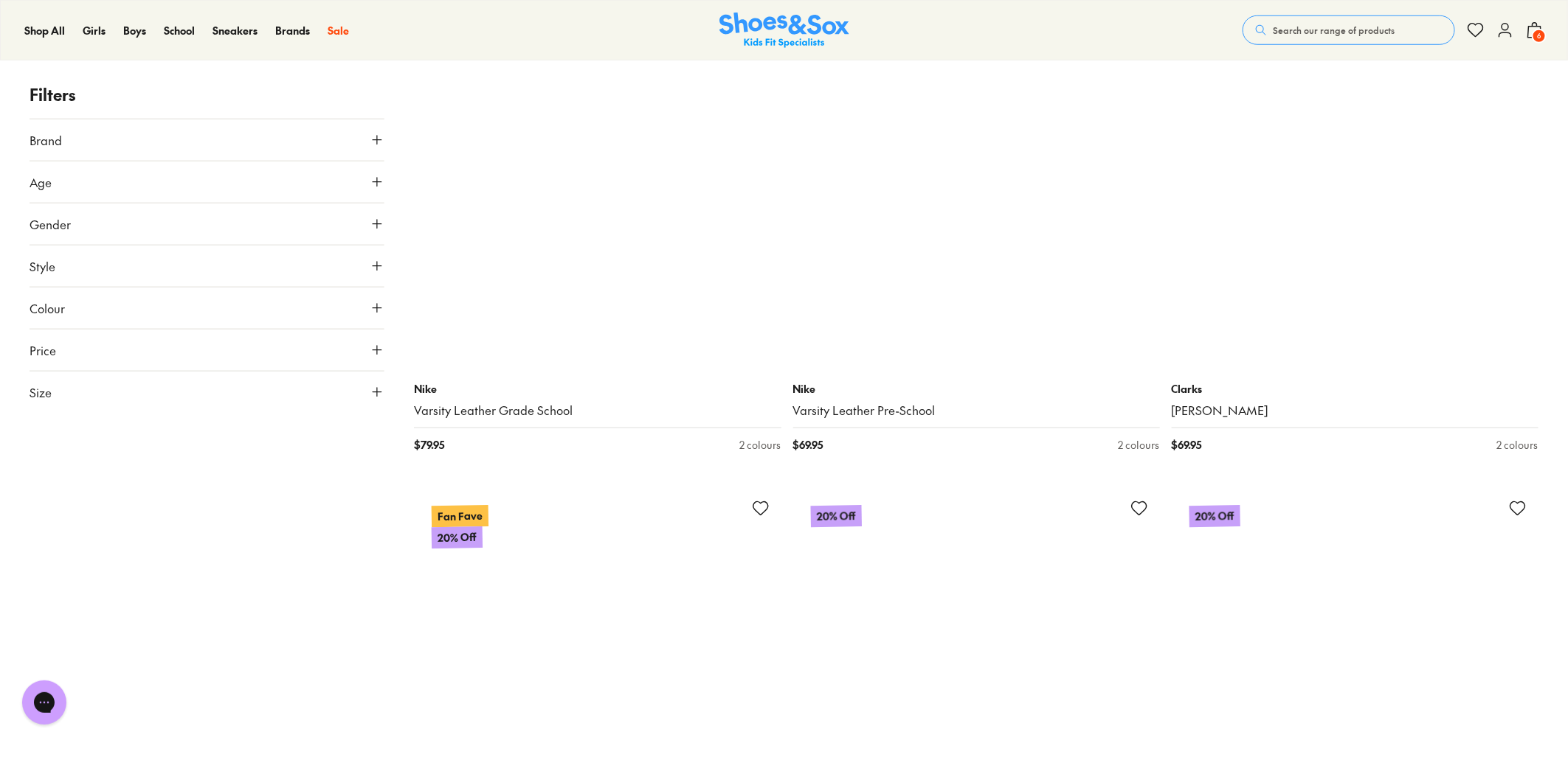
scroll to position [40216, 0]
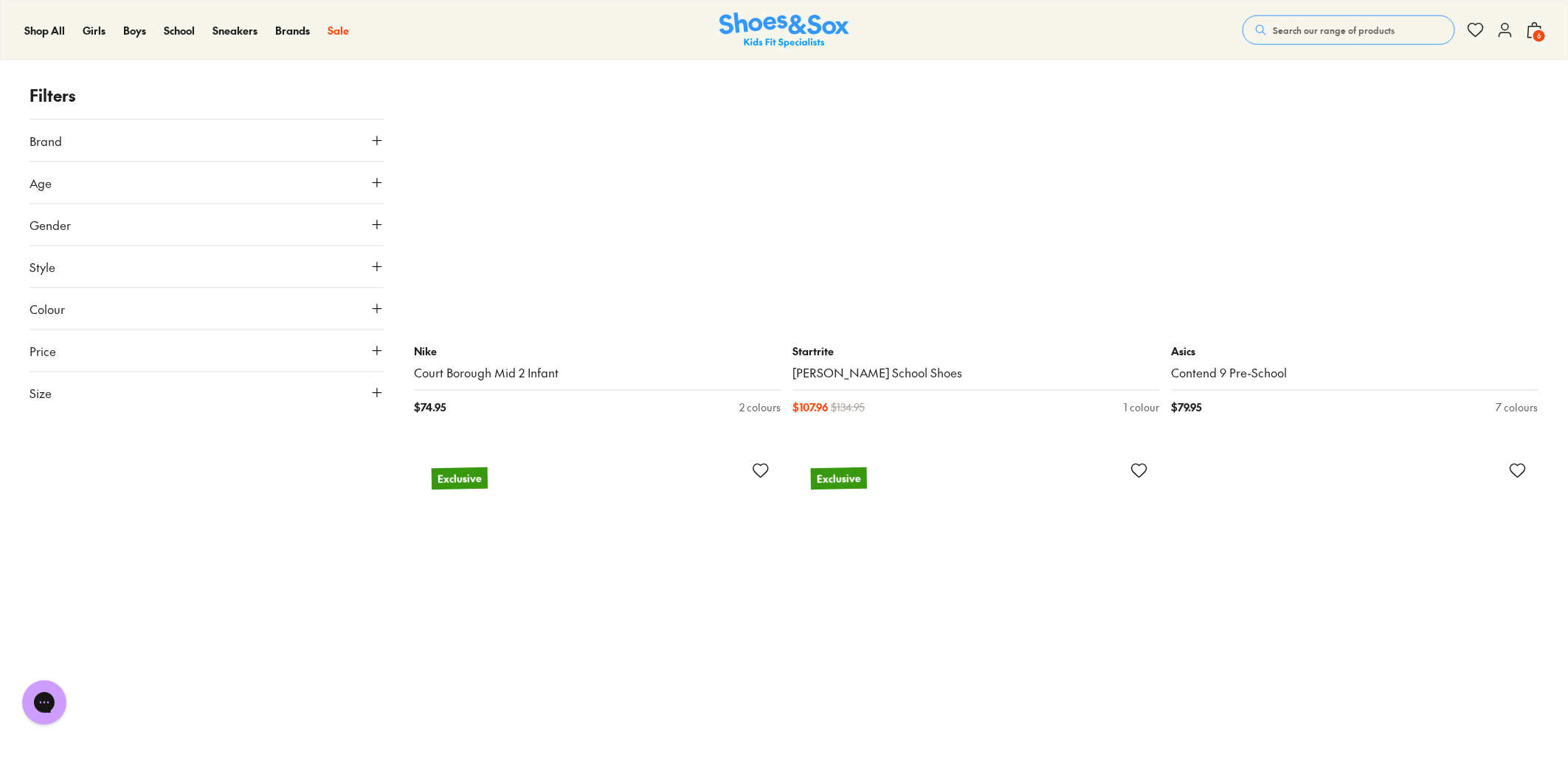
scroll to position [46117, 0]
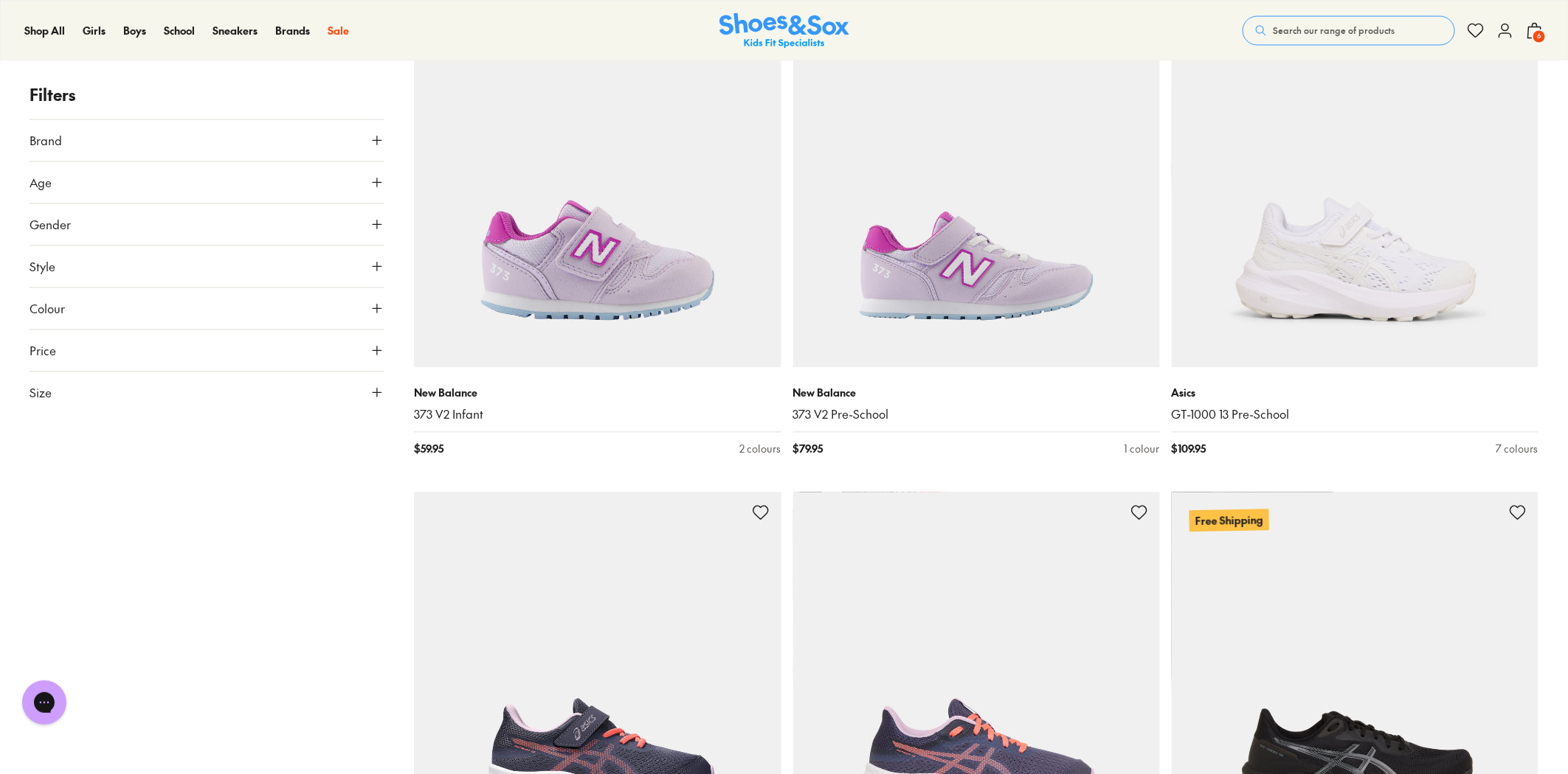
scroll to position [46608, 0]
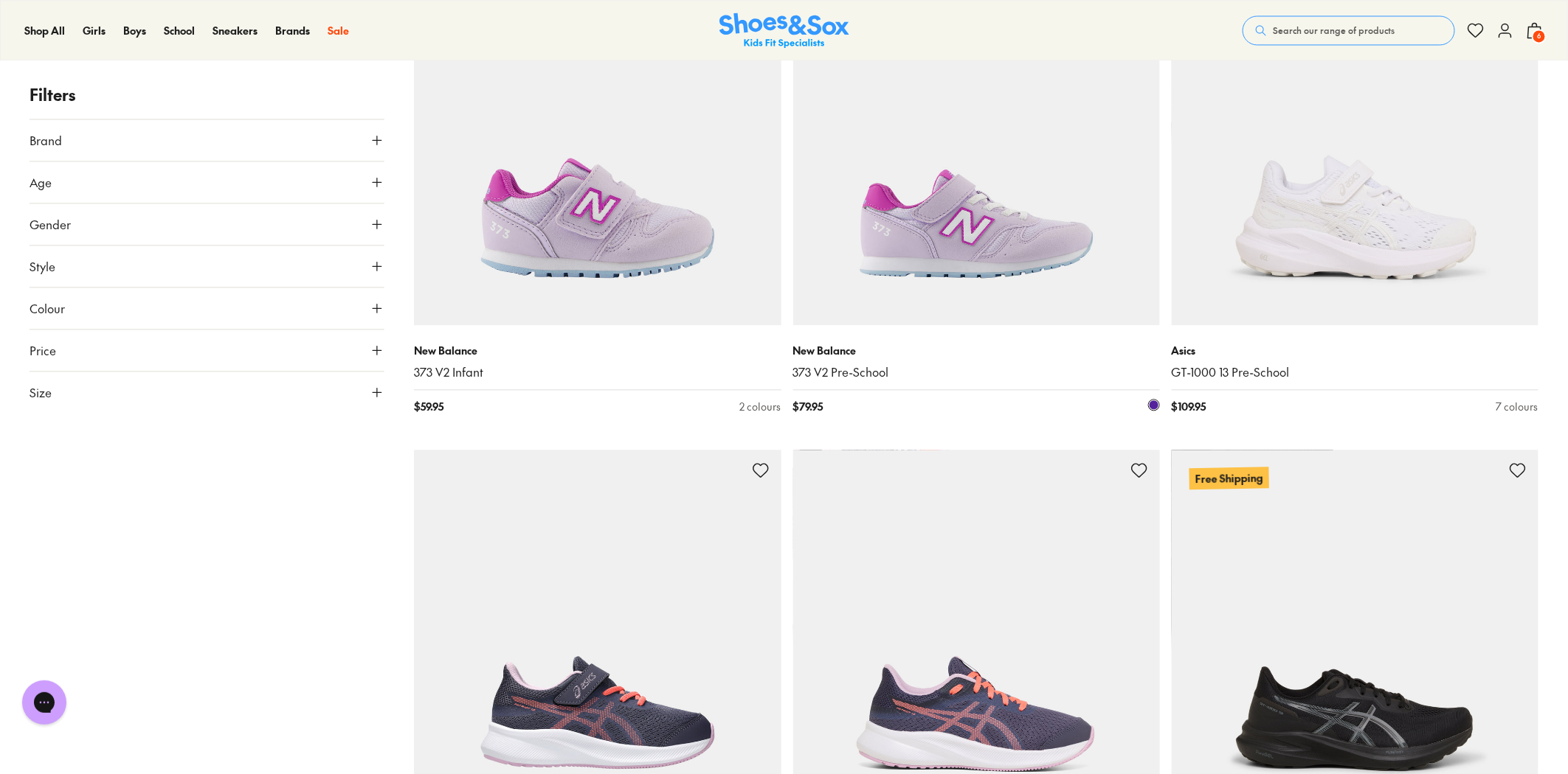
click at [998, 246] on img at bounding box center [976, 142] width 367 height 367
